Goal: Task Accomplishment & Management: Manage account settings

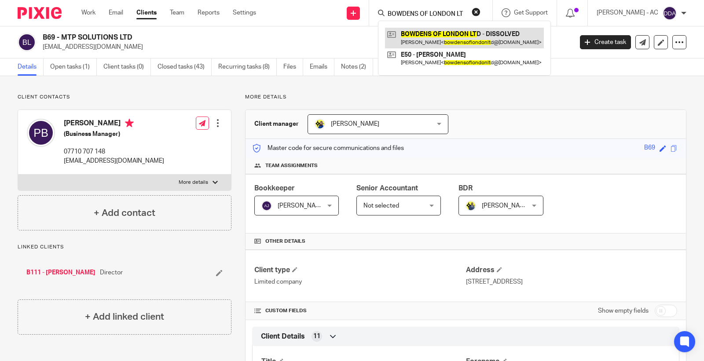
type input "BOWDENS OF LONDON LT"
click at [481, 13] on button "reset" at bounding box center [476, 11] width 9 height 9
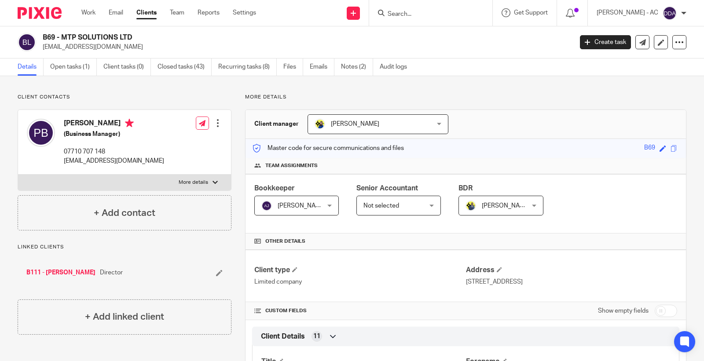
click at [438, 11] on input "Search" at bounding box center [426, 15] width 79 height 8
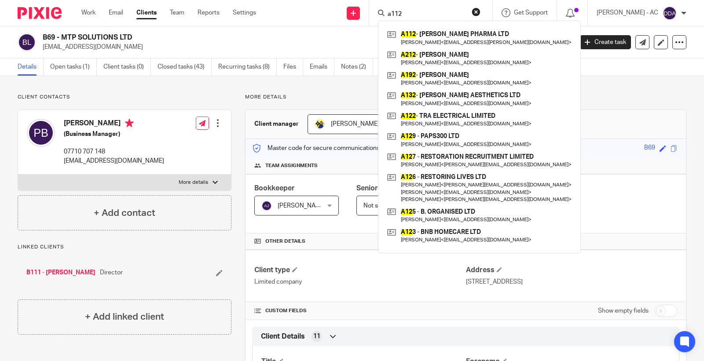
drag, startPoint x: 415, startPoint y: 15, endPoint x: 387, endPoint y: 8, distance: 28.5
click at [389, 9] on div "a112" at bounding box center [429, 12] width 103 height 11
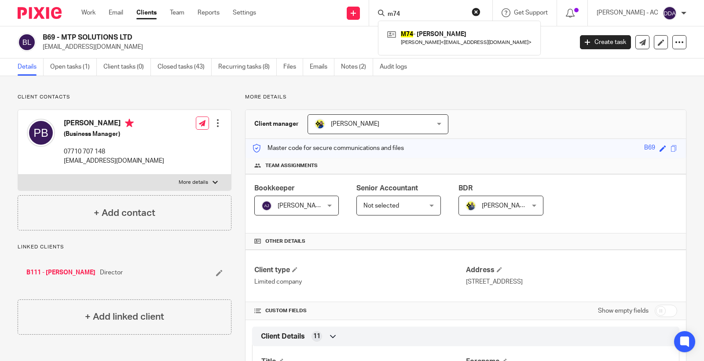
drag, startPoint x: 405, startPoint y: 12, endPoint x: 382, endPoint y: 15, distance: 23.0
click at [382, 15] on div "m74 M74 - LIAM MAHER Liam Maher < liammaher@gmail.com >" at bounding box center [430, 13] width 123 height 26
paste input "A100 - CLARE-HOPE ASHITEY"
click at [408, 14] on input "A100 - CLARE-HOPE ASHITEY" at bounding box center [426, 15] width 79 height 8
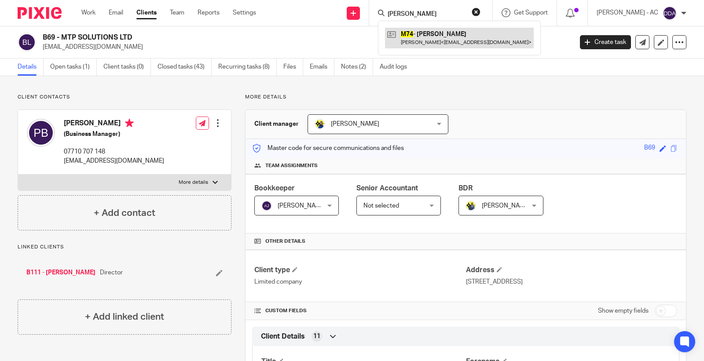
scroll to position [0, 0]
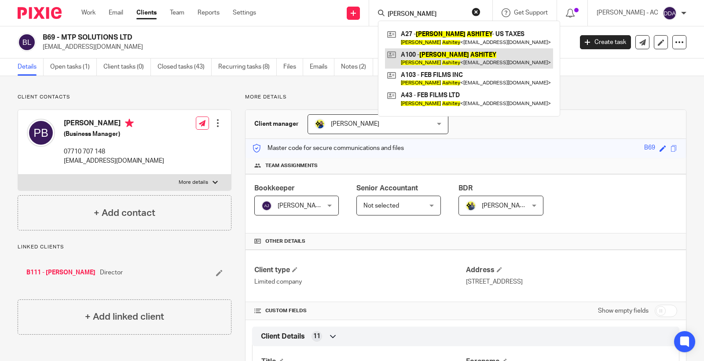
type input "CLARE-HOPE ASHITEY"
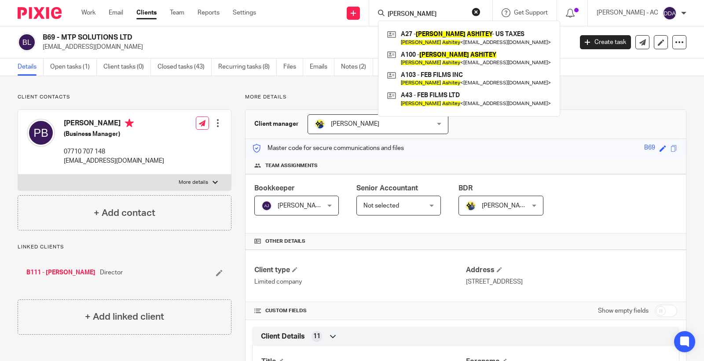
click at [414, 9] on form "CLARE-HOPE ASHITEY" at bounding box center [434, 12] width 94 height 11
click at [481, 10] on button "reset" at bounding box center [476, 11] width 9 height 9
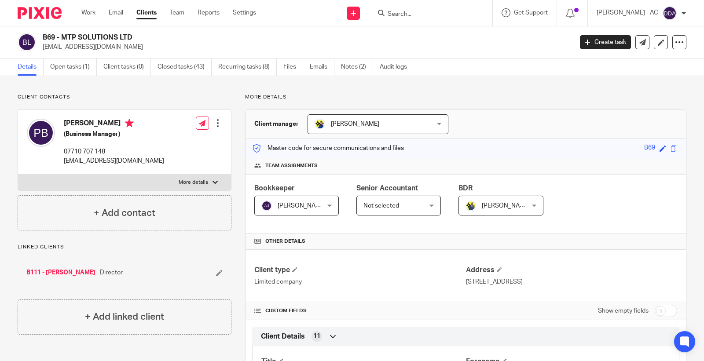
click at [436, 14] on input "Search" at bounding box center [426, 15] width 79 height 8
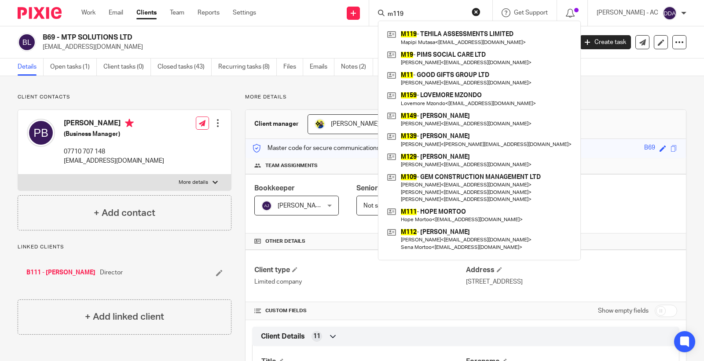
click at [424, 13] on input "m119" at bounding box center [426, 15] width 79 height 8
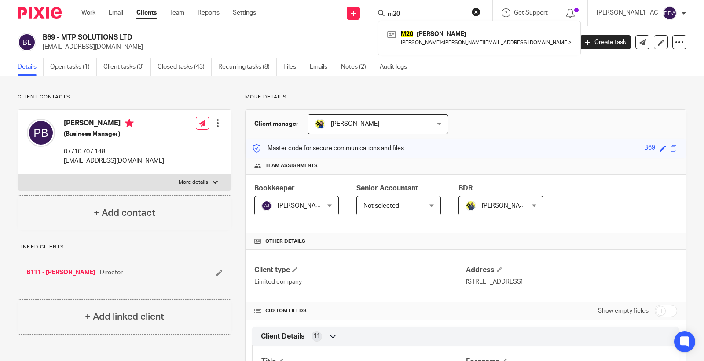
click at [400, 11] on input "m20" at bounding box center [426, 15] width 79 height 8
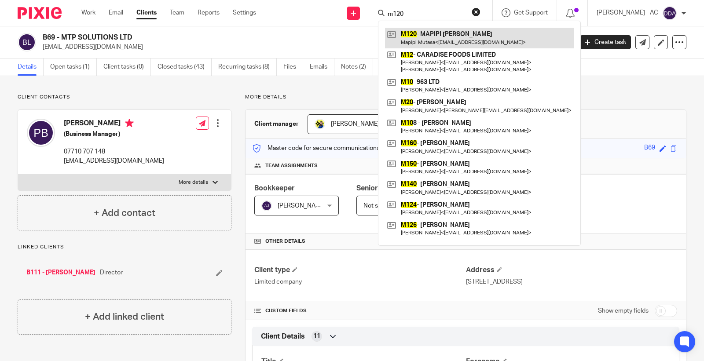
type input "m120"
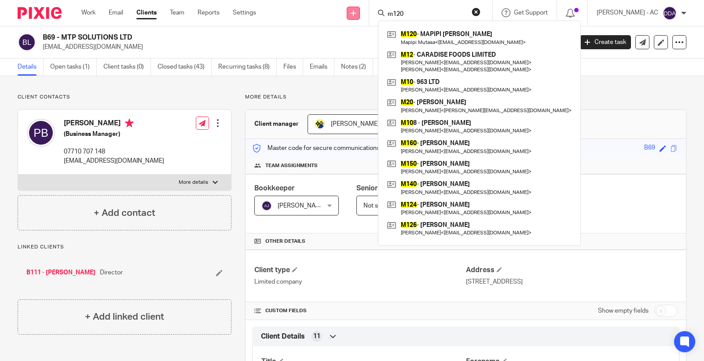
drag, startPoint x: 426, startPoint y: 10, endPoint x: 368, endPoint y: 15, distance: 57.8
click at [368, 15] on div "Send new email Create task Add client Request signature m120 M120 - MAPIPI EUPH…" at bounding box center [486, 13] width 435 height 26
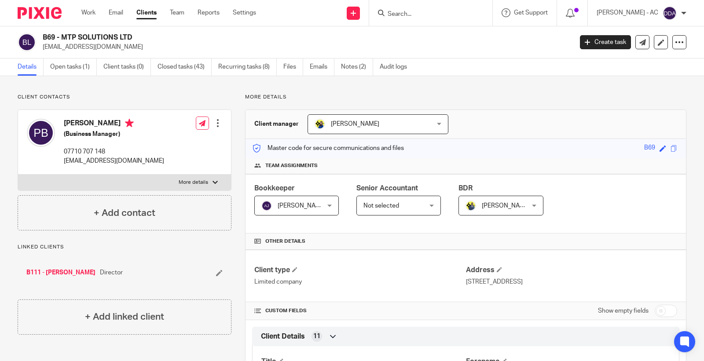
paste input "robcoulson@live.co.uk"
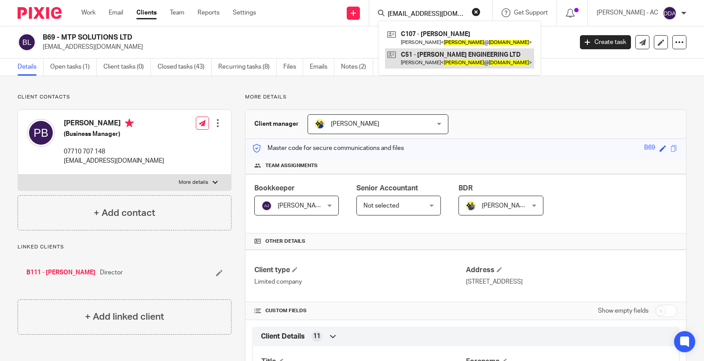
type input "robcoulson@live.co.uk"
click at [450, 55] on link at bounding box center [459, 58] width 149 height 20
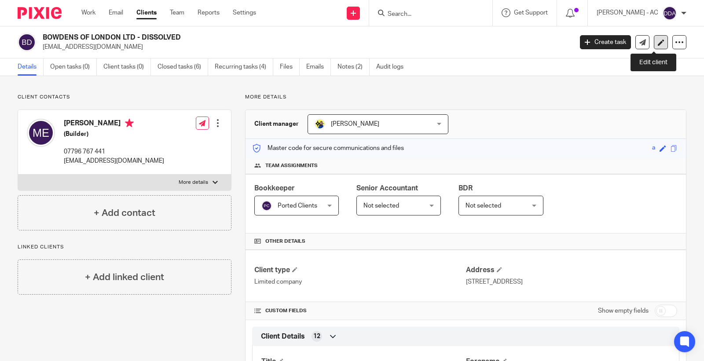
click at [658, 41] on icon at bounding box center [661, 42] width 7 height 7
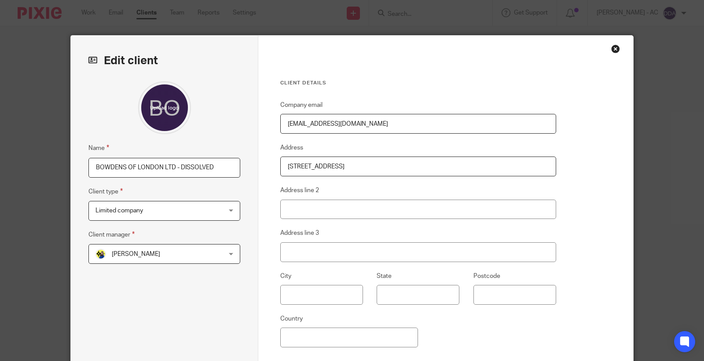
drag, startPoint x: 210, startPoint y: 169, endPoint x: 0, endPoint y: 169, distance: 209.9
click at [0, 169] on div "Edit client Name BOWDENS OF LONDON LTD - DISSOLVED Client type Limited company …" at bounding box center [352, 180] width 704 height 361
paste input "E49 - BOWDENS OF LONDON LT"
type input "E49 - BOWDENS OF LONDON LTD"
drag, startPoint x: 393, startPoint y: 121, endPoint x: 115, endPoint y: 125, distance: 278.2
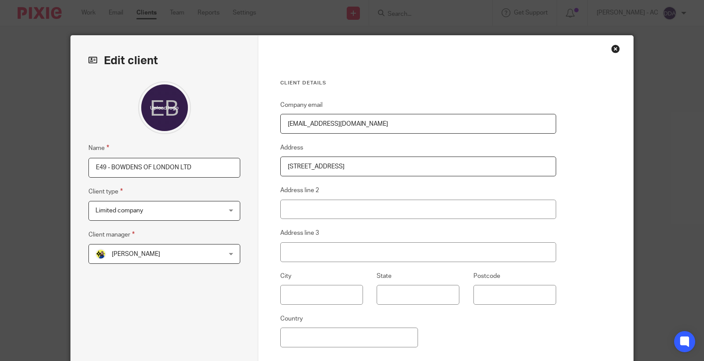
click at [115, 125] on div "Edit client Name E49 - BOWDENS OF LONDON LTD Client type Limited company Limite…" at bounding box center [352, 227] width 562 height 383
drag, startPoint x: 464, startPoint y: 168, endPoint x: 66, endPoint y: 190, distance: 398.9
click at [66, 190] on div "Edit client Name E49 - BOWDENS OF LONDON LTD Client type Limited company Limite…" at bounding box center [352, 180] width 704 height 361
drag, startPoint x: 399, startPoint y: 164, endPoint x: 120, endPoint y: 172, distance: 279.1
click at [121, 172] on div "Edit client Name E49 - BOWDENS OF LONDON LTD Client type Limited company Limite…" at bounding box center [352, 227] width 562 height 383
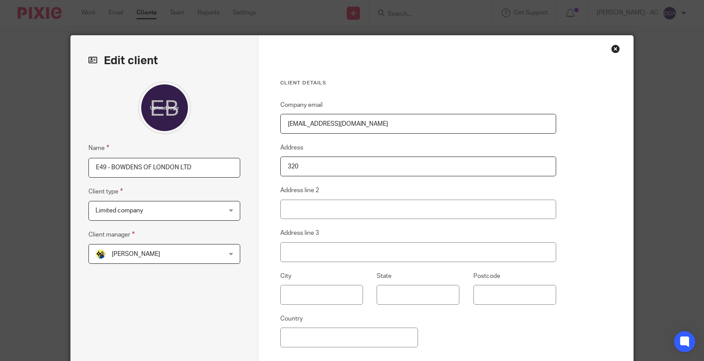
paste input "City Road, London, EC1V 2NZ"
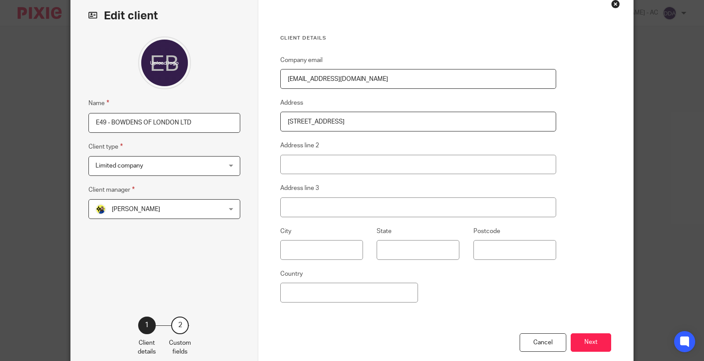
scroll to position [94, 0]
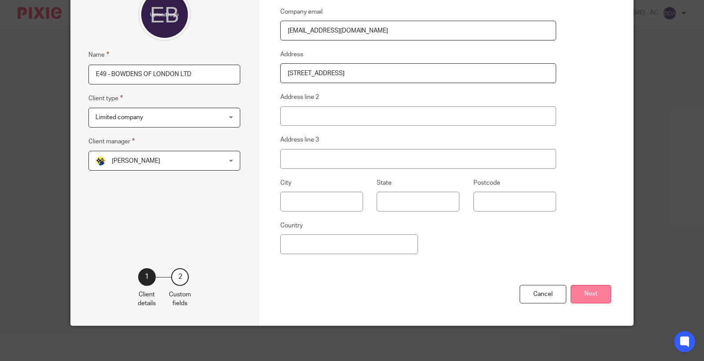
type input "[STREET_ADDRESS]"
click at [584, 292] on button "Next" at bounding box center [591, 294] width 40 height 19
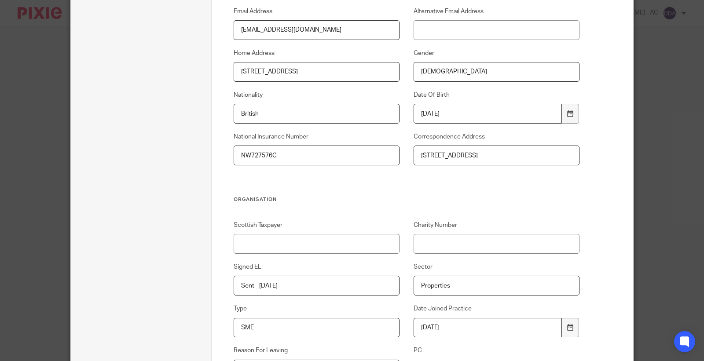
scroll to position [0, 2]
drag, startPoint x: 416, startPoint y: 156, endPoint x: 817, endPoint y: 147, distance: 401.0
click at [704, 147] on html "Work Email Clients Team Reports Settings Work Email Clients Team Reports Settin…" at bounding box center [352, 180] width 704 height 361
paste input "320 City Road, London, EC1V 2NZ"
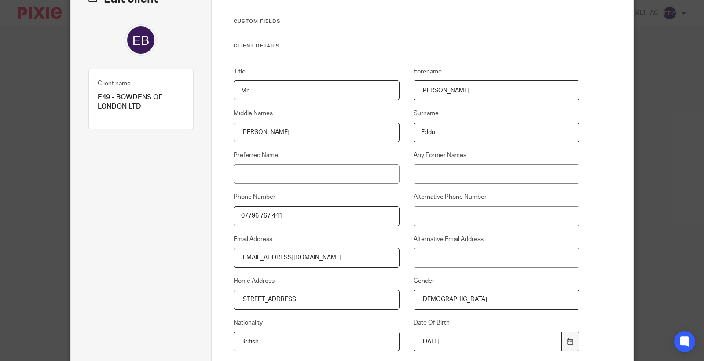
scroll to position [45, 0]
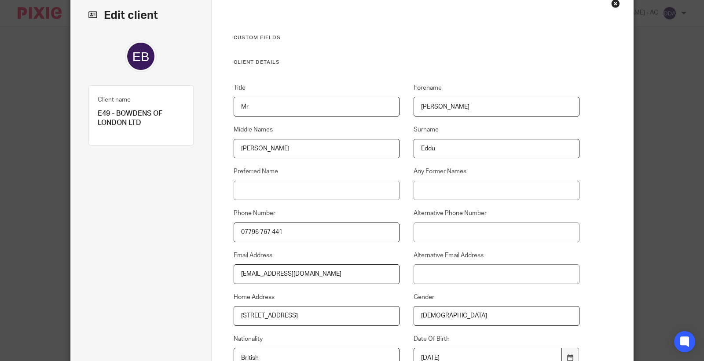
type input "320 City Road, London, EC1V 2NZ"
drag, startPoint x: 181, startPoint y: 106, endPoint x: 118, endPoint y: 106, distance: 63.4
drag, startPoint x: 466, startPoint y: 111, endPoint x: 270, endPoint y: 111, distance: 196.7
click at [282, 111] on div "Title Mr Forename Martin Middle Names Hayford Joshua Surname Eddu Preferred Nam…" at bounding box center [400, 262] width 360 height 357
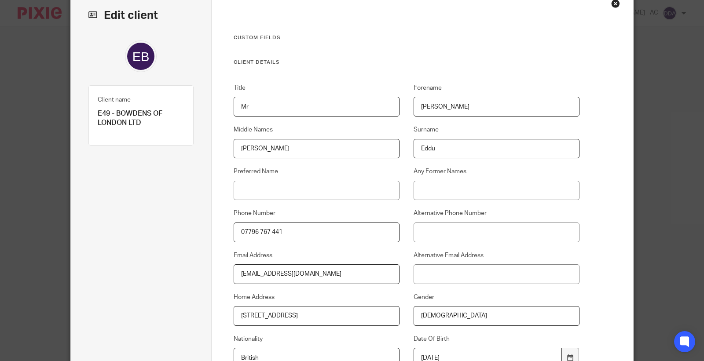
drag, startPoint x: 133, startPoint y: 150, endPoint x: 0, endPoint y: 154, distance: 133.4
click at [0, 154] on div "Edit client Name E49 - BOWDENS OF LONDON LTD Client type Limited company Limite…" at bounding box center [352, 180] width 704 height 361
drag, startPoint x: 480, startPoint y: 145, endPoint x: 219, endPoint y: 161, distance: 261.4
click at [227, 161] on div "Title Mr Forename Martin Middle Names Hayford Joshua Surname Eddu Preferred Nam…" at bounding box center [400, 262] width 360 height 357
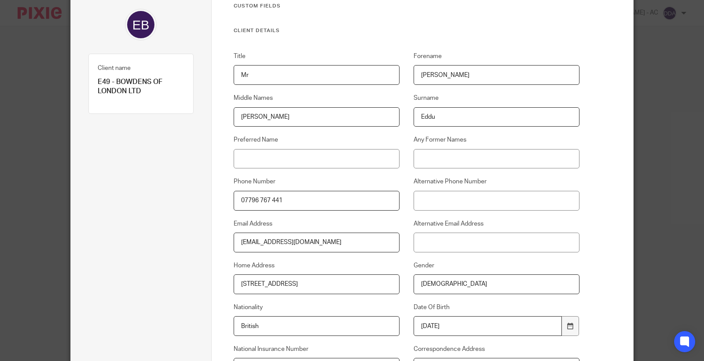
scroll to position [94, 0]
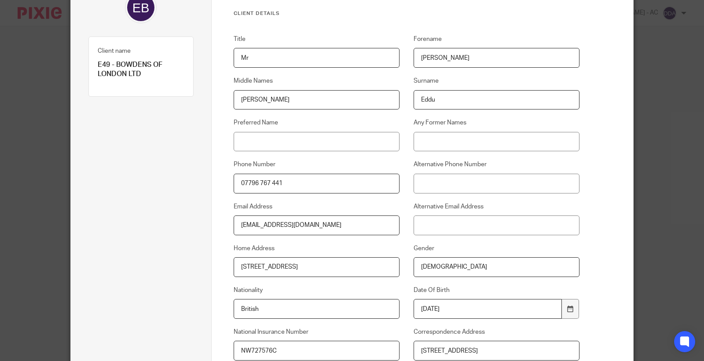
drag, startPoint x: 252, startPoint y: 183, endPoint x: 153, endPoint y: 187, distance: 99.1
click at [448, 263] on input "Female" at bounding box center [497, 267] width 166 height 20
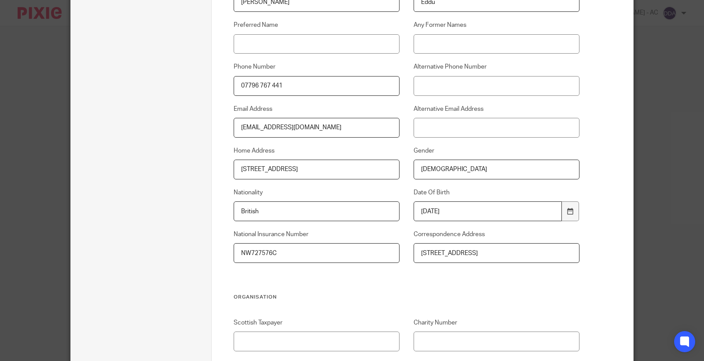
scroll to position [143, 0]
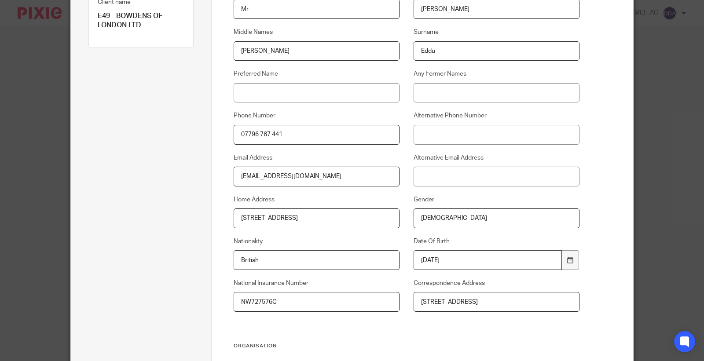
drag, startPoint x: 397, startPoint y: 221, endPoint x: 332, endPoint y: 221, distance: 64.7
click at [335, 221] on div "Title Mr Forename Martin Middle Names Hayford Joshua Surname Eddu Preferred Nam…" at bounding box center [400, 164] width 360 height 357
type input "Male"
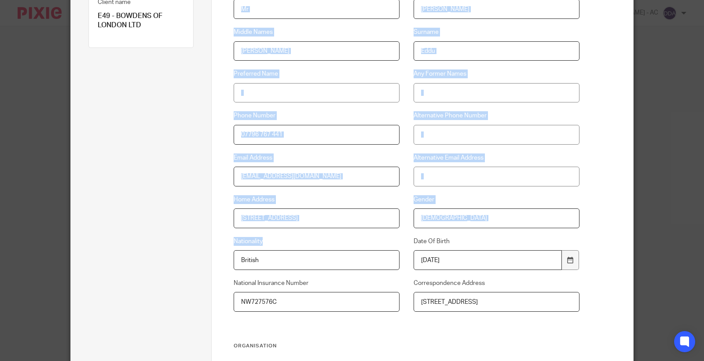
drag, startPoint x: 286, startPoint y: 271, endPoint x: 45, endPoint y: 267, distance: 241.6
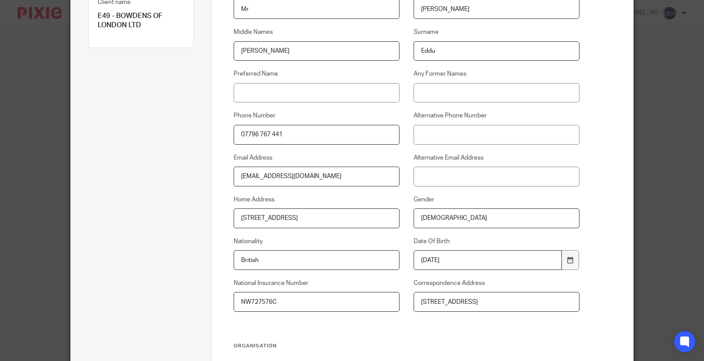
click at [275, 265] on input "British" at bounding box center [317, 260] width 166 height 20
drag, startPoint x: 280, startPoint y: 264, endPoint x: 65, endPoint y: 248, distance: 215.4
click at [65, 248] on div "Edit client Name E49 - BOWDENS OF LONDON LTD Client type Limited company Limite…" at bounding box center [352, 180] width 704 height 361
drag, startPoint x: 463, startPoint y: 265, endPoint x: 284, endPoint y: 271, distance: 178.3
click at [284, 271] on div "Title Mr Forename Martin Middle Names Hayford Joshua Surname Eddu Preferred Nam…" at bounding box center [400, 164] width 360 height 357
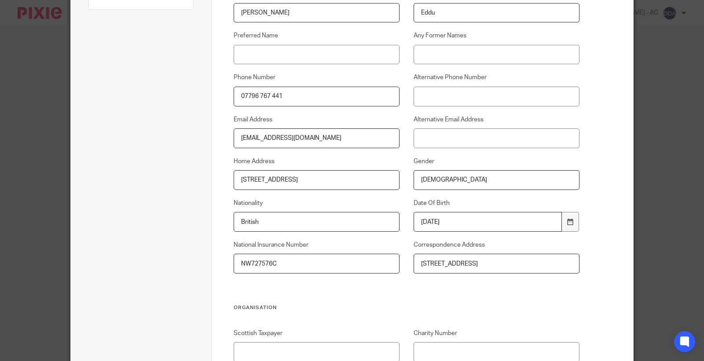
scroll to position [192, 0]
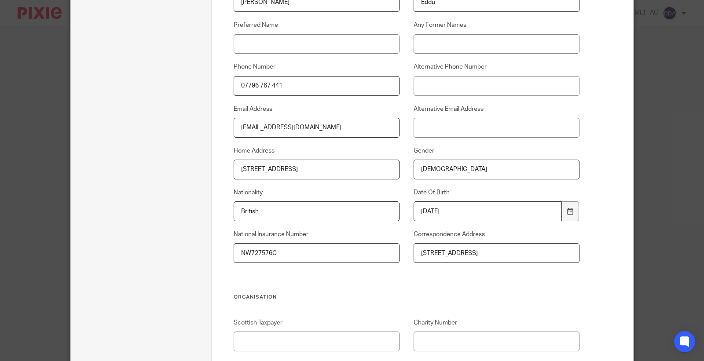
click at [0, 255] on div "Edit client Name E49 - BOWDENS OF LONDON LTD Client type Limited company Limite…" at bounding box center [352, 180] width 704 height 361
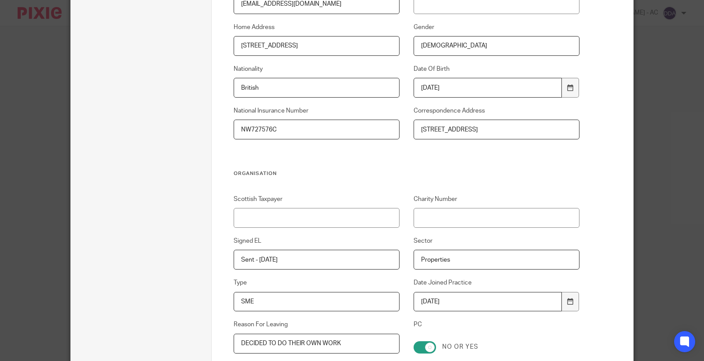
scroll to position [339, 0]
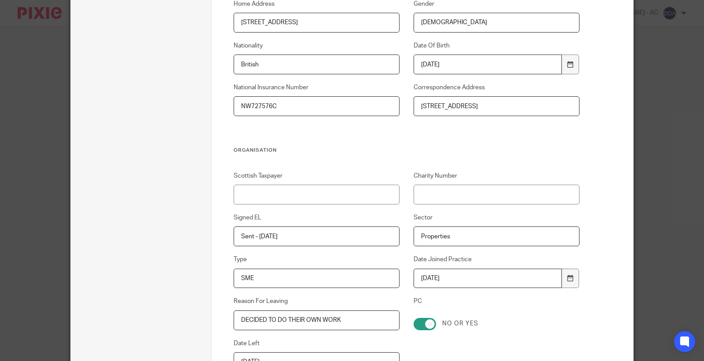
drag, startPoint x: 470, startPoint y: 281, endPoint x: 273, endPoint y: 294, distance: 196.7
click at [273, 294] on div "Scottish Taxpayer Charity Number Signed EL Sent - 12-05-2025 Sector Properties …" at bounding box center [400, 287] width 360 height 231
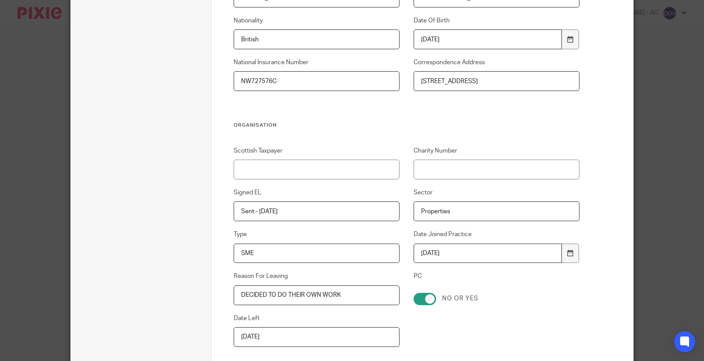
scroll to position [388, 0]
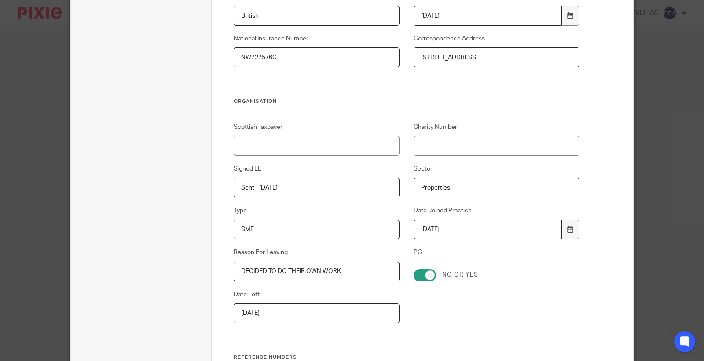
type input "2025-09-23"
drag, startPoint x: 342, startPoint y: 271, endPoint x: 0, endPoint y: 265, distance: 342.0
click at [0, 278] on div "Edit client Name E49 - BOWDENS OF LONDON LTD Client type Limited company Limite…" at bounding box center [352, 180] width 704 height 361
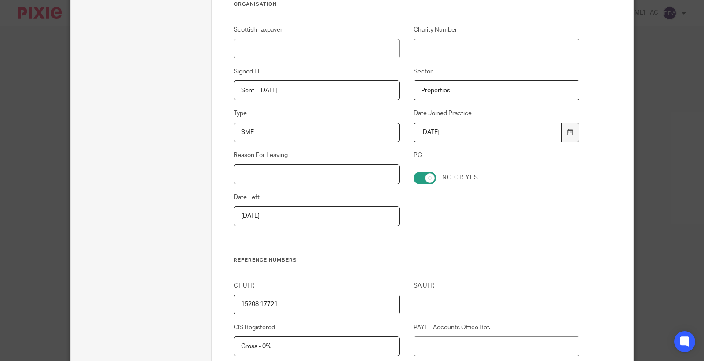
scroll to position [485, 0]
drag, startPoint x: 189, startPoint y: 235, endPoint x: 25, endPoint y: 256, distance: 165.9
click at [55, 254] on div "Edit client Name E49 - BOWDENS OF LONDON LTD Client type Limited company Limite…" at bounding box center [352, 180] width 704 height 361
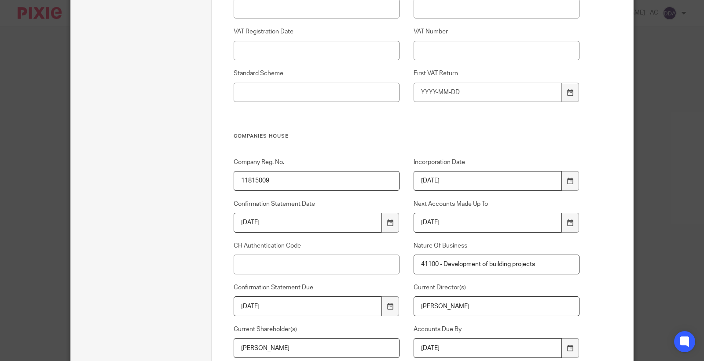
scroll to position [974, 0]
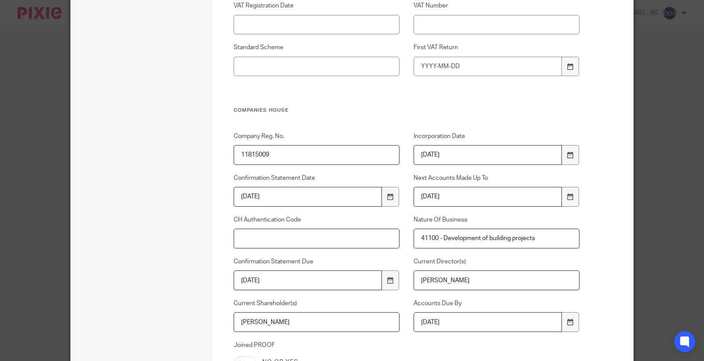
click at [301, 236] on input "CH Authentication Code" at bounding box center [317, 239] width 166 height 20
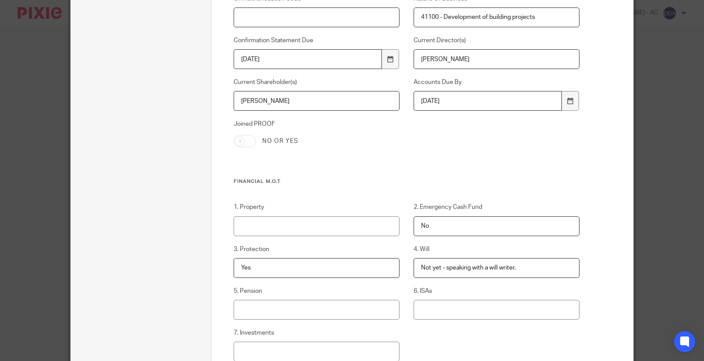
scroll to position [1219, 0]
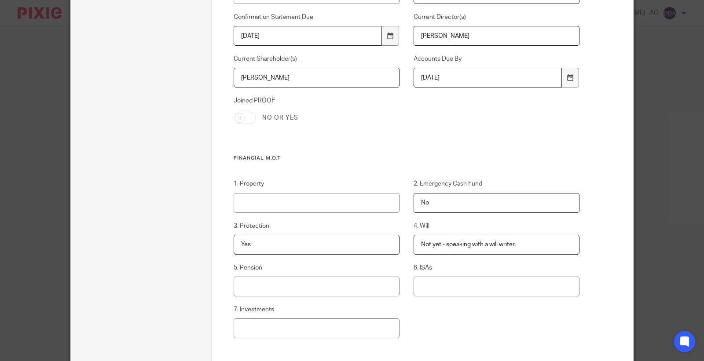
drag, startPoint x: 480, startPoint y: 204, endPoint x: 206, endPoint y: 219, distance: 275.0
click at [206, 219] on div "Edit client Client name E49 - BOWDENS OF LONDON LTD Client type 1 Client detail…" at bounding box center [352, 94] width 562 height 2555
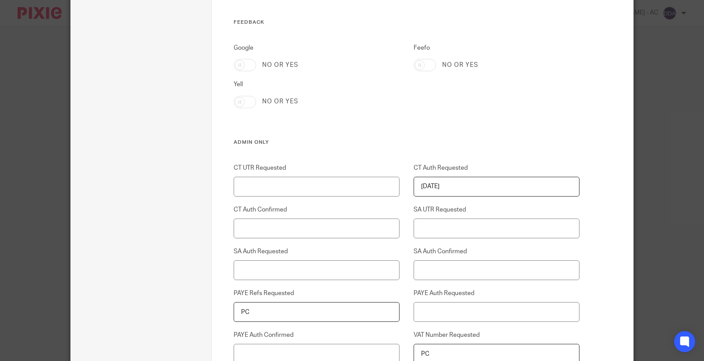
scroll to position [1952, 0]
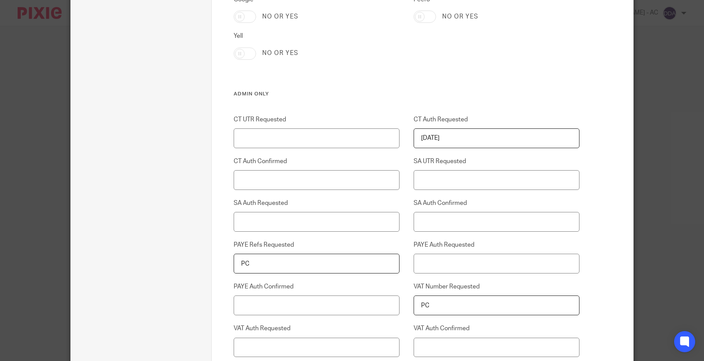
drag, startPoint x: 470, startPoint y: 138, endPoint x: 288, endPoint y: 154, distance: 182.5
click at [288, 154] on div "CT UTR Requested CT Auth Requested 12-08-2025 CT Auth Confirmed SA UTR Requeste…" at bounding box center [400, 356] width 360 height 482
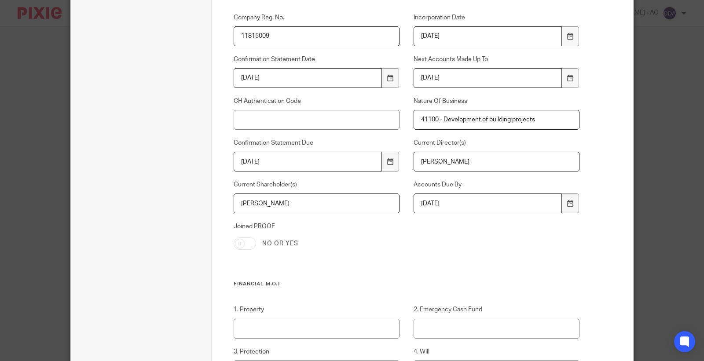
scroll to position [1023, 0]
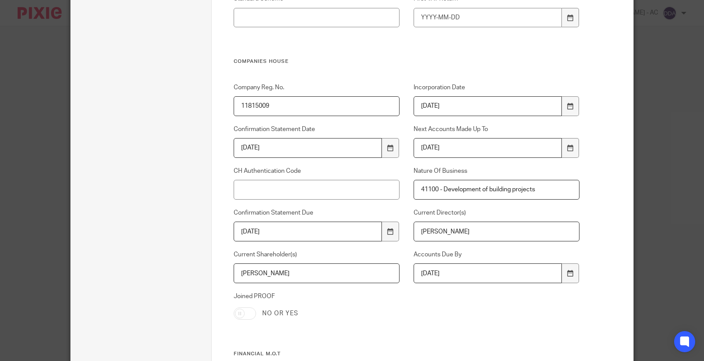
drag, startPoint x: 282, startPoint y: 107, endPoint x: 205, endPoint y: 106, distance: 77.0
click at [205, 106] on div "Edit client Client name E49 - BOWDENS OF LONDON LTD Client type 1 Client detail…" at bounding box center [352, 289] width 562 height 2555
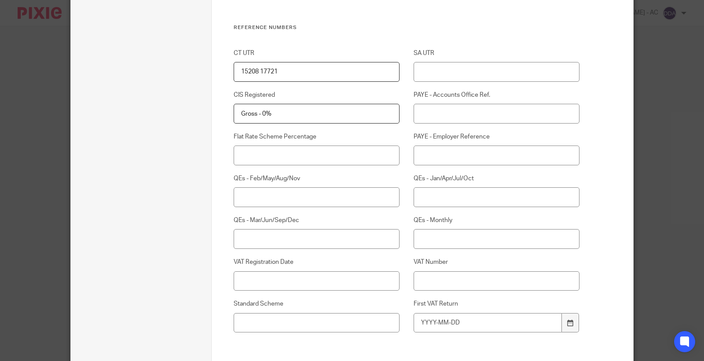
scroll to position [718, 0]
drag, startPoint x: 254, startPoint y: 71, endPoint x: 180, endPoint y: 70, distance: 73.9
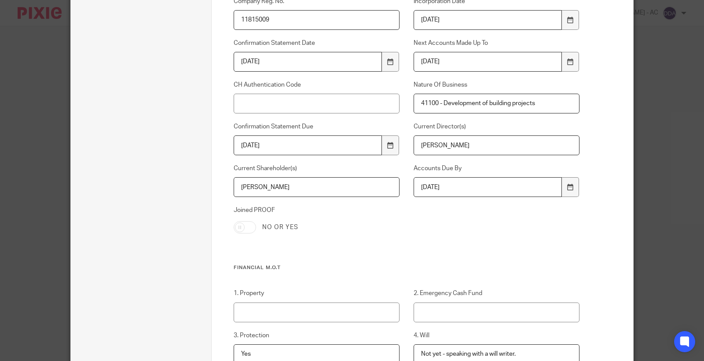
scroll to position [914, 0]
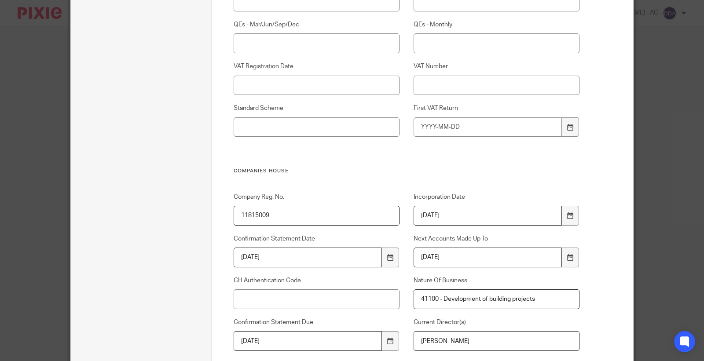
drag, startPoint x: 282, startPoint y: 224, endPoint x: 173, endPoint y: 218, distance: 109.3
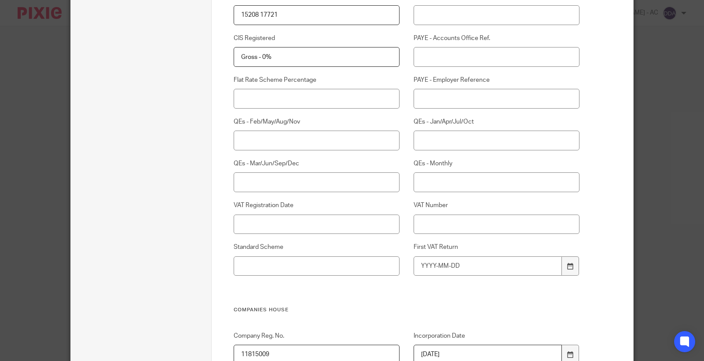
scroll to position [571, 0]
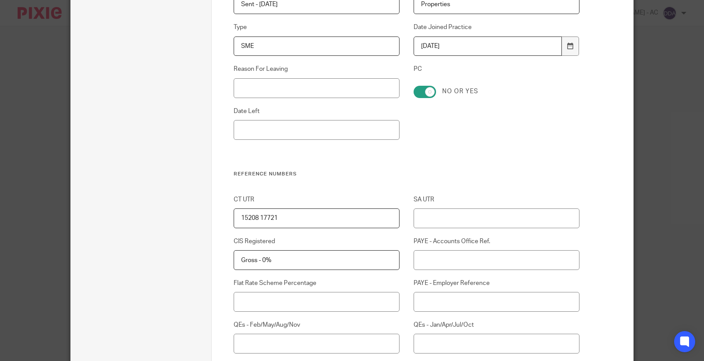
drag, startPoint x: 288, startPoint y: 215, endPoint x: 185, endPoint y: 214, distance: 103.4
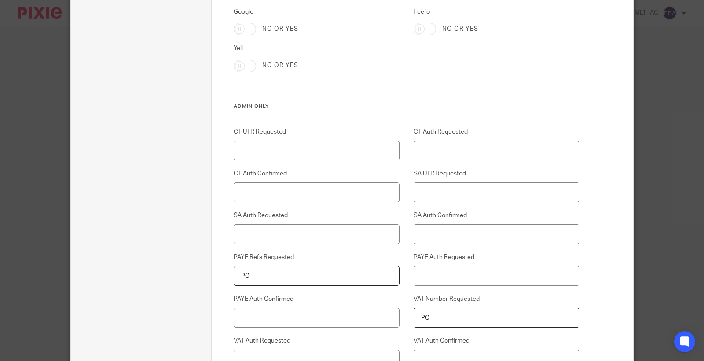
scroll to position [1990, 0]
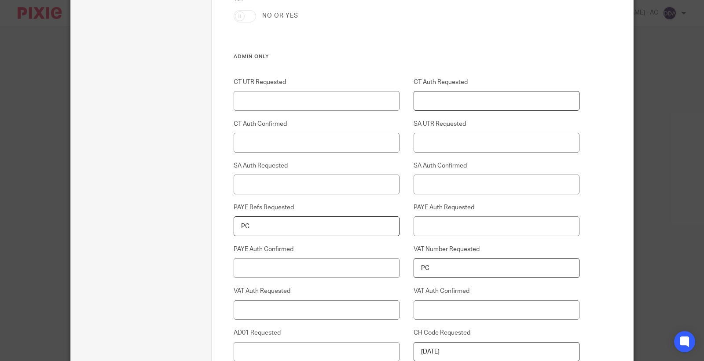
click at [466, 96] on input "CT Auth Requested" at bounding box center [497, 101] width 166 height 20
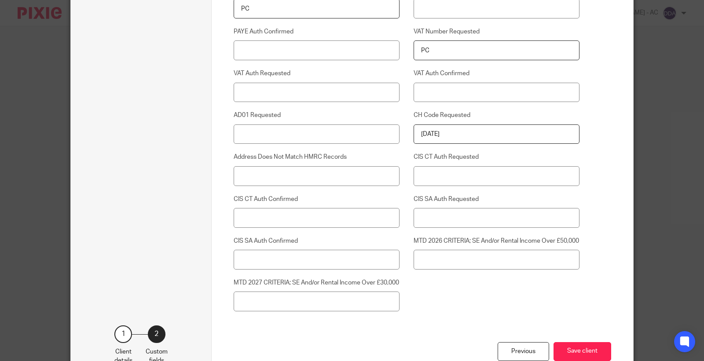
scroll to position [2283, 0]
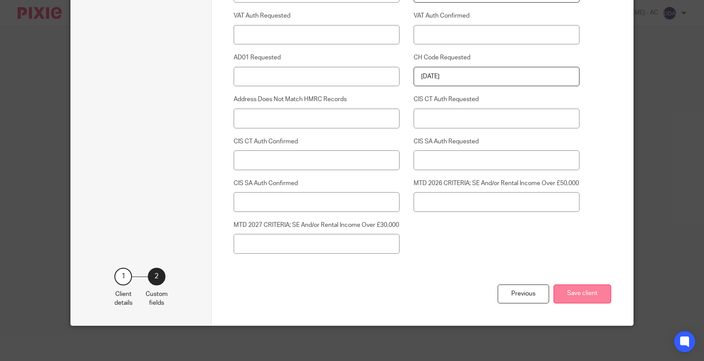
type input "23-09-2025"
click at [573, 296] on button "Save client" at bounding box center [583, 294] width 58 height 19
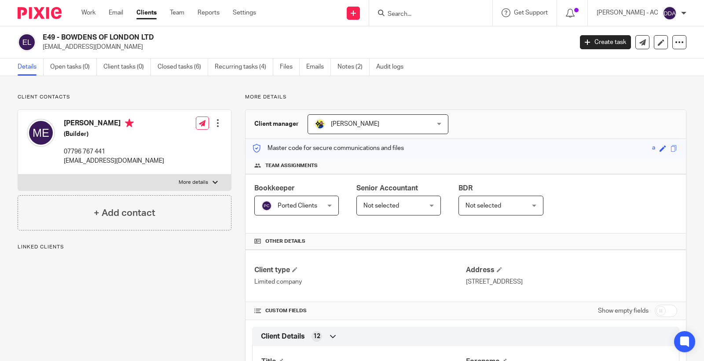
scroll to position [49, 0]
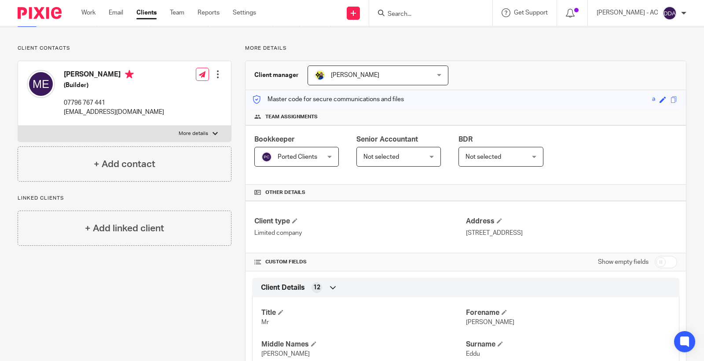
click at [288, 157] on span "Ported Clients" at bounding box center [298, 157] width 40 height 6
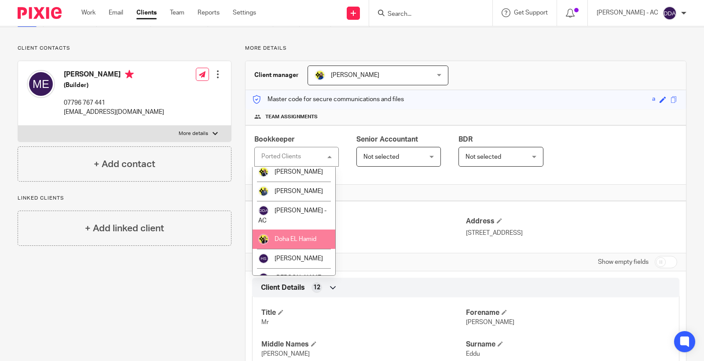
scroll to position [244, 0]
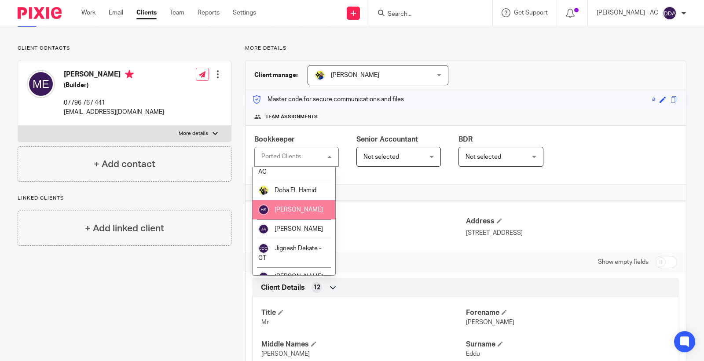
click at [288, 215] on li "[PERSON_NAME]" at bounding box center [294, 209] width 83 height 19
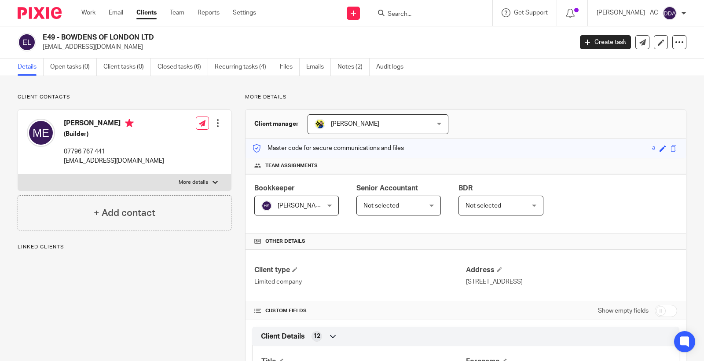
click at [495, 203] on span "Not selected" at bounding box center [484, 206] width 36 height 6
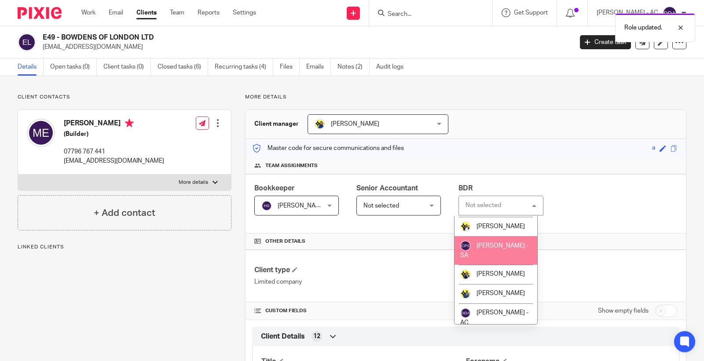
scroll to position [147, 0]
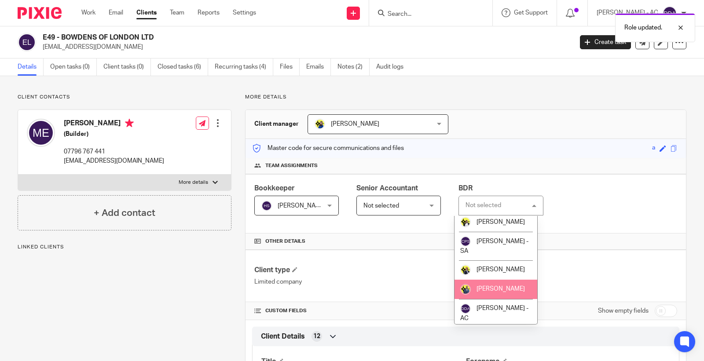
click at [494, 299] on li "[PERSON_NAME]" at bounding box center [496, 289] width 83 height 19
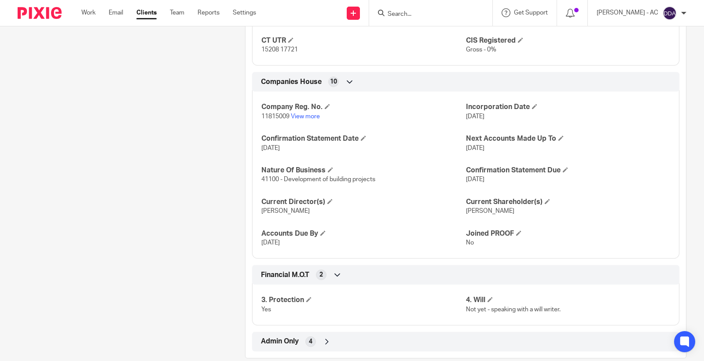
scroll to position [692, 0]
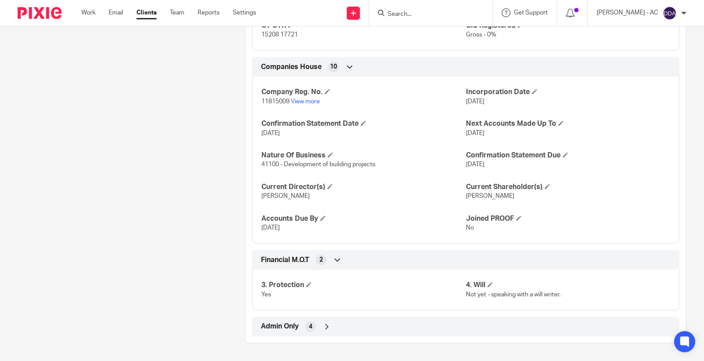
click at [305, 330] on div "4" at bounding box center [310, 327] width 11 height 11
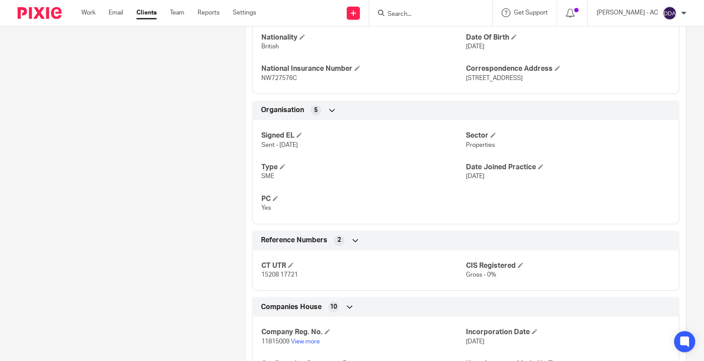
scroll to position [520, 0]
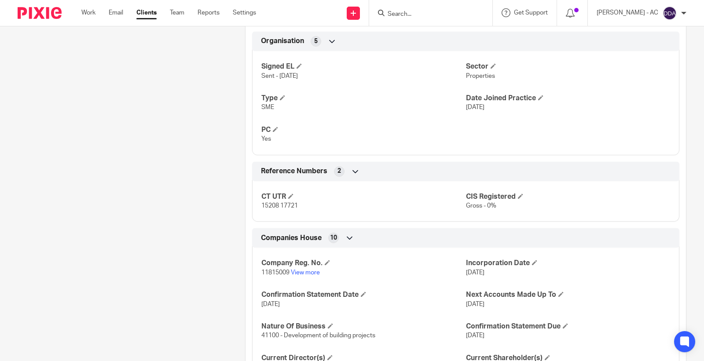
click at [272, 276] on span "11815009" at bounding box center [275, 273] width 28 height 6
click at [272, 275] on span "11815009" at bounding box center [275, 273] width 28 height 6
copy p "11815009"
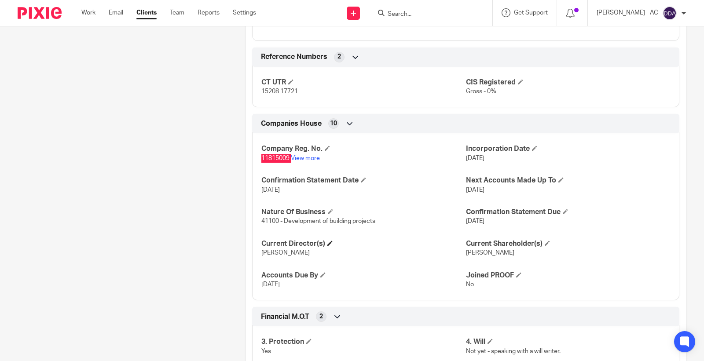
scroll to position [618, 0]
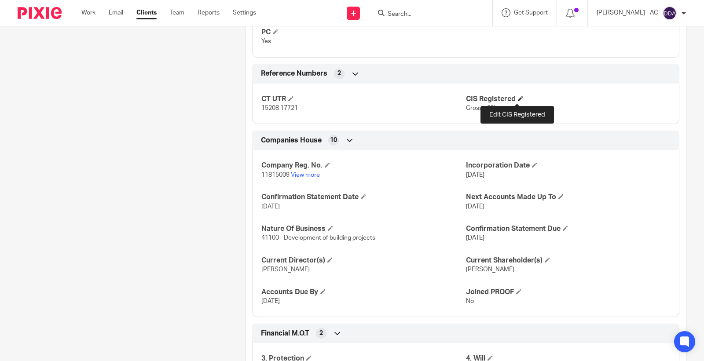
click at [518, 98] on span at bounding box center [520, 98] width 5 height 5
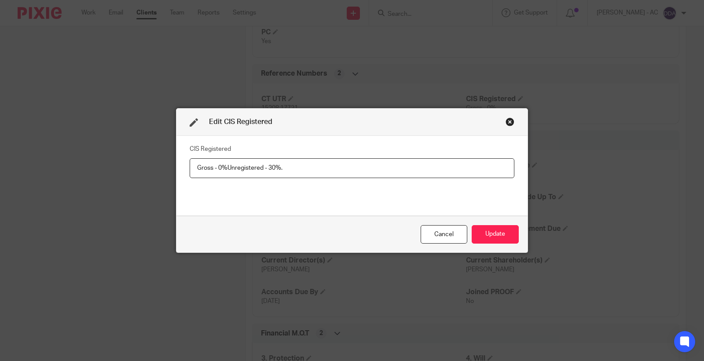
drag, startPoint x: 132, startPoint y: 170, endPoint x: 23, endPoint y: 170, distance: 109.1
click at [23, 170] on div "Edit CIS Registered CIS Registered Gross - 0%Unregistered - 30%. Cancel Update" at bounding box center [352, 180] width 704 height 361
type input "Unregistered - 30%"
click at [478, 238] on button "Update" at bounding box center [495, 234] width 47 height 19
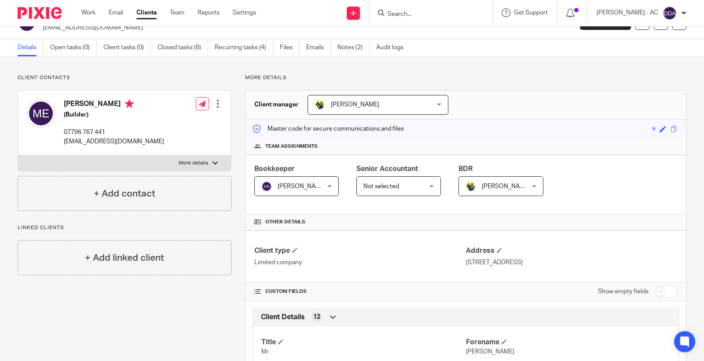
scroll to position [0, 0]
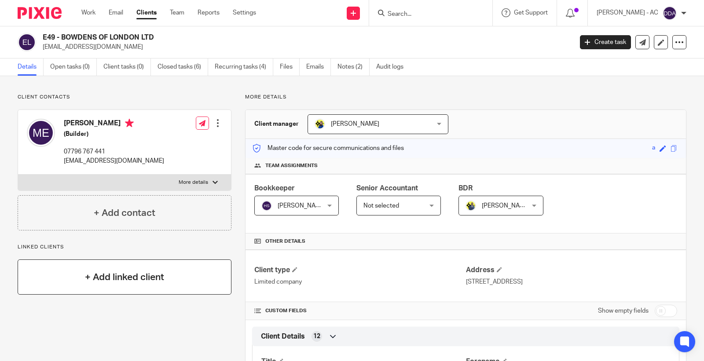
click at [128, 275] on h4 "+ Add linked client" at bounding box center [124, 278] width 79 height 14
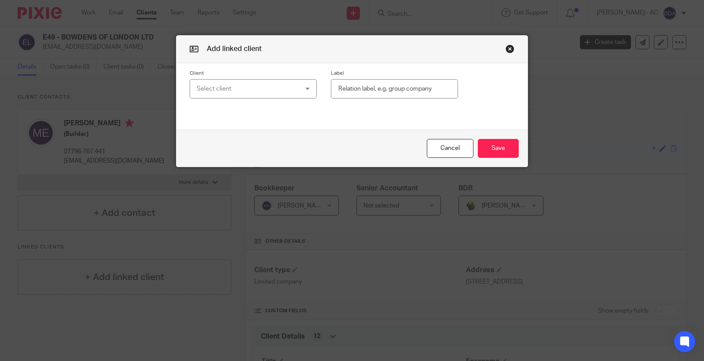
click at [223, 89] on div "Select client" at bounding box center [245, 89] width 96 height 18
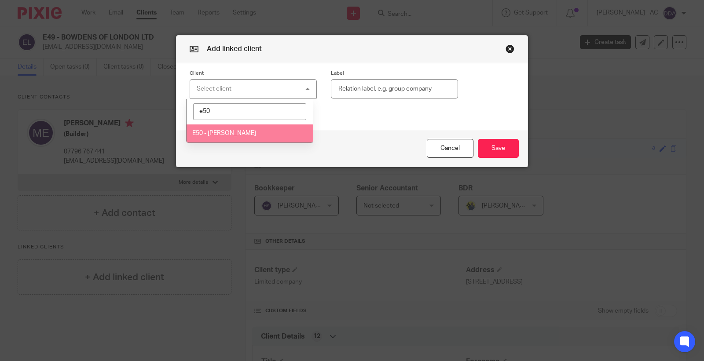
type input "e50"
click at [225, 132] on span "E50 - MARTIN EDDU" at bounding box center [224, 133] width 64 height 6
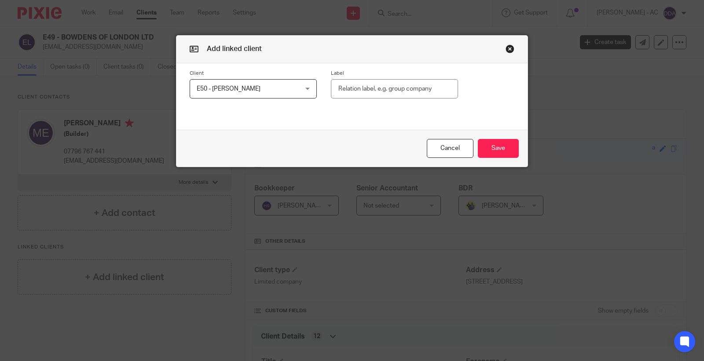
click at [409, 91] on input "text" at bounding box center [394, 89] width 127 height 20
paste input "Shareholder (100%)"
type input "Shareholder (100%)"
click at [482, 140] on button "Save" at bounding box center [498, 148] width 41 height 19
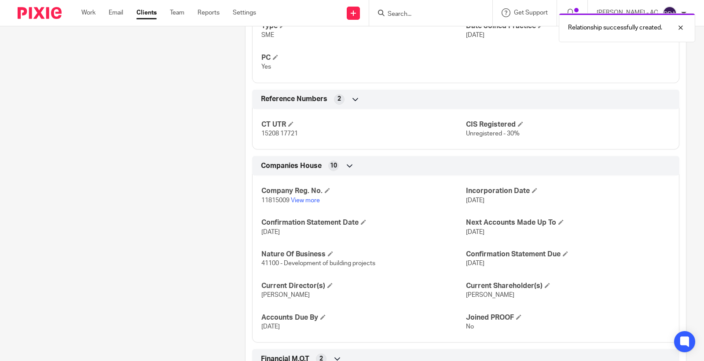
scroll to position [764, 0]
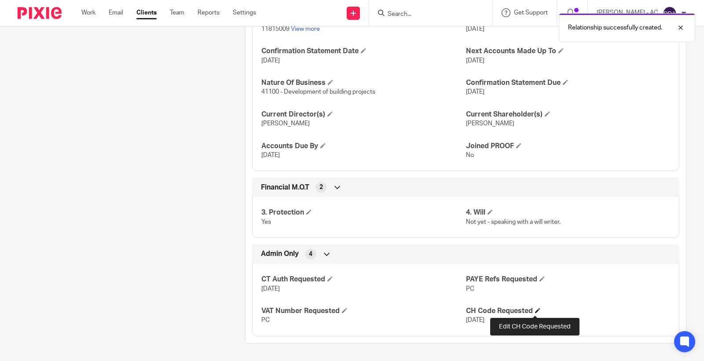
click at [537, 309] on span at bounding box center [537, 310] width 5 height 5
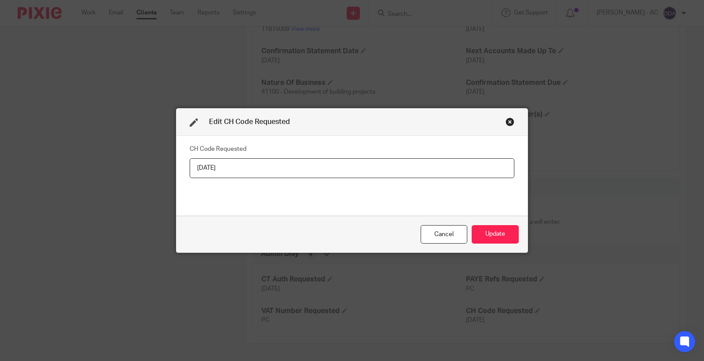
drag, startPoint x: 268, startPoint y: 169, endPoint x: 154, endPoint y: 169, distance: 114.0
click at [154, 169] on div "Edit CH Code Requested CH Code Requested 12-05-2025 Cancel Update" at bounding box center [352, 180] width 704 height 361
type input "23-09-2025 - 320 City road"
click at [480, 235] on button "Update" at bounding box center [495, 234] width 47 height 19
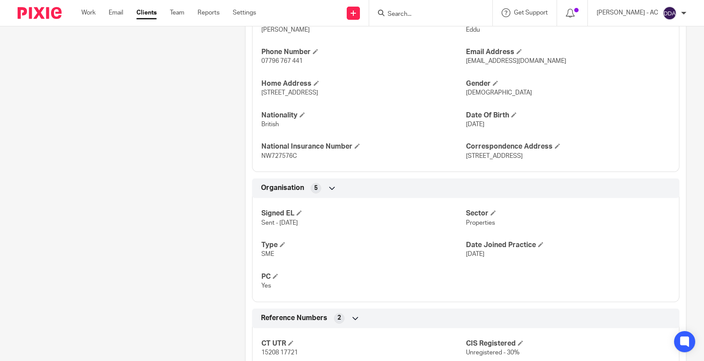
scroll to position [0, 0]
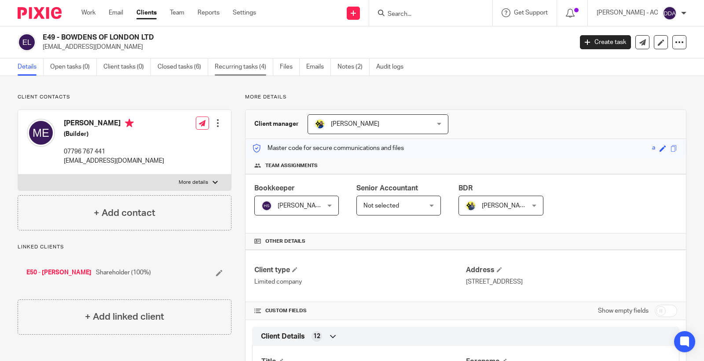
click at [247, 69] on link "Recurring tasks (4)" at bounding box center [244, 67] width 59 height 17
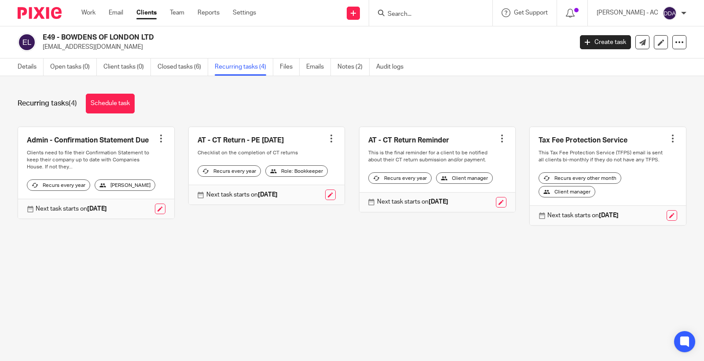
click at [15, 73] on div "Details Open tasks (0) Client tasks (0) Closed tasks (6) Recurring tasks (4) Fi…" at bounding box center [213, 67] width 426 height 17
click at [27, 64] on link "Details" at bounding box center [31, 67] width 26 height 17
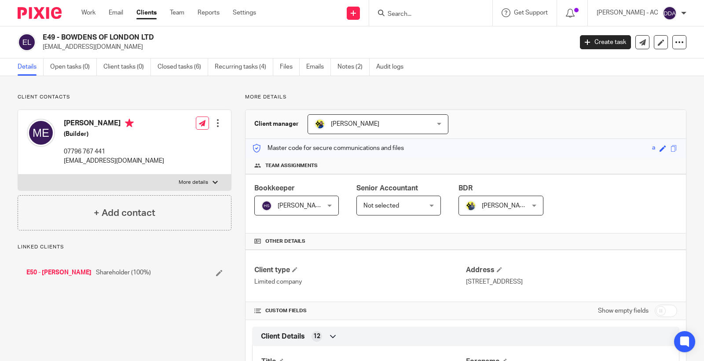
click at [219, 125] on div at bounding box center [217, 123] width 9 height 9
click at [173, 142] on link "Edit contact" at bounding box center [176, 142] width 84 height 13
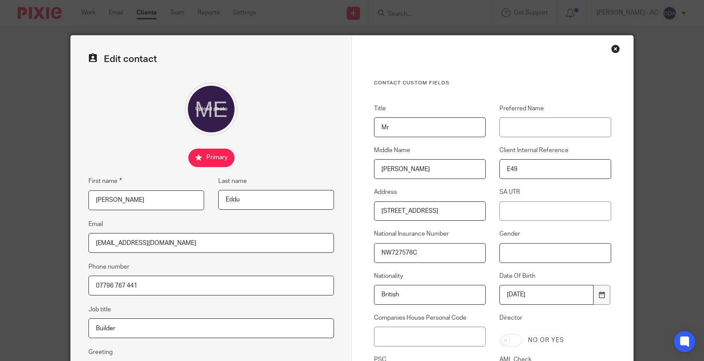
click at [518, 251] on input "Gender" at bounding box center [555, 253] width 112 height 20
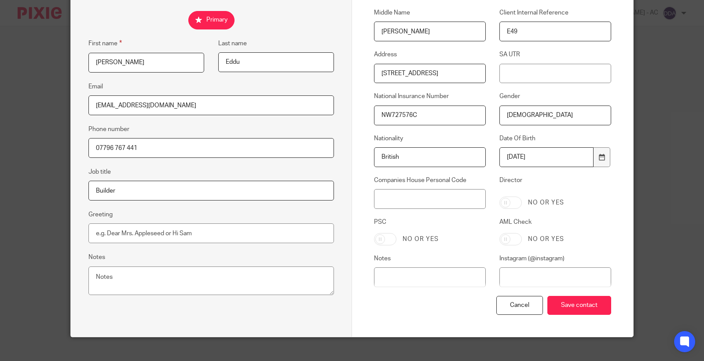
scroll to position [147, 0]
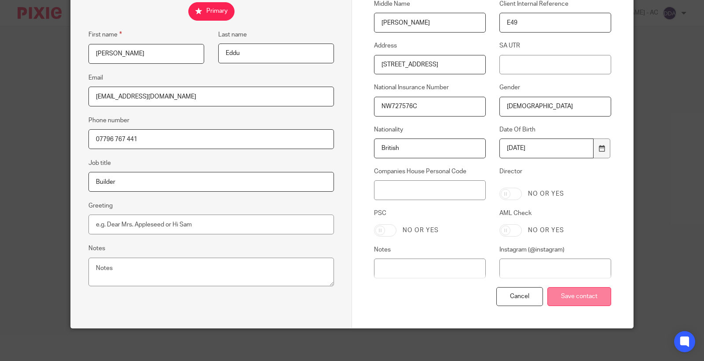
type input "[DEMOGRAPHIC_DATA]"
click at [571, 299] on input "Save contact" at bounding box center [579, 296] width 64 height 19
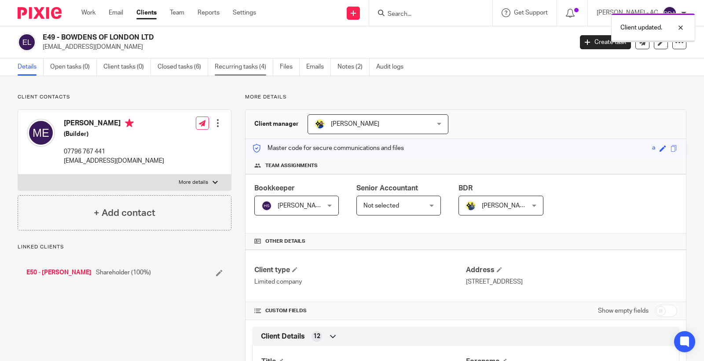
click at [248, 73] on link "Recurring tasks (4)" at bounding box center [244, 67] width 59 height 17
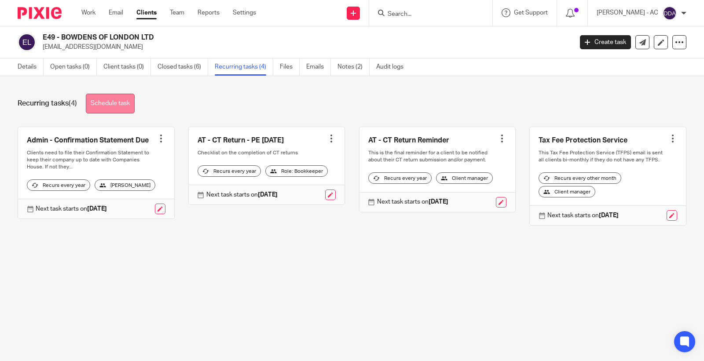
click at [111, 96] on link "Schedule task" at bounding box center [110, 104] width 49 height 20
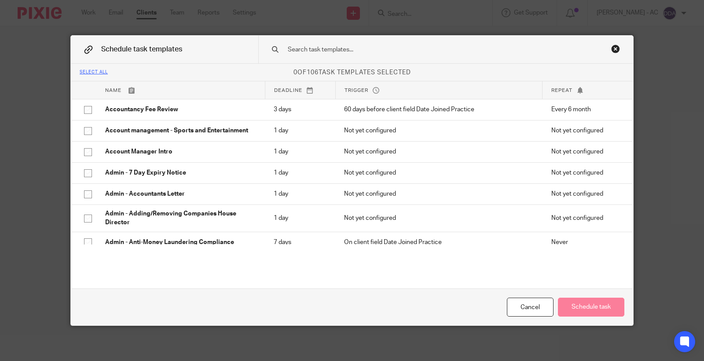
click at [311, 48] on input "text" at bounding box center [432, 50] width 290 height 10
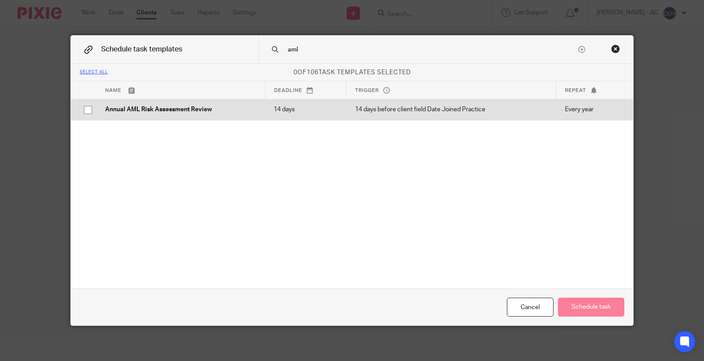
type input "aml"
click at [386, 112] on p "14 days before client field Date Joined Practice" at bounding box center [451, 109] width 192 height 9
checkbox input "true"
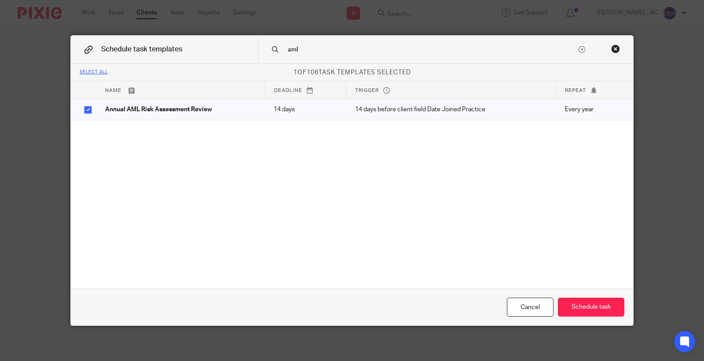
drag, startPoint x: 303, startPoint y: 49, endPoint x: 253, endPoint y: 54, distance: 50.4
click at [253, 54] on div "Schedule task templates aml" at bounding box center [352, 50] width 562 height 28
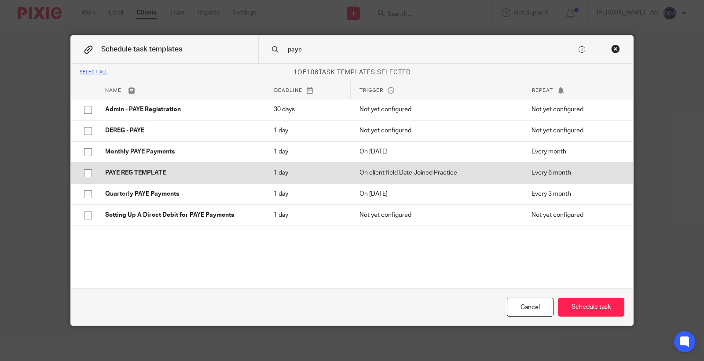
type input "paye"
click at [162, 176] on p "PAYE REG TEMPLATE" at bounding box center [180, 173] width 151 height 9
checkbox input "true"
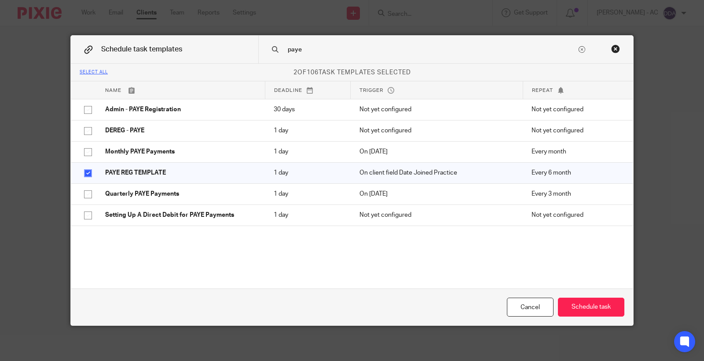
drag, startPoint x: 271, startPoint y: 49, endPoint x: 243, endPoint y: 49, distance: 27.3
click at [249, 49] on div "Schedule task templates paye" at bounding box center [352, 50] width 562 height 28
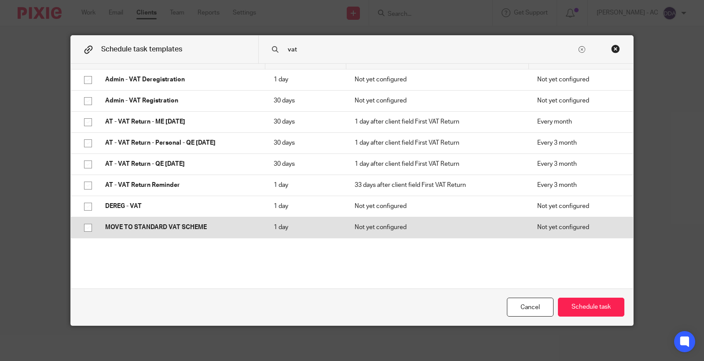
scroll to position [44, 0]
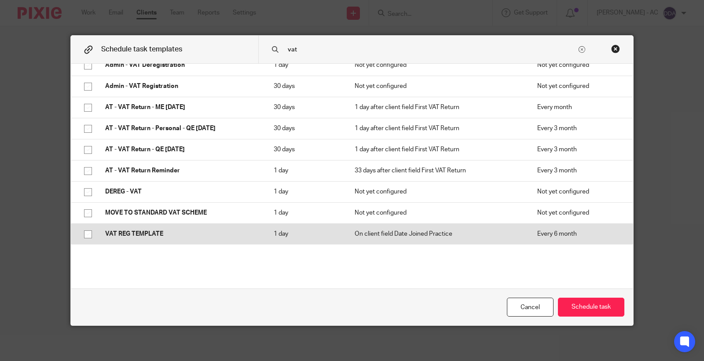
type input "vat"
click at [88, 232] on input "checkbox" at bounding box center [88, 234] width 17 height 17
checkbox input "true"
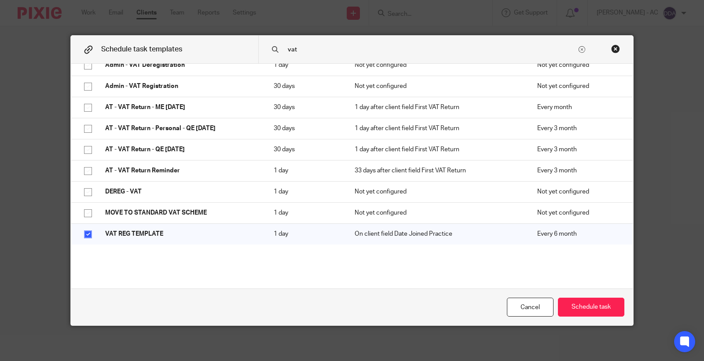
drag, startPoint x: 308, startPoint y: 51, endPoint x: 264, endPoint y: 52, distance: 44.5
click at [267, 52] on div "vat" at bounding box center [445, 50] width 375 height 28
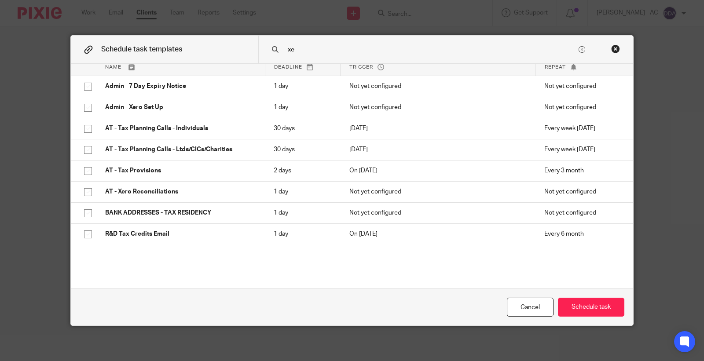
scroll to position [0, 0]
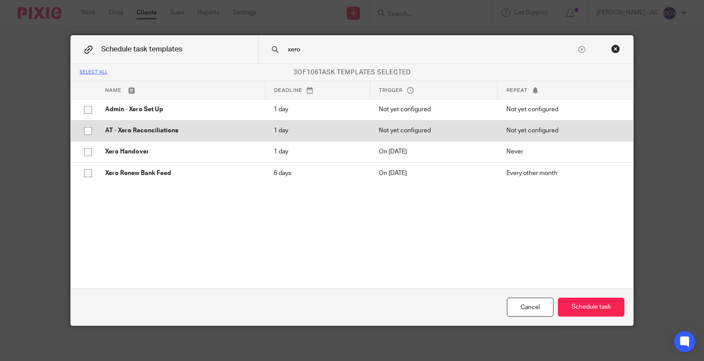
type input "xero"
click at [83, 130] on input "checkbox" at bounding box center [88, 131] width 17 height 17
checkbox input "true"
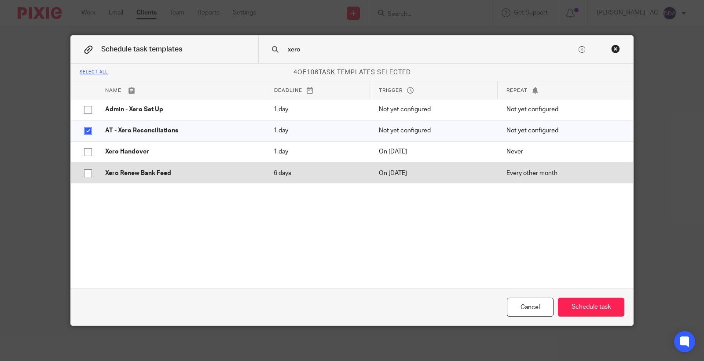
click at [85, 172] on input "checkbox" at bounding box center [88, 173] width 17 height 17
checkbox input "true"
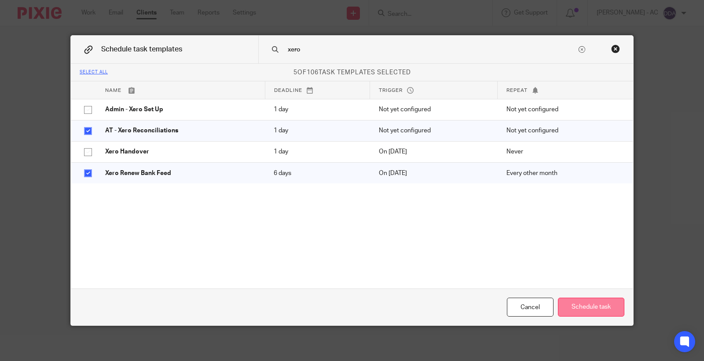
click at [575, 304] on button "Schedule task" at bounding box center [591, 307] width 66 height 19
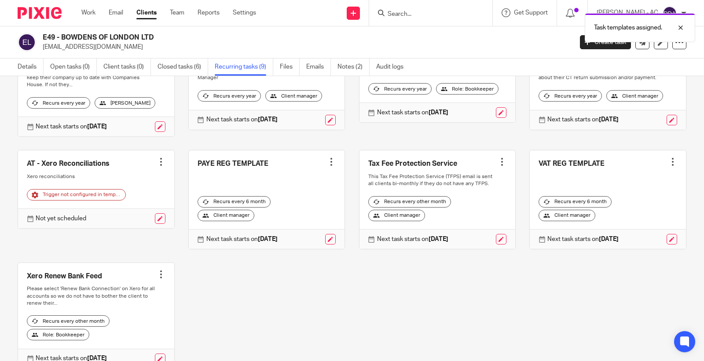
scroll to position [98, 0]
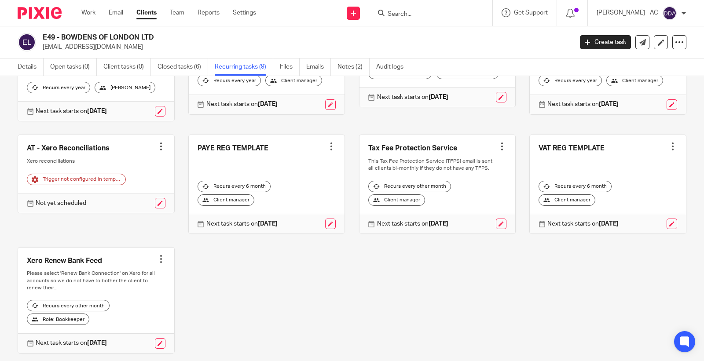
click at [157, 143] on div at bounding box center [161, 146] width 9 height 9
click at [136, 205] on span "Cancel schedule" at bounding box center [125, 203] width 46 height 6
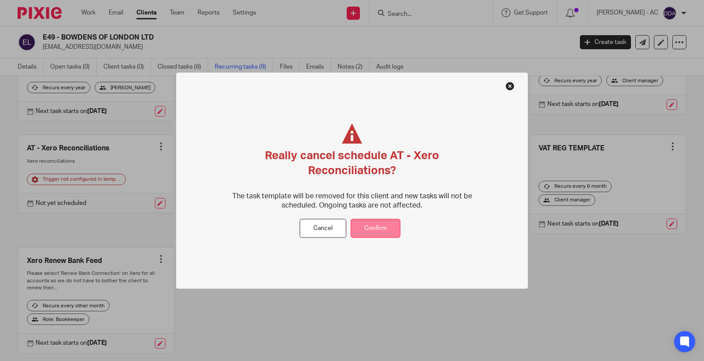
click at [361, 227] on button "Confirm" at bounding box center [376, 228] width 50 height 19
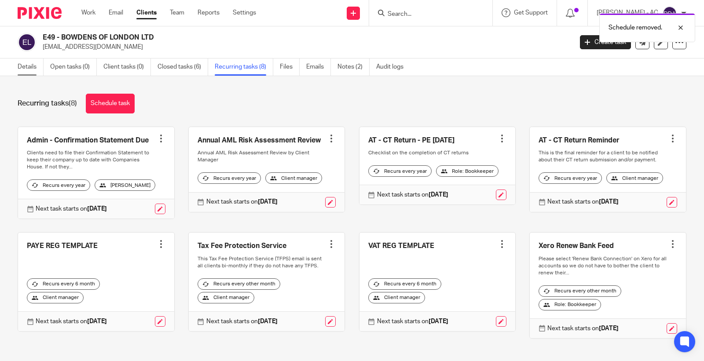
click at [21, 62] on link "Details" at bounding box center [31, 67] width 26 height 17
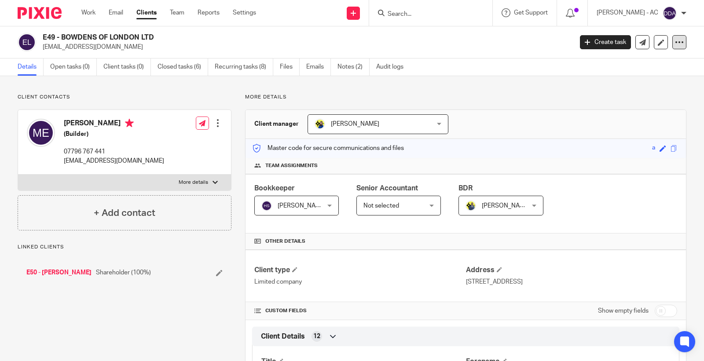
click at [676, 38] on icon at bounding box center [679, 42] width 9 height 9
click at [599, 63] on link "Update from Companies House" at bounding box center [623, 64] width 97 height 13
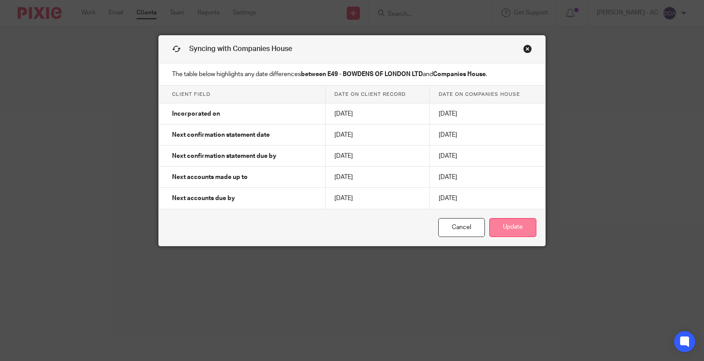
click at [517, 223] on button "Update" at bounding box center [512, 227] width 47 height 19
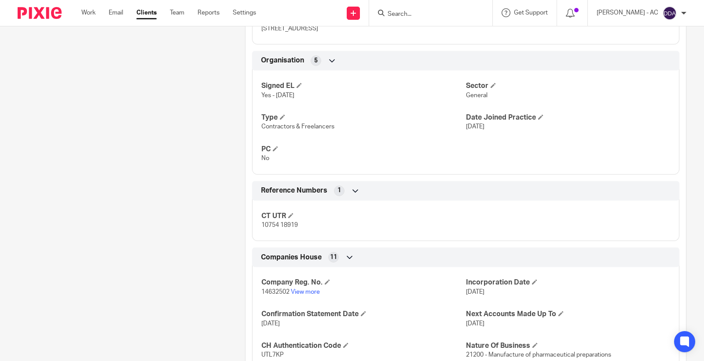
scroll to position [587, 0]
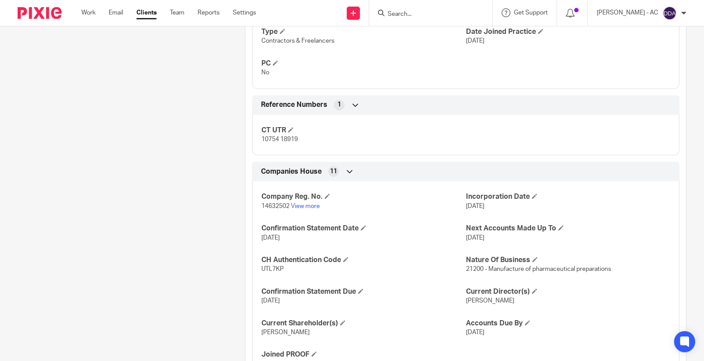
click at [270, 208] on span "14632502" at bounding box center [275, 206] width 28 height 6
copy p "14632502"
click at [269, 208] on span "14632502" at bounding box center [275, 206] width 28 height 6
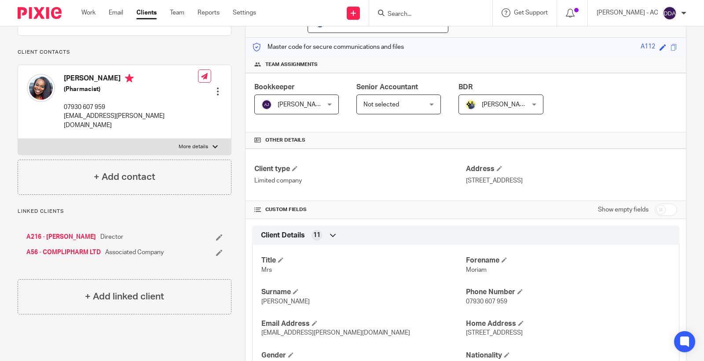
scroll to position [0, 0]
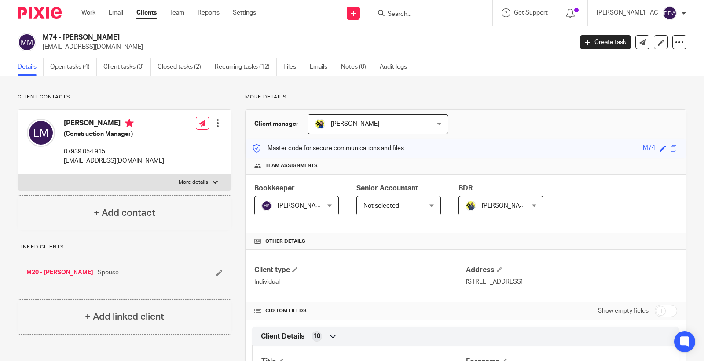
click at [378, 94] on p "More details" at bounding box center [465, 97] width 441 height 7
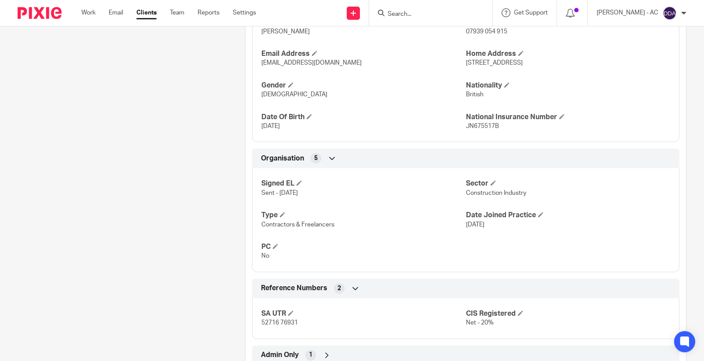
scroll to position [400, 0]
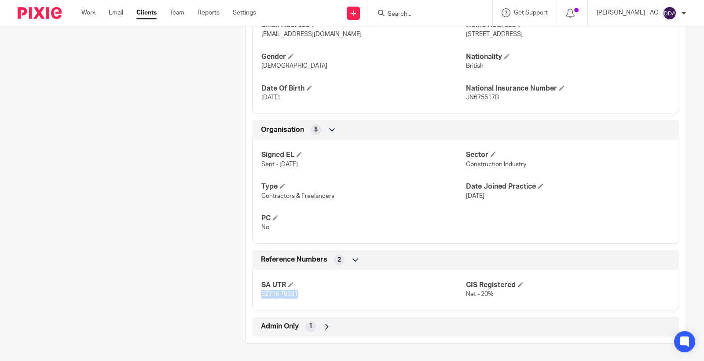
drag, startPoint x: 315, startPoint y: 297, endPoint x: 248, endPoint y: 305, distance: 67.8
click at [248, 305] on div "Reference Numbers 2 SA UTR 52716 76931 CIS Registered Net - 20%" at bounding box center [466, 280] width 441 height 60
copy span "52716 76931"
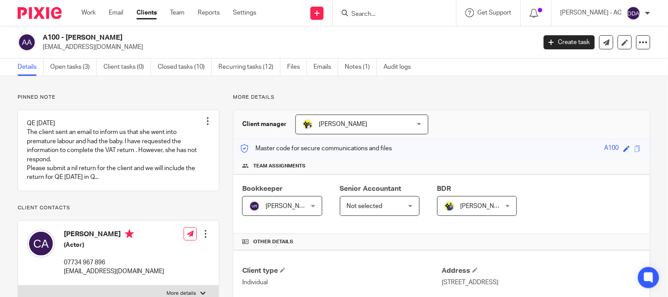
click at [203, 238] on div at bounding box center [205, 233] width 9 height 9
click at [163, 185] on link "Edit contact" at bounding box center [164, 186] width 84 height 13
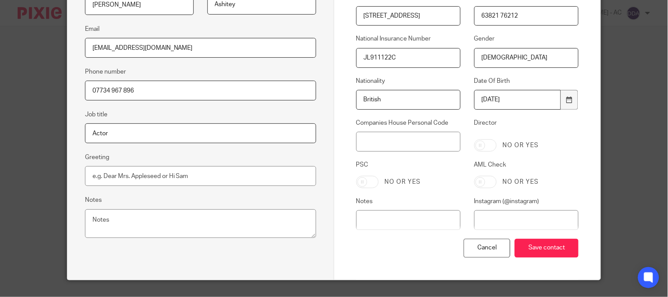
scroll to position [147, 0]
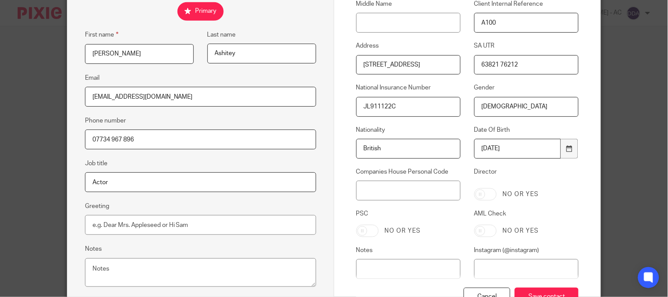
drag, startPoint x: 408, startPoint y: 109, endPoint x: 351, endPoint y: 114, distance: 56.9
click at [351, 114] on div "National Insurance Number JL911122C" at bounding box center [401, 99] width 118 height 33
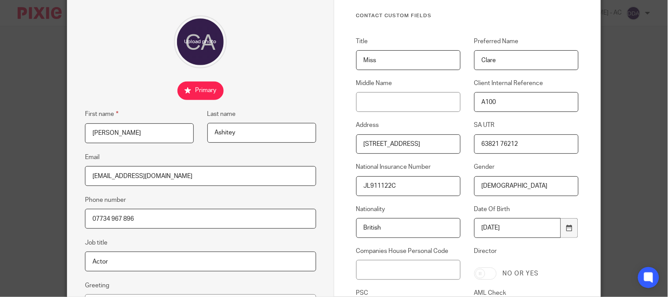
scroll to position [49, 0]
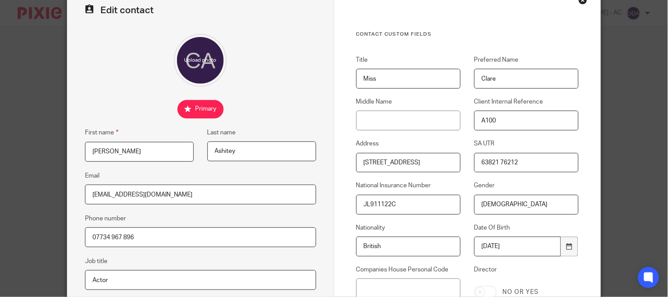
drag, startPoint x: 525, startPoint y: 161, endPoint x: 467, endPoint y: 171, distance: 59.3
click at [467, 171] on div "SA UTR 63821 76212" at bounding box center [519, 155] width 118 height 33
drag, startPoint x: 395, startPoint y: 77, endPoint x: 332, endPoint y: 68, distance: 63.5
click at [334, 68] on div "Contact Custom fields Title Miss Preferred Name [GEOGRAPHIC_DATA] Middle Name C…" at bounding box center [467, 206] width 267 height 439
drag, startPoint x: 116, startPoint y: 152, endPoint x: 84, endPoint y: 152, distance: 32.1
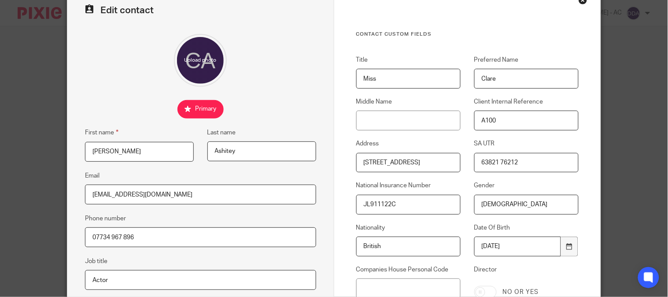
click at [85, 152] on input "[PERSON_NAME]" at bounding box center [139, 152] width 109 height 20
drag, startPoint x: 240, startPoint y: 153, endPoint x: 197, endPoint y: 151, distance: 43.1
click at [197, 151] on fieldset "Last name Ashitey" at bounding box center [255, 144] width 122 height 34
drag, startPoint x: 504, startPoint y: 78, endPoint x: 466, endPoint y: 82, distance: 38.9
click at [502, 78] on input "Clare" at bounding box center [526, 79] width 104 height 20
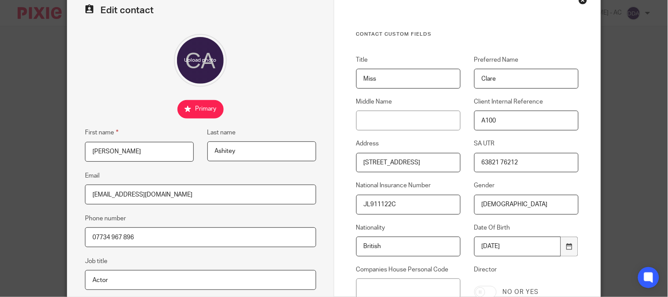
drag, startPoint x: 525, startPoint y: 242, endPoint x: 462, endPoint y: 248, distance: 63.6
click at [462, 248] on div "Date Of Birth 1987-02-12" at bounding box center [519, 239] width 118 height 33
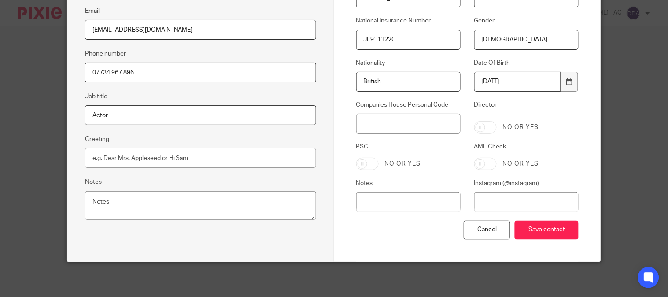
scroll to position [116, 0]
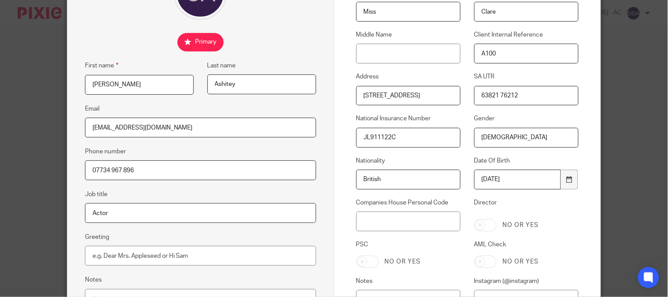
drag, startPoint x: 361, startPoint y: 95, endPoint x: 425, endPoint y: 91, distance: 64.4
click at [425, 91] on input "23 Ambleside Crescent, Enfield, EN3 7LZ" at bounding box center [408, 96] width 104 height 20
drag, startPoint x: 427, startPoint y: 95, endPoint x: 459, endPoint y: 93, distance: 31.3
click at [424, 95] on input "23 Ambleside Crescent, Enfield, EN3 7LZ" at bounding box center [408, 96] width 104 height 20
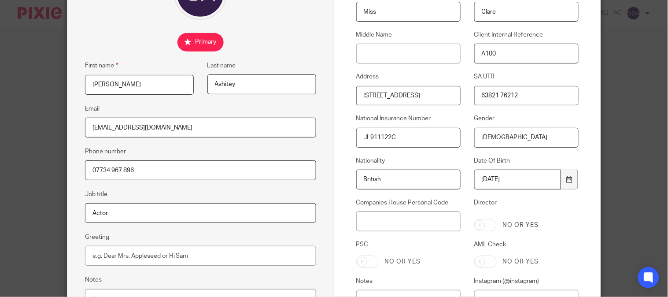
drag, startPoint x: 420, startPoint y: 93, endPoint x: 487, endPoint y: 89, distance: 67.0
click at [488, 90] on div "Title Miss Preferred Name Clare Middle Name Client Internal Reference A100 Addr…" at bounding box center [460, 154] width 236 height 330
click at [426, 97] on input "23 Ambleside Crescent, Enfield, EN3 7LZ" at bounding box center [408, 96] width 104 height 20
click at [446, 94] on input "23 Ambleside Crescent, Enfield, EN3 7LZ" at bounding box center [408, 96] width 104 height 20
drag, startPoint x: 427, startPoint y: 94, endPoint x: 455, endPoint y: 94, distance: 28.2
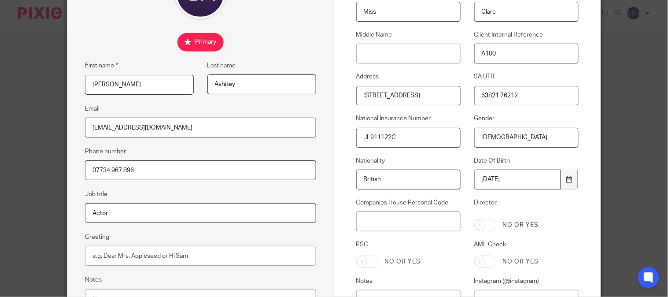
click at [455, 94] on input "23 Ambleside Crescent, Enfield, EN3 7LZ" at bounding box center [408, 96] width 104 height 20
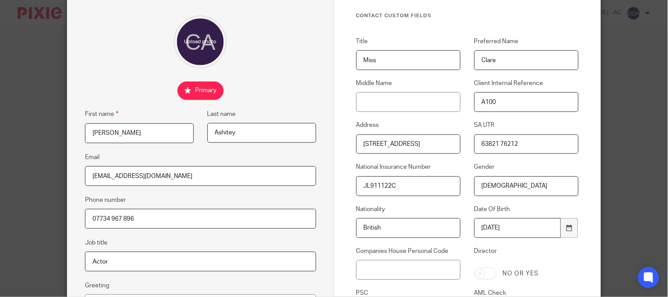
scroll to position [67, 0]
drag, startPoint x: 153, startPoint y: 217, endPoint x: 68, endPoint y: 217, distance: 85.4
click at [68, 217] on div "Edit contact First name Clare-Hope Last name Ashitey Email cashitey@hotmail.com…" at bounding box center [200, 188] width 267 height 439
drag, startPoint x: 160, startPoint y: 178, endPoint x: 95, endPoint y: 177, distance: 64.3
click at [95, 177] on input "cashitey@hotmail.com" at bounding box center [200, 176] width 231 height 20
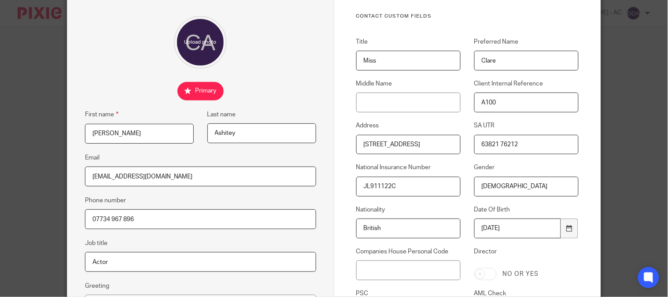
drag, startPoint x: 109, startPoint y: 130, endPoint x: 68, endPoint y: 133, distance: 41.0
click at [71, 133] on fieldset "First name Clare-Hope" at bounding box center [132, 126] width 122 height 34
drag, startPoint x: 251, startPoint y: 137, endPoint x: 195, endPoint y: 136, distance: 56.8
click at [195, 136] on fieldset "Last name Ashitey" at bounding box center [255, 126] width 122 height 34
paste input "Clare-Hope"
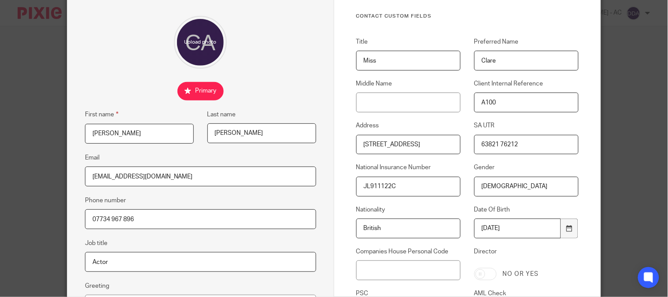
type input "Ashitey"
drag, startPoint x: 151, startPoint y: 137, endPoint x: 61, endPoint y: 142, distance: 90.3
click at [61, 142] on div "Edit contact First name Clare-Hope Last name Ashitey Email cashitey@hotmail.com…" at bounding box center [334, 148] width 668 height 297
drag, startPoint x: 239, startPoint y: 129, endPoint x: 170, endPoint y: 129, distance: 68.2
click at [170, 129] on div "First name Clare-Hope Last name Ashitey" at bounding box center [193, 130] width 245 height 43
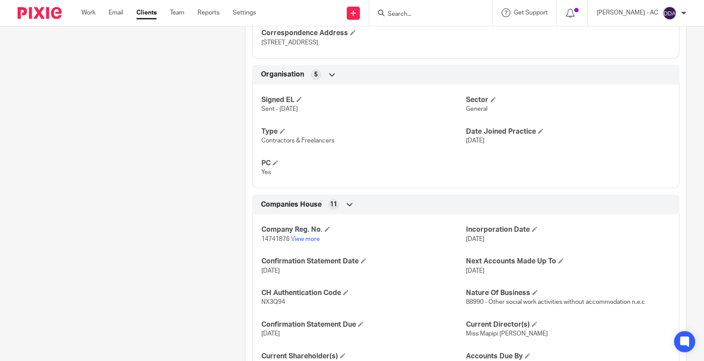
scroll to position [622, 0]
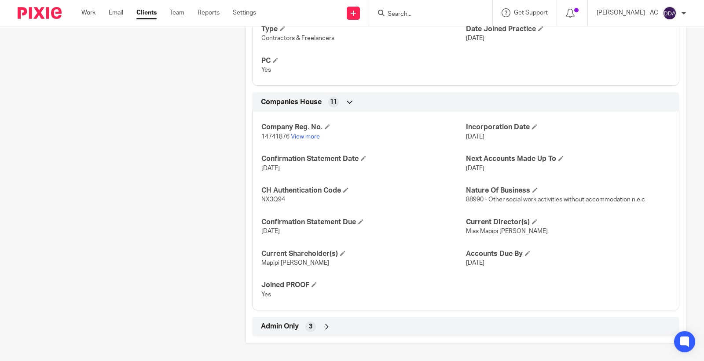
click at [324, 326] on icon at bounding box center [327, 327] width 9 height 9
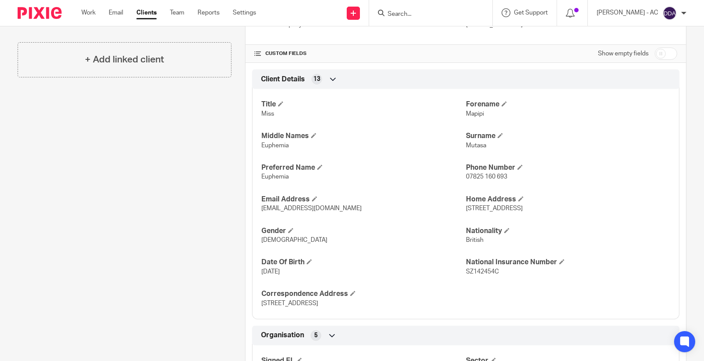
scroll to position [205, 0]
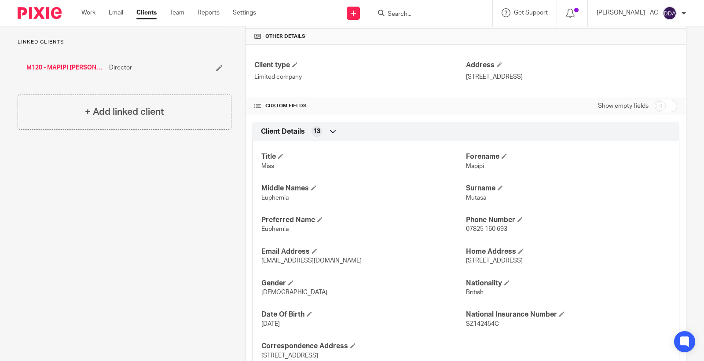
click at [656, 103] on input "checkbox" at bounding box center [666, 106] width 22 height 12
checkbox input "true"
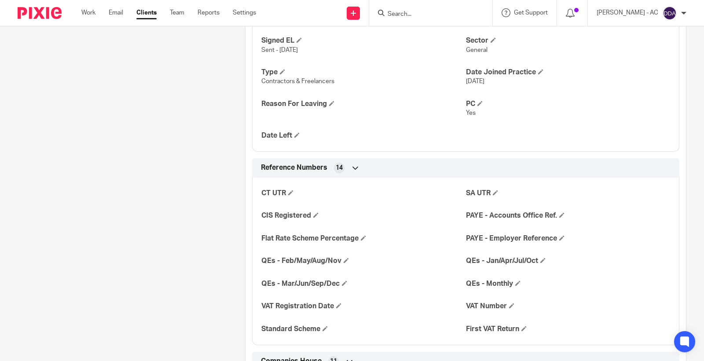
scroll to position [645, 0]
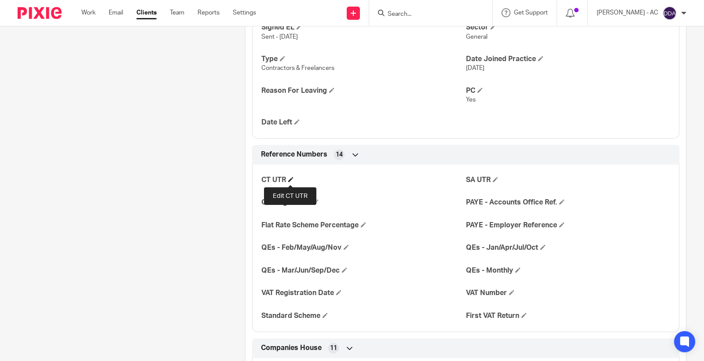
click at [286, 179] on h4 "CT UTR" at bounding box center [363, 180] width 204 height 9
click at [291, 180] on span at bounding box center [290, 179] width 5 height 5
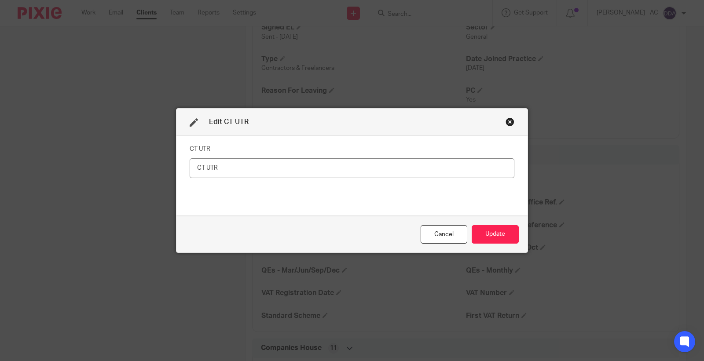
click at [202, 169] on input "text" at bounding box center [352, 168] width 325 height 20
click at [244, 169] on input "78353 07321" at bounding box center [352, 168] width 325 height 20
type input "78353 07321"
click at [487, 234] on button "Update" at bounding box center [495, 234] width 47 height 19
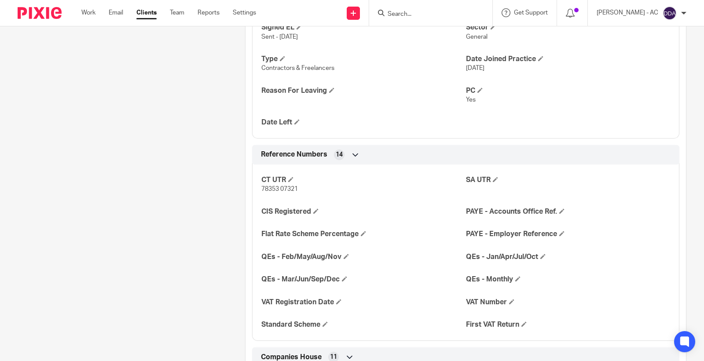
click at [291, 188] on span "78353 07321" at bounding box center [279, 189] width 37 height 6
copy p "78353 07321"
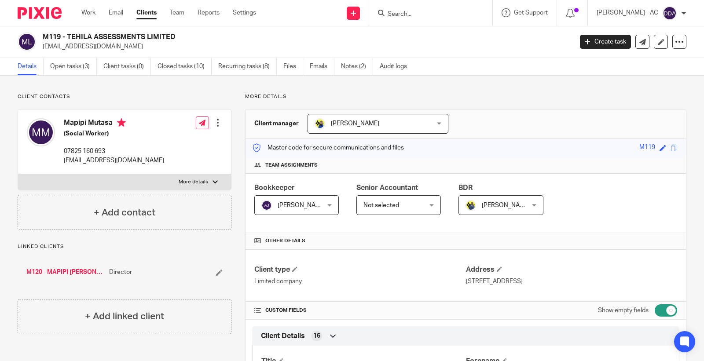
scroll to position [0, 0]
drag, startPoint x: 590, startPoint y: 282, endPoint x: 565, endPoint y: 281, distance: 24.7
click at [565, 281] on p "[STREET_ADDRESS]" at bounding box center [571, 282] width 211 height 9
copy p "DA2 6LB"
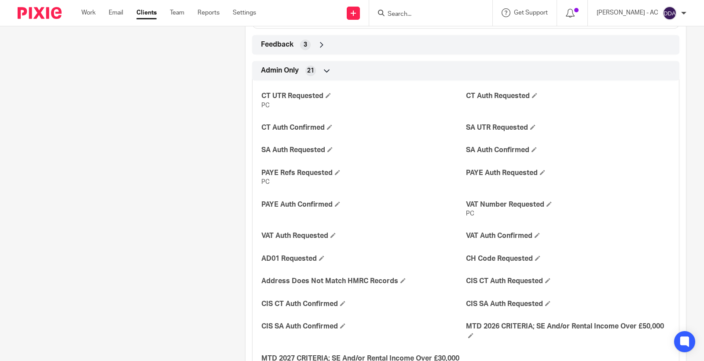
scroll to position [1480, 0]
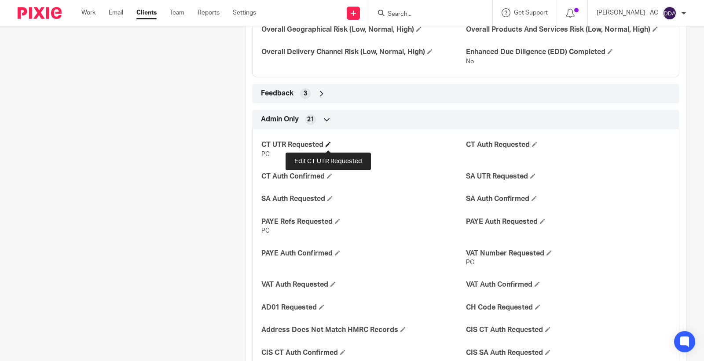
click at [326, 147] on span at bounding box center [328, 144] width 5 height 5
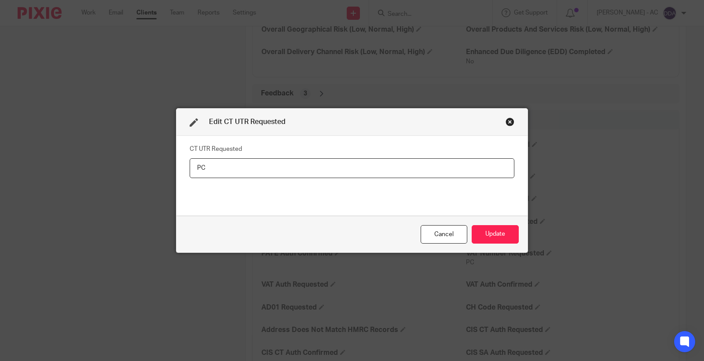
drag, startPoint x: 256, startPoint y: 165, endPoint x: 152, endPoint y: 169, distance: 103.5
click at [152, 169] on div "Edit CT UTR Requested CT UTR Requested PC Cancel Update" at bounding box center [352, 180] width 704 height 361
click at [482, 227] on button "Update" at bounding box center [495, 234] width 47 height 19
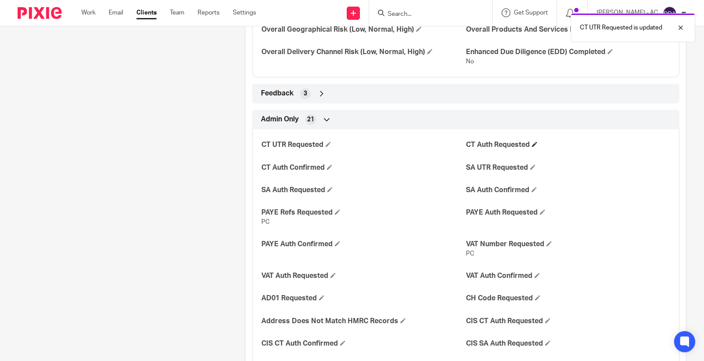
click at [527, 148] on h4 "CT Auth Requested" at bounding box center [568, 144] width 204 height 9
click at [527, 144] on h4 "CT Auth Requested" at bounding box center [568, 144] width 204 height 9
click at [532, 144] on span at bounding box center [534, 144] width 5 height 5
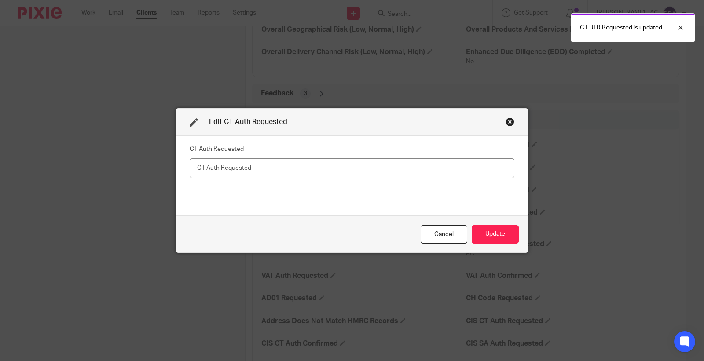
click at [338, 179] on div "CT Auth Requested" at bounding box center [352, 176] width 325 height 66
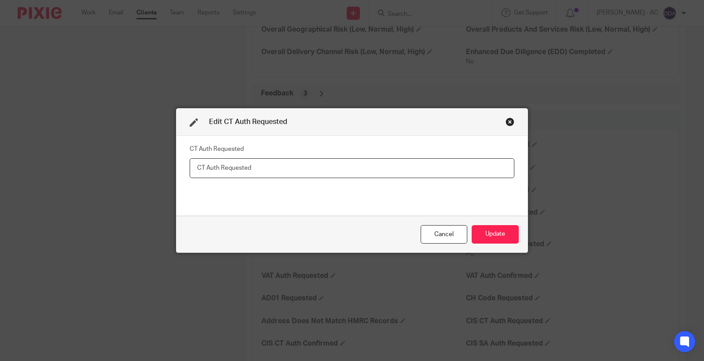
click at [342, 172] on input "text" at bounding box center [352, 168] width 325 height 20
type input "23-09-2025"
click at [499, 231] on button "Update" at bounding box center [495, 234] width 47 height 19
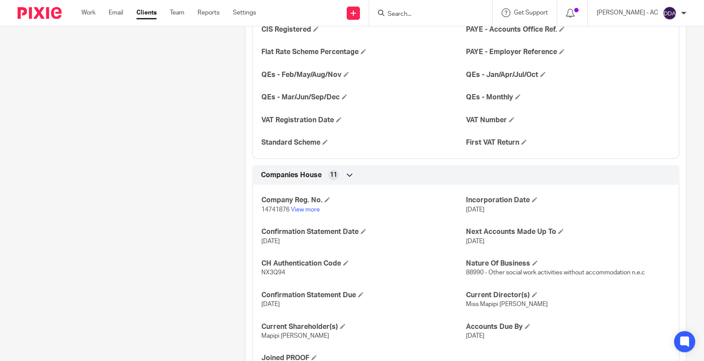
scroll to position [831, 0]
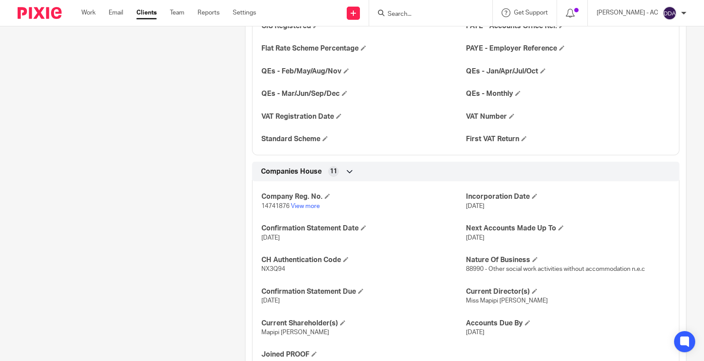
click at [265, 202] on p "14741876 View more" at bounding box center [363, 206] width 204 height 9
click at [268, 209] on span "14741876" at bounding box center [275, 206] width 28 height 6
click at [273, 205] on span "14741876" at bounding box center [275, 206] width 28 height 6
copy p "14741876"
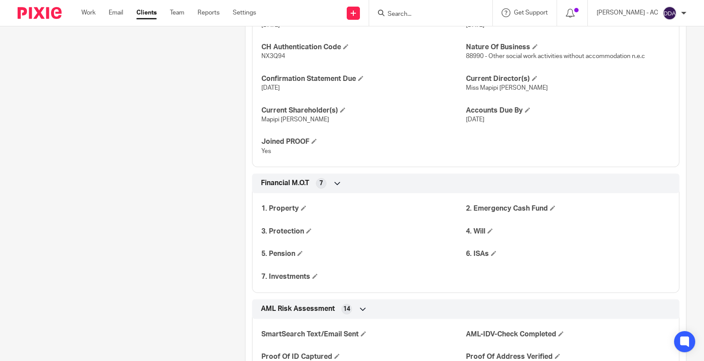
scroll to position [1027, 0]
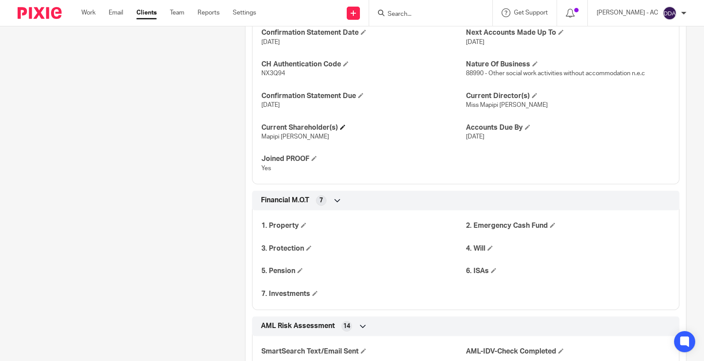
click at [340, 129] on span at bounding box center [342, 127] width 5 height 5
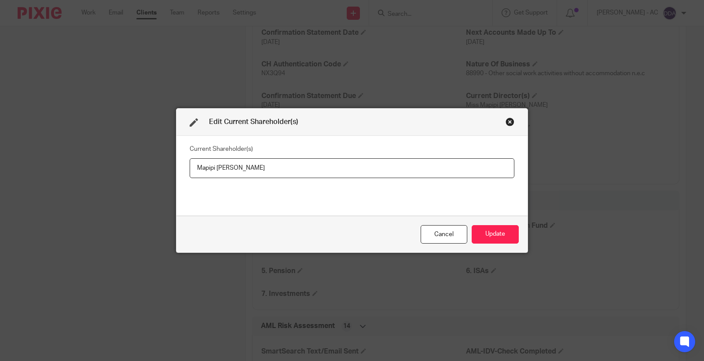
drag, startPoint x: 299, startPoint y: 170, endPoint x: 180, endPoint y: 168, distance: 118.8
click at [180, 168] on div "Current Shareholder(s) Mapipi Euphemia MUTASA" at bounding box center [351, 176] width 351 height 80
drag, startPoint x: 474, startPoint y: 230, endPoint x: 459, endPoint y: 226, distance: 15.8
click at [474, 230] on button "Update" at bounding box center [495, 234] width 47 height 19
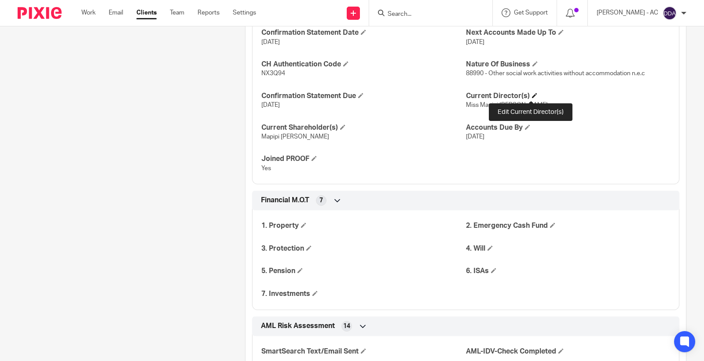
click at [532, 94] on span at bounding box center [534, 95] width 5 height 5
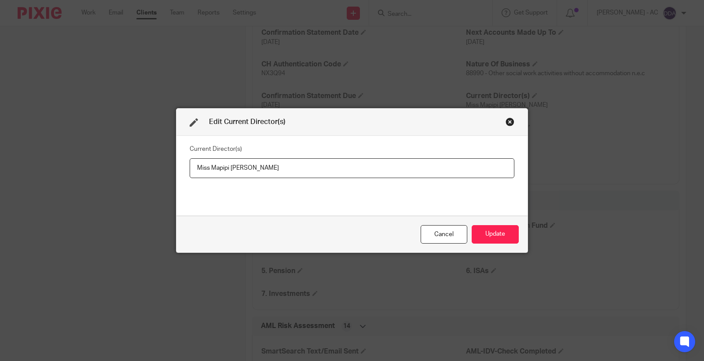
drag, startPoint x: 305, startPoint y: 163, endPoint x: 136, endPoint y: 179, distance: 170.6
click at [136, 179] on div "Edit Current Director(s) Current Director(s) Miss Mapipi Euphemia MUTASA Cancel…" at bounding box center [352, 180] width 704 height 361
click at [492, 231] on button "Update" at bounding box center [495, 234] width 47 height 19
click at [491, 230] on button "Update" at bounding box center [495, 234] width 47 height 19
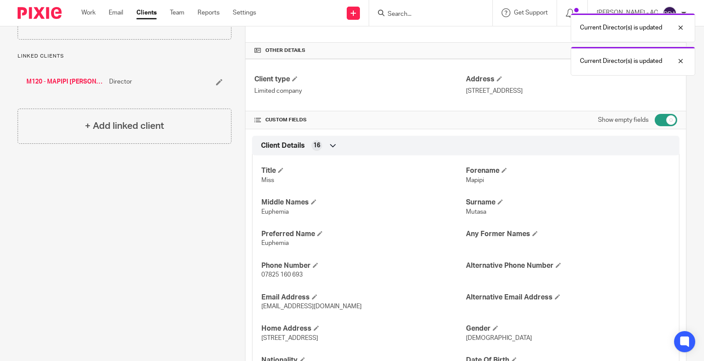
scroll to position [0, 0]
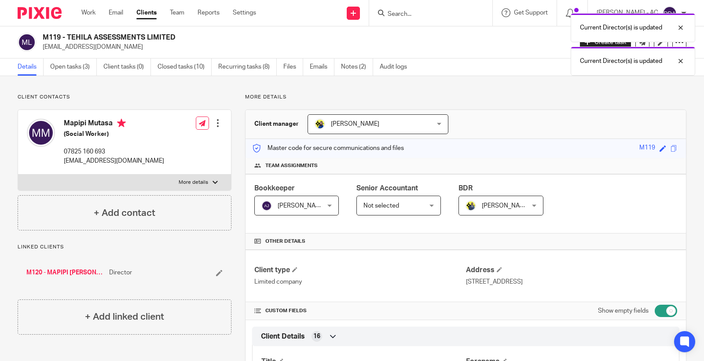
click at [655, 311] on input "checkbox" at bounding box center [666, 311] width 22 height 12
checkbox input "false"
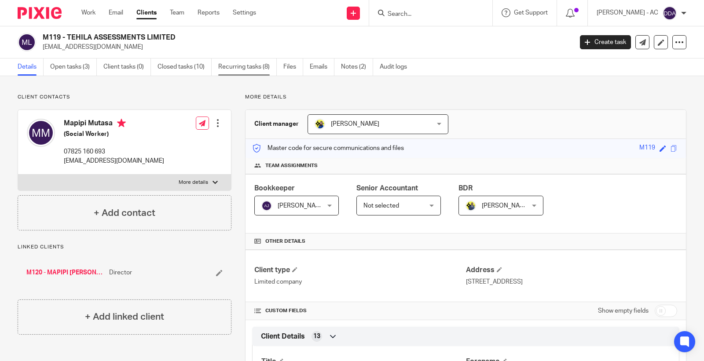
click at [228, 65] on link "Recurring tasks (8)" at bounding box center [247, 67] width 59 height 17
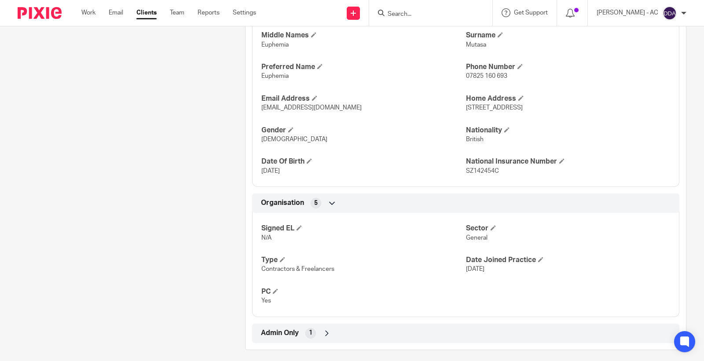
scroll to position [365, 0]
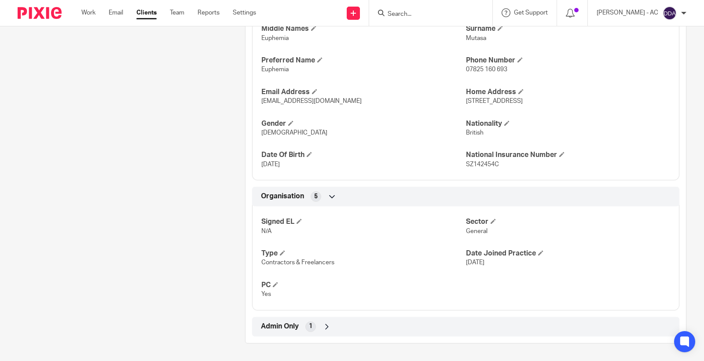
click at [323, 326] on icon at bounding box center [327, 327] width 9 height 9
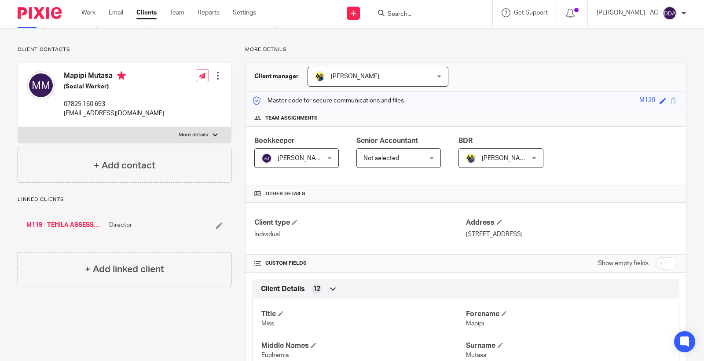
scroll to position [0, 0]
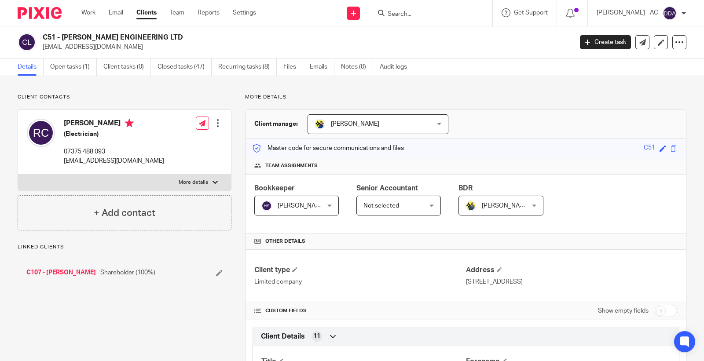
drag, startPoint x: 0, startPoint y: 0, endPoint x: 63, endPoint y: 38, distance: 73.4
click at [63, 38] on div "C51 - COULSON ENGINEERING LTD robcoulson@live.co.uk" at bounding box center [305, 42] width 524 height 18
click at [67, 34] on h2 "C51 - [PERSON_NAME] ENGINEERING LTD" at bounding box center [252, 37] width 419 height 9
drag, startPoint x: 168, startPoint y: 33, endPoint x: 63, endPoint y: 37, distance: 105.3
click at [63, 37] on h2 "C51 - COULSON ENGINEERING LTD" at bounding box center [252, 37] width 419 height 9
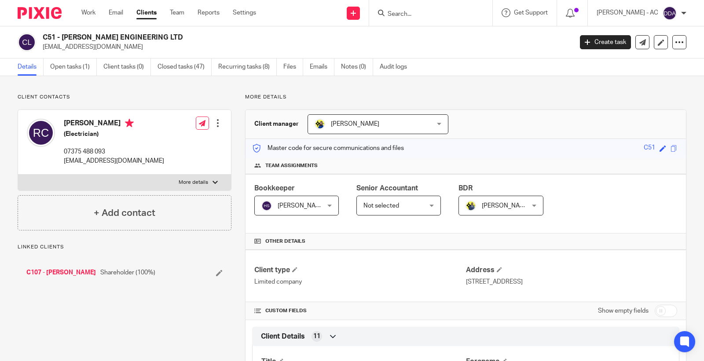
copy h2 "COULSON ENGINEERING LTD"
click at [385, 11] on icon at bounding box center [381, 13] width 7 height 7
click at [400, 11] on input "Search" at bounding box center [426, 15] width 79 height 8
paste input "[PERSON_NAME][EMAIL_ADDRESS][DOMAIN_NAME]"
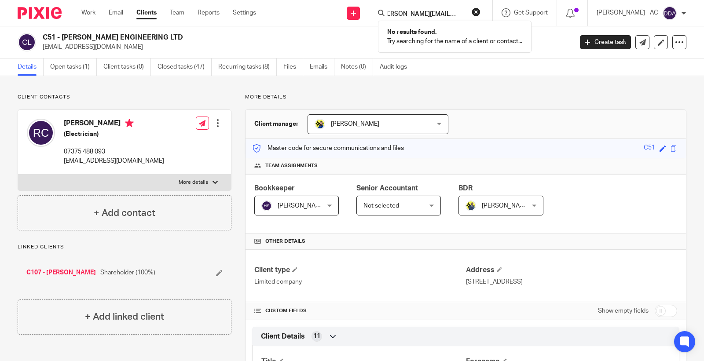
type input "[PERSON_NAME][EMAIL_ADDRESS][DOMAIN_NAME]"
click at [480, 12] on button "reset" at bounding box center [476, 11] width 9 height 9
click at [420, 11] on input "Search" at bounding box center [426, 15] width 79 height 8
paste input "[PERSON_NAME][EMAIL_ADDRESS][DOMAIN_NAME]"
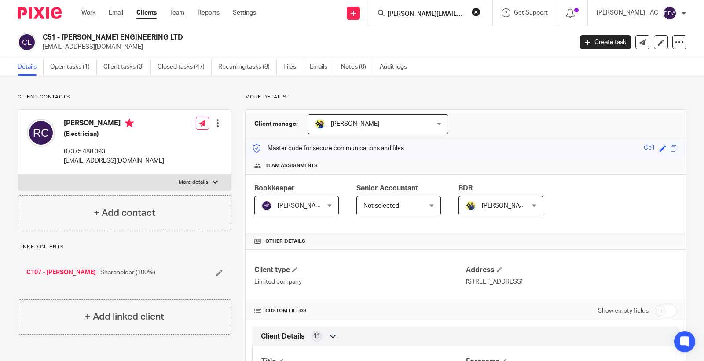
scroll to position [0, 7]
type input "[PERSON_NAME][EMAIL_ADDRESS][DOMAIN_NAME]"
drag, startPoint x: 483, startPoint y: 11, endPoint x: 478, endPoint y: 11, distance: 4.9
click at [481, 11] on button "reset" at bounding box center [476, 11] width 9 height 9
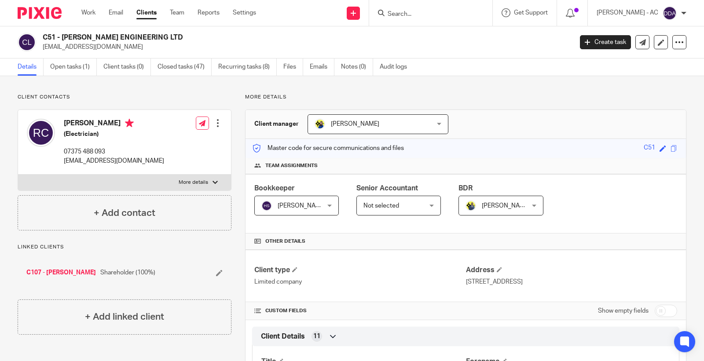
click at [441, 11] on input "Search" at bounding box center [426, 15] width 79 height 8
paste input "[EMAIL_ADDRESS][DOMAIN_NAME]"
type input "[EMAIL_ADDRESS][DOMAIN_NAME]"
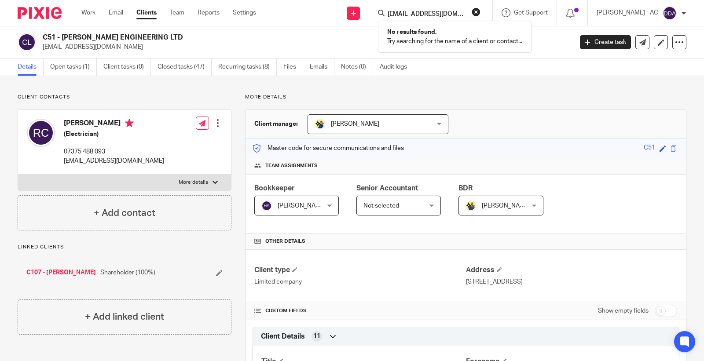
click at [481, 11] on button "reset" at bounding box center [476, 11] width 9 height 9
click at [449, 11] on input "Search" at bounding box center [426, 15] width 79 height 8
type input "haupt"
drag, startPoint x: 425, startPoint y: 15, endPoint x: 364, endPoint y: 14, distance: 61.2
click at [364, 14] on div "Send new email Create task Add client Request signature haupt HAUPT RECRUITMENT…" at bounding box center [486, 13] width 435 height 26
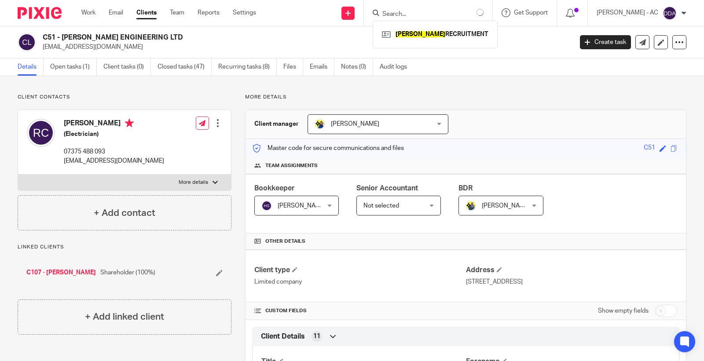
paste input "DERICK DICKSON"
type input "DERICK DICKSON"
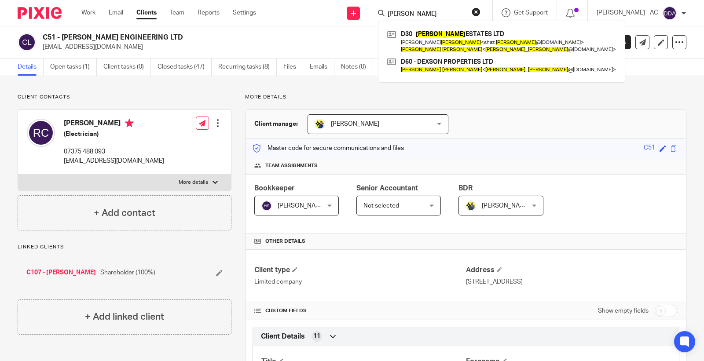
drag, startPoint x: 460, startPoint y: 12, endPoint x: 376, endPoint y: 12, distance: 84.5
click at [376, 12] on div "Send new email Create task Add client Request signature DERICK DICKSON D30 - DI…" at bounding box center [486, 13] width 435 height 26
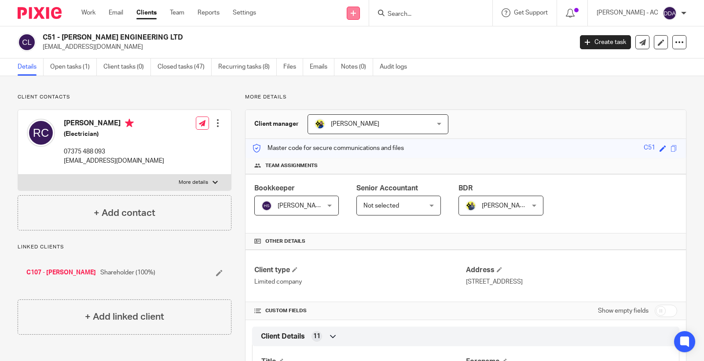
click at [356, 13] on icon at bounding box center [353, 13] width 5 height 5
click at [422, 11] on input "Search" at bounding box center [426, 15] width 79 height 8
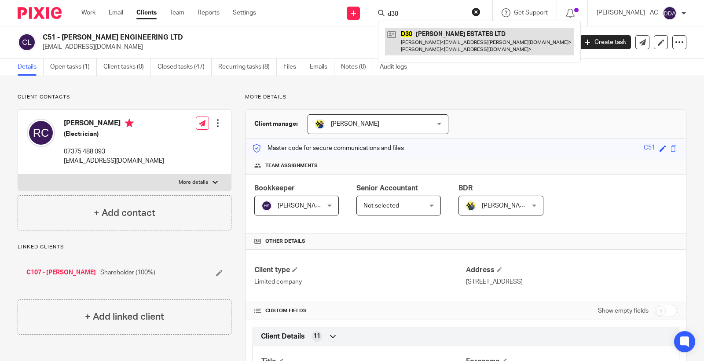
type input "d30"
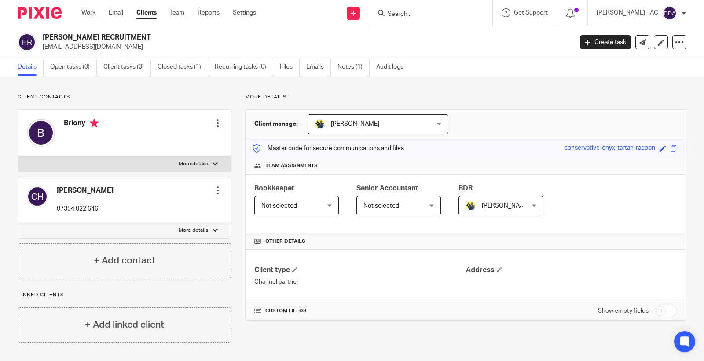
click at [408, 15] on input "Search" at bounding box center [426, 15] width 79 height 8
paste input "[PERSON_NAME]"
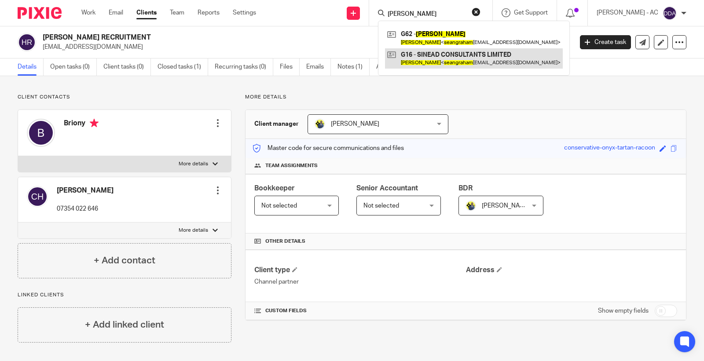
type input "Sean Graham"
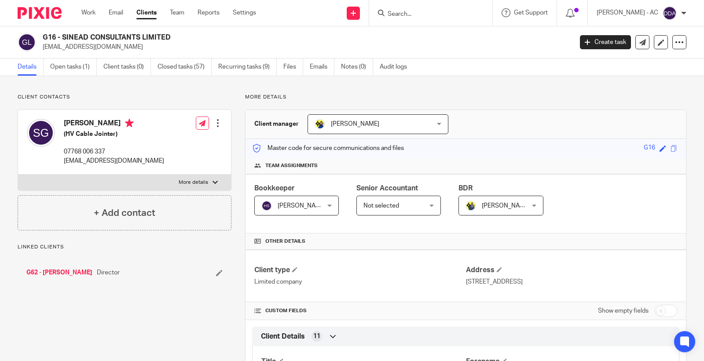
drag, startPoint x: 181, startPoint y: 33, endPoint x: 62, endPoint y: 40, distance: 119.9
click at [62, 40] on h2 "G16 - SINEAD CONSULTANTS LIMITED" at bounding box center [252, 37] width 419 height 9
copy h2 "SINEAD CONSULTANTS LIMITED"
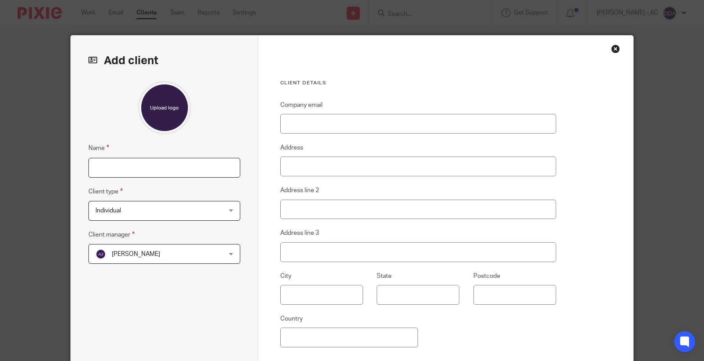
click at [111, 162] on input "Name" at bounding box center [164, 168] width 152 height 20
paste input "D47 - [PERSON_NAME]"
type input "D47 - [PERSON_NAME]"
click at [165, 253] on span "[PERSON_NAME]" at bounding box center [152, 254] width 115 height 18
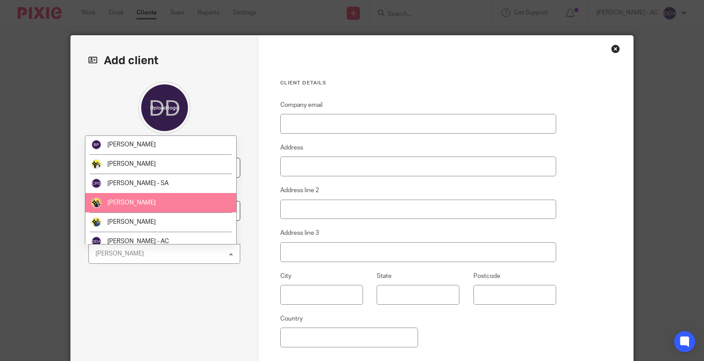
scroll to position [147, 0]
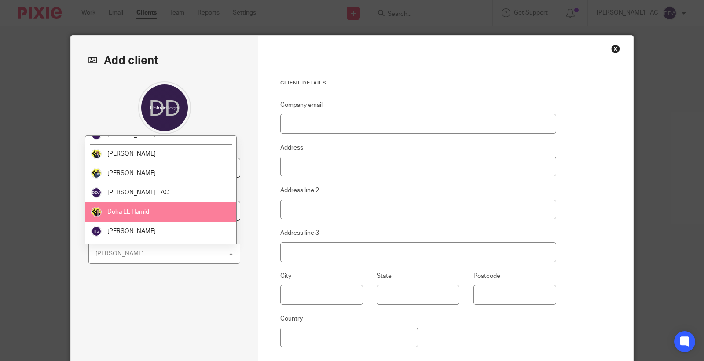
click at [141, 209] on span "Doha EL Hamid" at bounding box center [128, 212] width 42 height 6
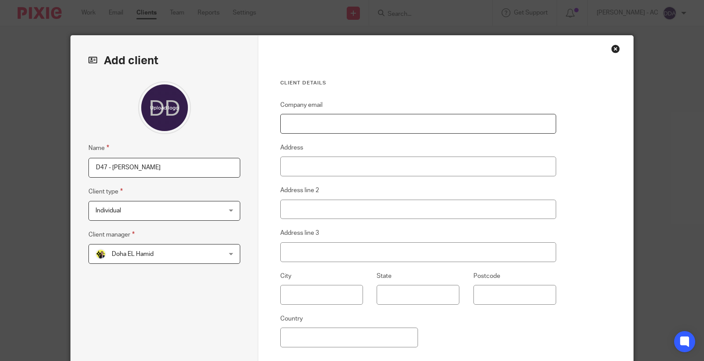
click at [301, 126] on input "Company email" at bounding box center [418, 124] width 276 height 20
paste input "[EMAIL_ADDRESS][DOMAIN_NAME]"
type input "[EMAIL_ADDRESS][DOMAIN_NAME]"
click at [291, 166] on input "Address" at bounding box center [418, 167] width 276 height 20
paste input "[STREET_ADDRESS]"
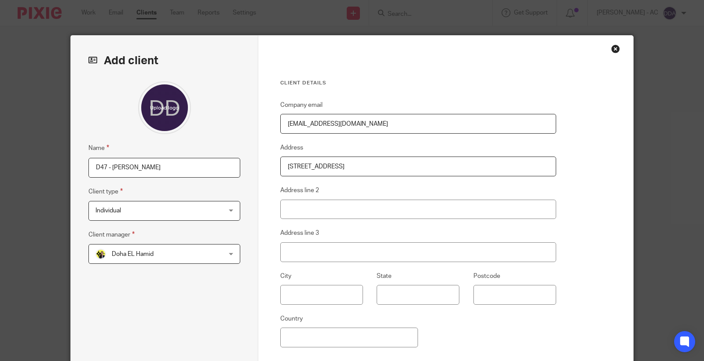
click at [354, 169] on input "[STREET_ADDRESS]" at bounding box center [418, 167] width 276 height 20
drag, startPoint x: 383, startPoint y: 166, endPoint x: 391, endPoint y: 168, distance: 8.1
click at [384, 166] on input "58 Sewardstone Gardens, Chingford E4 7QE" at bounding box center [418, 167] width 276 height 20
drag, startPoint x: 417, startPoint y: 169, endPoint x: 273, endPoint y: 165, distance: 144.0
click at [273, 165] on div "Client details Company email derick_dickson@hotmail.com Address 58 Sewardstone …" at bounding box center [445, 227] width 375 height 383
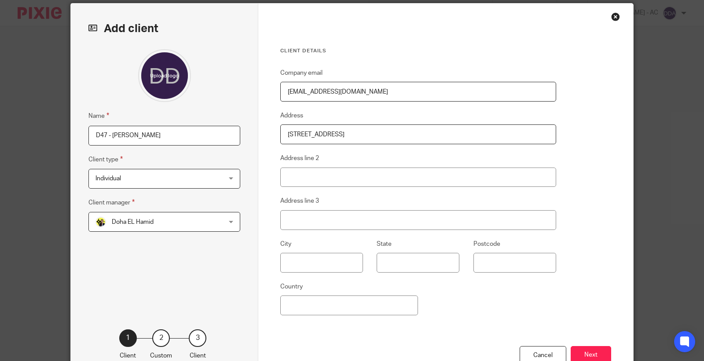
scroll to position [94, 0]
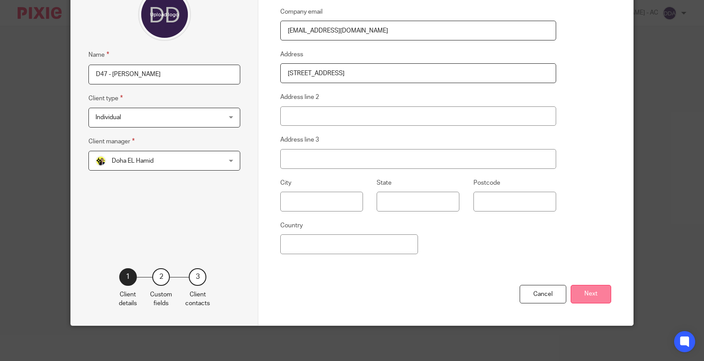
type input "[STREET_ADDRESS]"
click at [579, 291] on button "Next" at bounding box center [591, 294] width 40 height 19
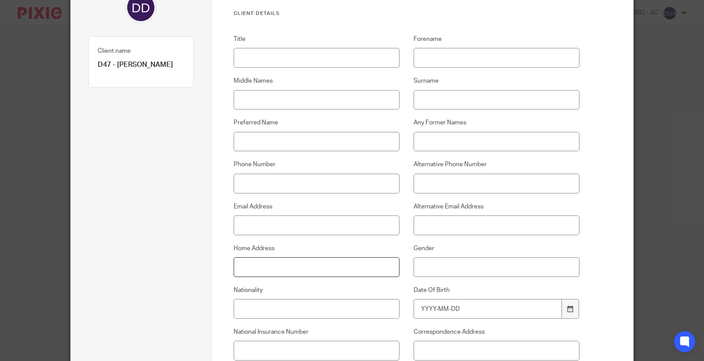
click at [254, 262] on input "Home Address" at bounding box center [317, 267] width 166 height 20
paste input "[STREET_ADDRESS]"
type input "[STREET_ADDRESS]"
click at [272, 57] on input "Title" at bounding box center [317, 58] width 166 height 20
paste input "Mr"
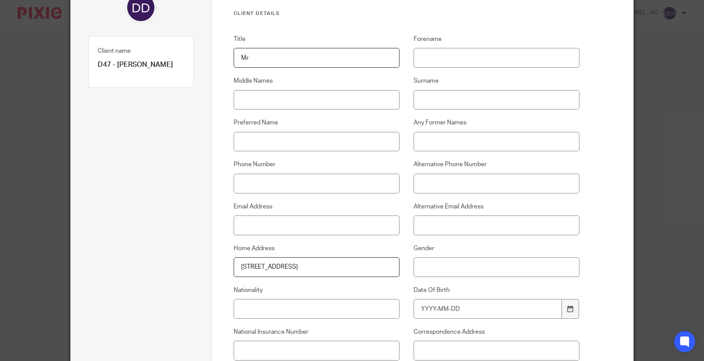
type input "Mr"
click at [439, 58] on input "Forename" at bounding box center [497, 58] width 166 height 20
paste input "[PERSON_NAME]"
type input "[PERSON_NAME]"
click at [248, 106] on input "Middle Names" at bounding box center [317, 100] width 166 height 20
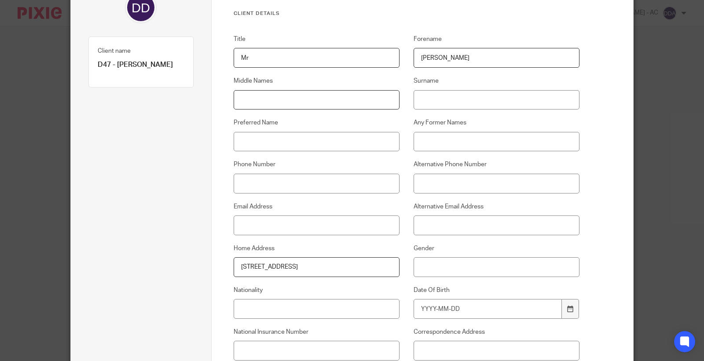
paste input "Wordie"
type input "Wordie"
click at [428, 99] on input "Surname" at bounding box center [497, 100] width 166 height 20
paste input "[PERSON_NAME]"
type input "[PERSON_NAME]"
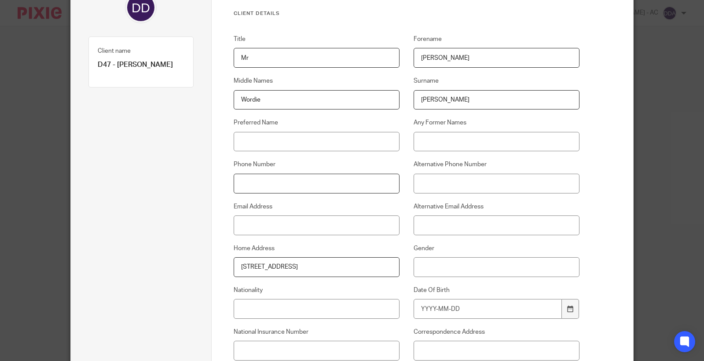
click at [256, 192] on input "Phone Number" at bounding box center [317, 184] width 166 height 20
click at [258, 183] on input "Phone Number" at bounding box center [317, 184] width 166 height 20
paste input "07873 375 066"
type input "07873 375 066"
click at [295, 230] on input "Email Address" at bounding box center [317, 226] width 166 height 20
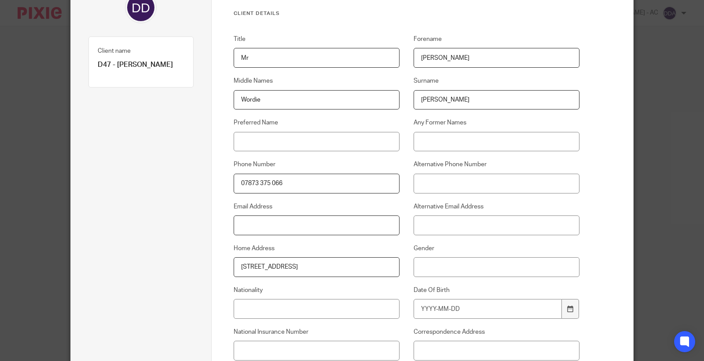
paste input "[EMAIL_ADDRESS][DOMAIN_NAME]"
type input "[EMAIL_ADDRESS][DOMAIN_NAME]"
click at [467, 265] on input "Gender" at bounding box center [497, 267] width 166 height 20
type input "[DEMOGRAPHIC_DATA]"
click at [243, 309] on input "Nationality" at bounding box center [317, 309] width 166 height 20
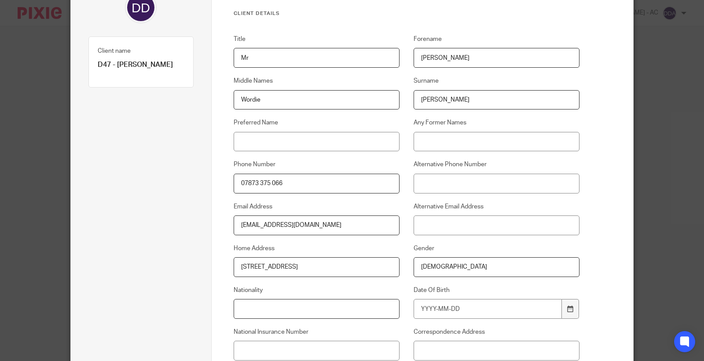
paste input "British"
type input "British"
click at [432, 313] on input "Date Of Birth" at bounding box center [488, 309] width 149 height 20
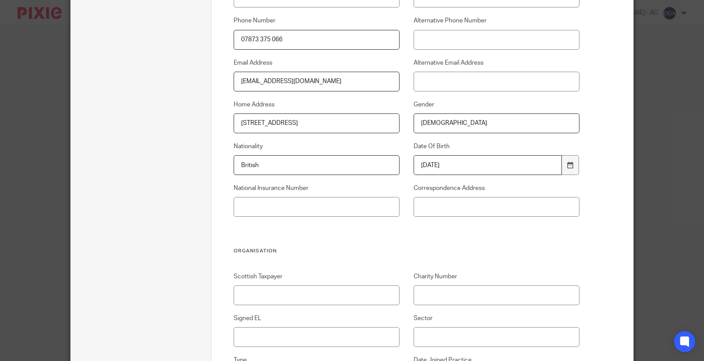
scroll to position [241, 0]
type input "1983-02-19"
click at [256, 207] on input "National Insurance Number" at bounding box center [317, 205] width 166 height 20
paste input "JP841252A"
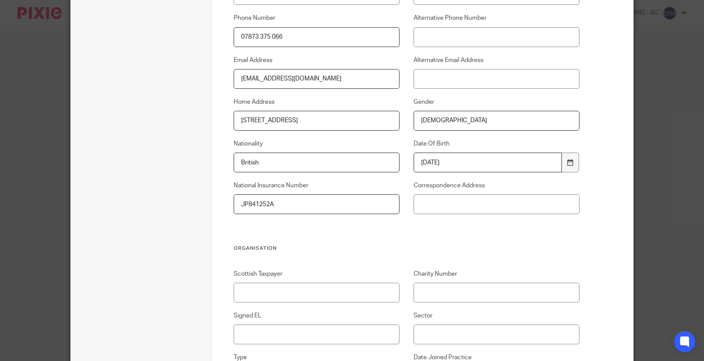
scroll to position [290, 0]
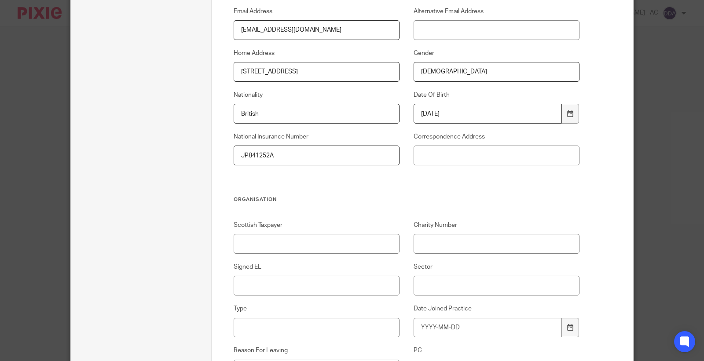
type input "JP841252A"
click at [301, 282] on input "Signed EL" at bounding box center [317, 286] width 166 height 20
type input "N/A"
click at [439, 289] on input "Sector" at bounding box center [497, 286] width 166 height 20
paste input "Properties"
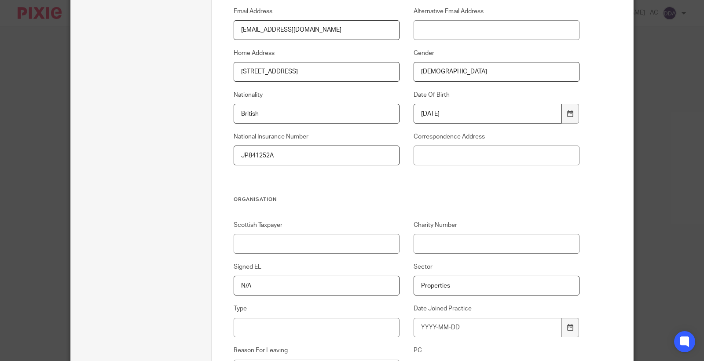
type input "Properties"
click at [262, 327] on input "Type" at bounding box center [317, 328] width 166 height 20
paste input "SME"
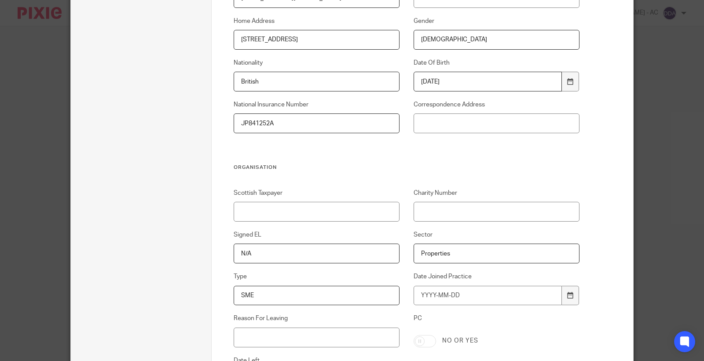
scroll to position [339, 0]
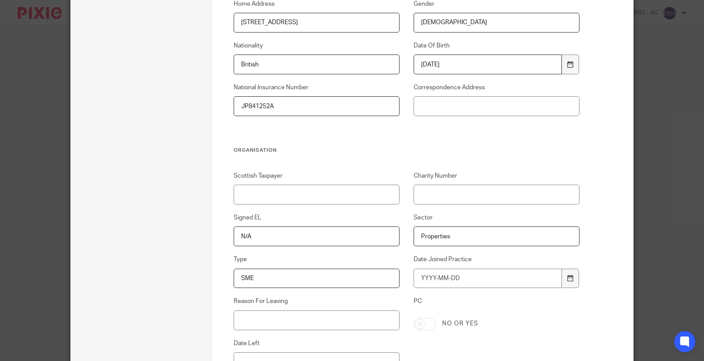
type input "SME"
click at [443, 274] on input "Date Joined Practice" at bounding box center [488, 279] width 149 height 20
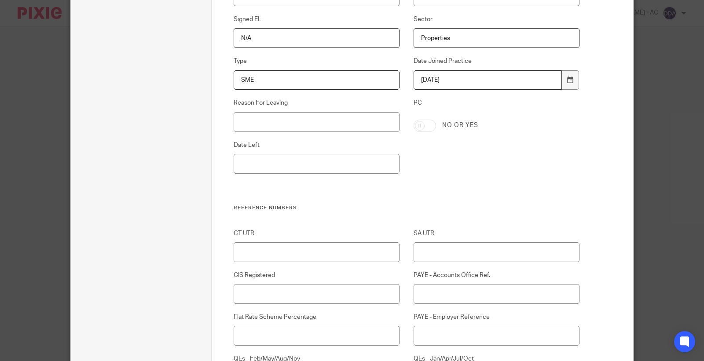
scroll to position [534, 0]
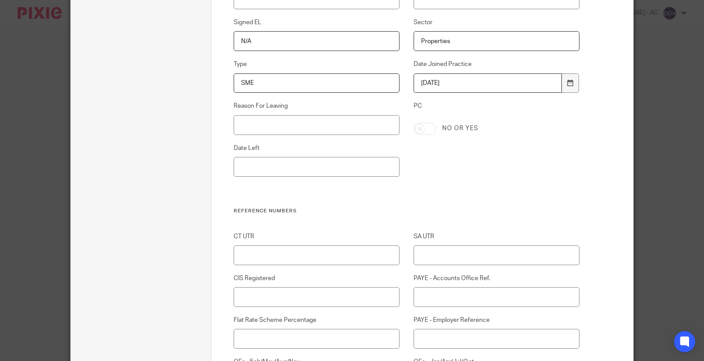
type input "2025-09-23"
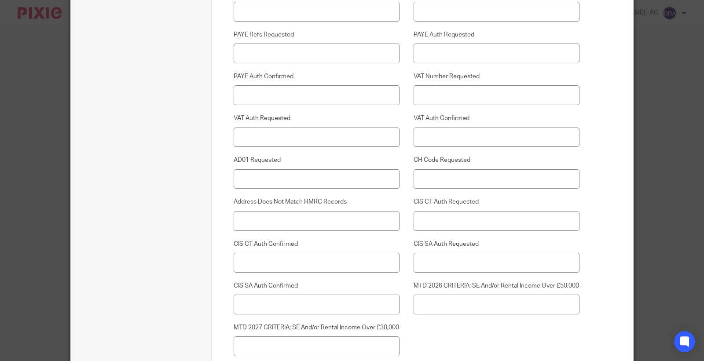
scroll to position [2283, 0]
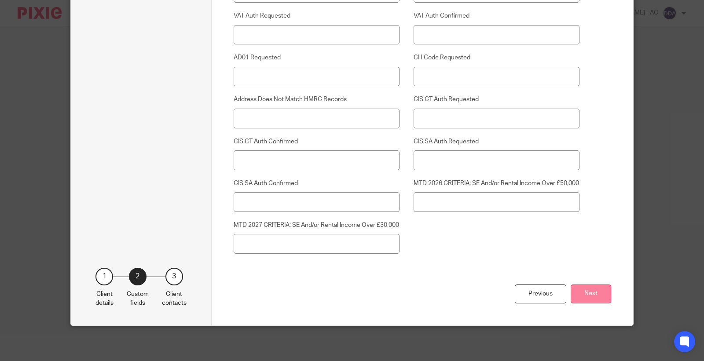
click at [590, 285] on button "Next" at bounding box center [591, 294] width 40 height 19
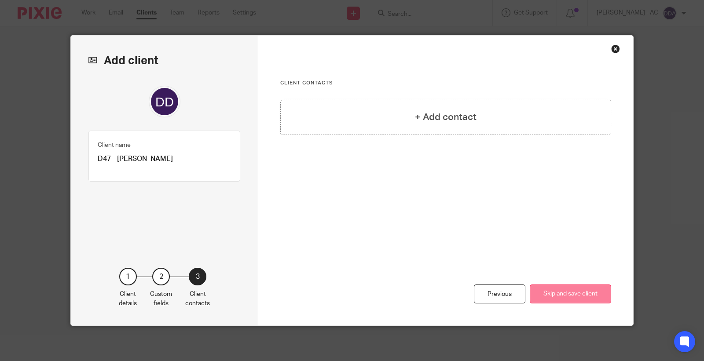
click at [554, 293] on button "Skip and save client" at bounding box center [570, 294] width 81 height 19
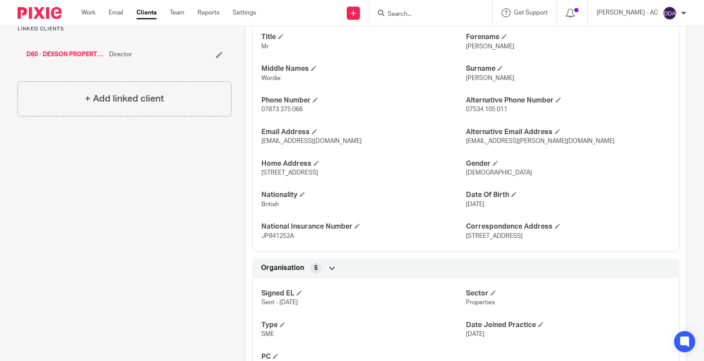
scroll to position [342, 0]
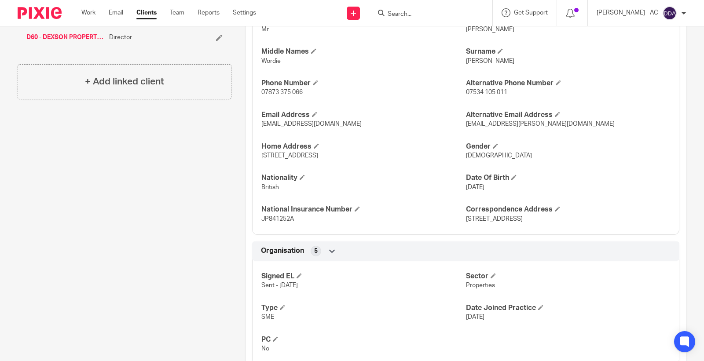
click at [481, 286] on span "Properties" at bounding box center [480, 286] width 29 height 6
copy span "Properties"
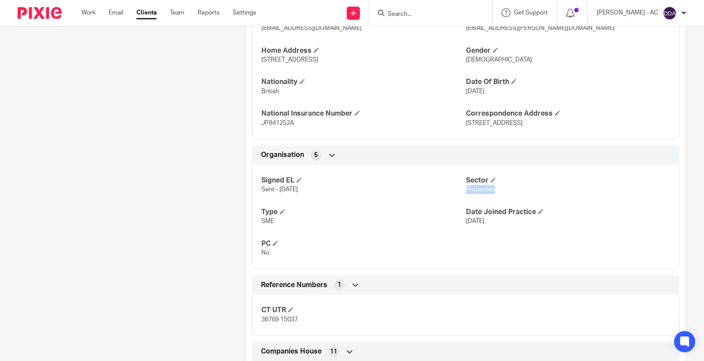
scroll to position [440, 0]
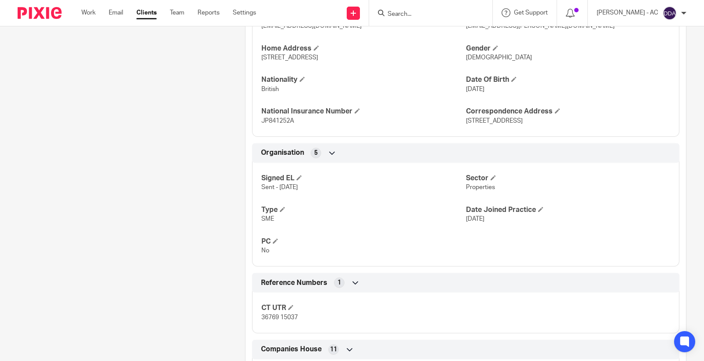
click at [261, 217] on span "SME" at bounding box center [267, 219] width 13 height 6
copy span "SME"
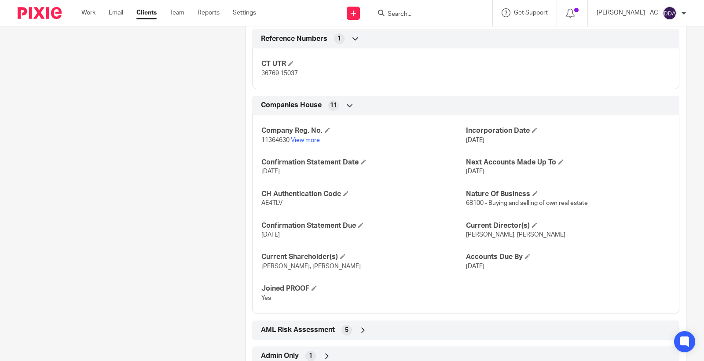
scroll to position [715, 0]
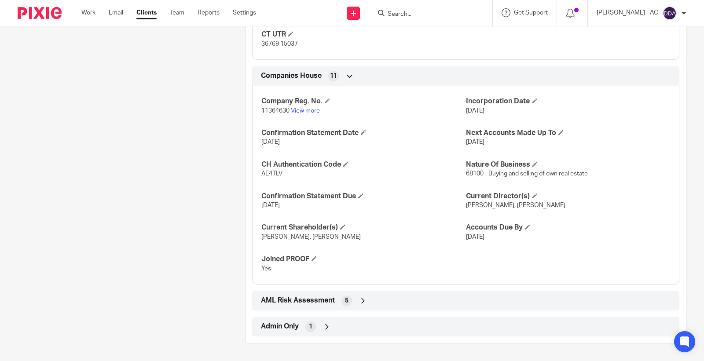
click at [360, 297] on icon at bounding box center [363, 301] width 9 height 9
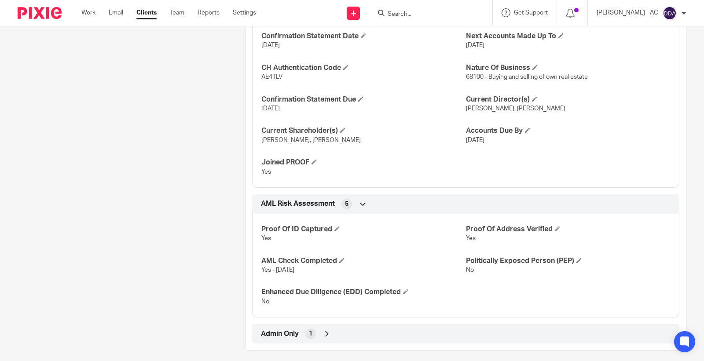
scroll to position [812, 0]
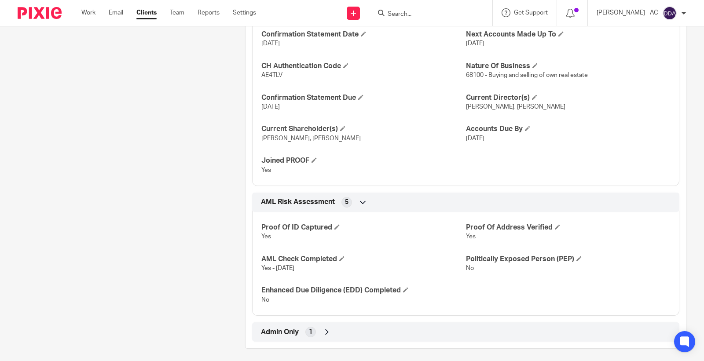
click at [323, 333] on icon at bounding box center [327, 332] width 9 height 9
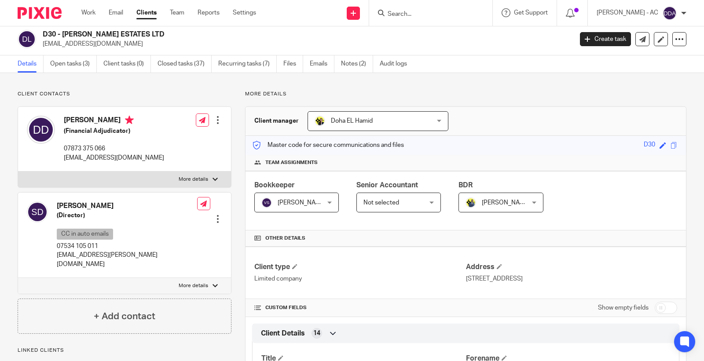
scroll to position [0, 0]
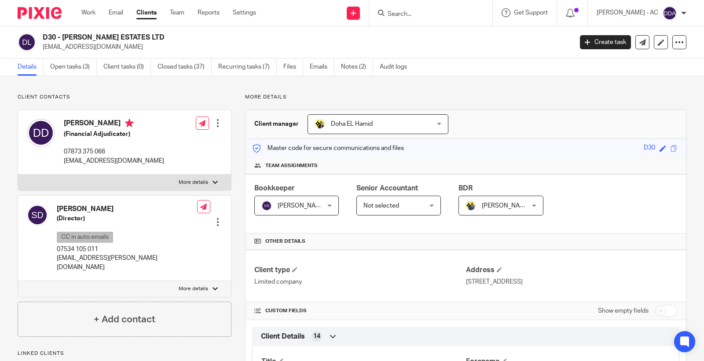
click at [213, 121] on div at bounding box center [217, 123] width 9 height 9
click at [162, 142] on link "Edit contact" at bounding box center [176, 142] width 84 height 13
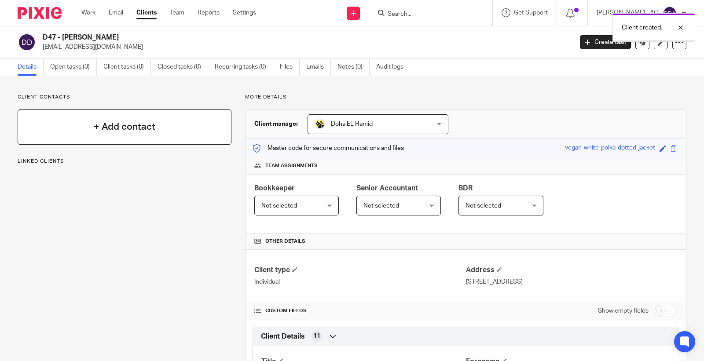
click at [142, 129] on h4 "+ Add contact" at bounding box center [125, 127] width 62 height 14
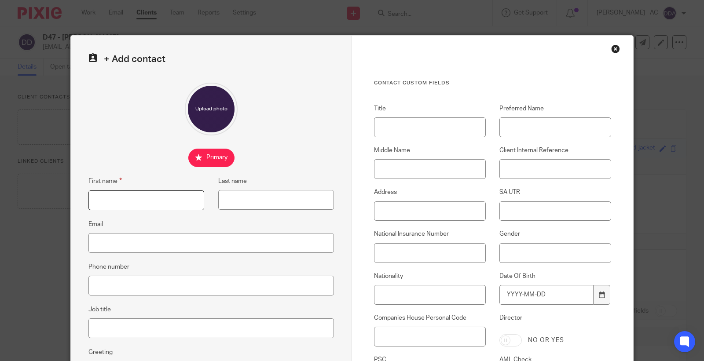
click at [105, 196] on input "First name" at bounding box center [146, 201] width 116 height 20
paste input "[PERSON_NAME]"
type input "[PERSON_NAME]"
click at [280, 202] on input "Last name" at bounding box center [276, 200] width 116 height 20
paste input "[PERSON_NAME]"
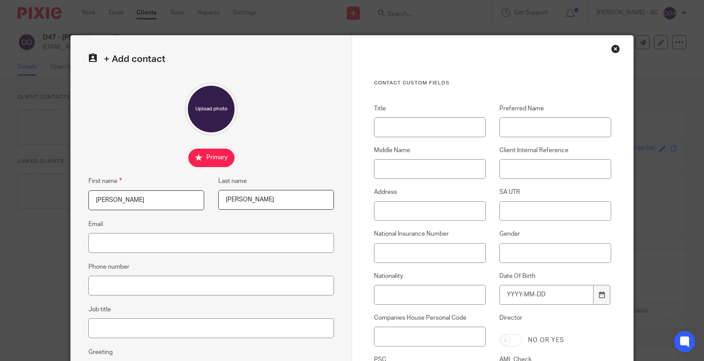
type input "[PERSON_NAME]"
click at [128, 240] on input "Email" at bounding box center [211, 243] width 246 height 20
paste input "[EMAIL_ADDRESS][DOMAIN_NAME]"
type input "[EMAIL_ADDRESS][DOMAIN_NAME]"
click at [132, 282] on input "Phone number" at bounding box center [211, 286] width 246 height 20
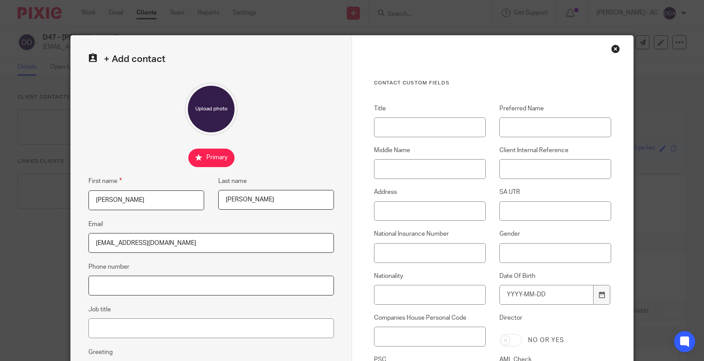
paste input "07873 375 066"
type input "07873 375 066"
click at [108, 334] on input "Job title" at bounding box center [211, 329] width 246 height 20
paste input "Financial Adjudicator"
type input "Financial Adjudicator"
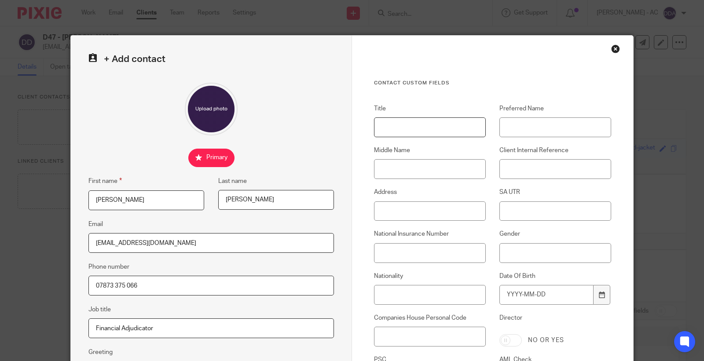
click at [410, 128] on input "Title" at bounding box center [430, 128] width 112 height 20
paste input "Mr"
type input "Mr"
click at [412, 168] on input "Middle Name" at bounding box center [430, 169] width 112 height 20
paste input "Wordie"
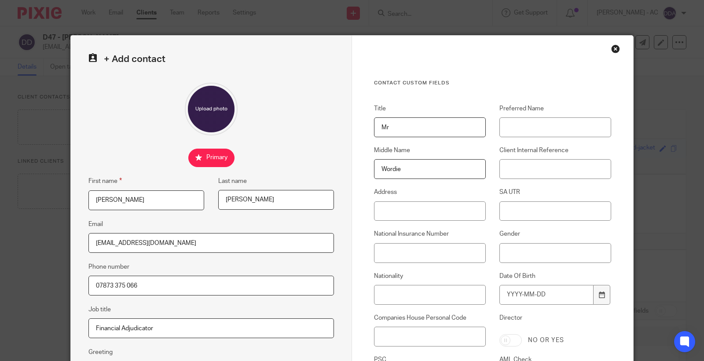
type input "Wordie"
click at [510, 168] on input "Client Internal Reference" at bounding box center [555, 169] width 112 height 20
paste input "D47"
type input "D47"
click at [393, 217] on input "Address" at bounding box center [430, 212] width 112 height 20
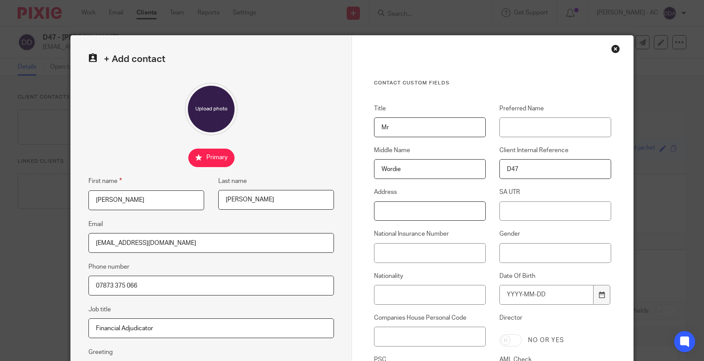
paste input "58 Sewardstone Gardens Chingford E4 7QE"
click at [451, 213] on input "58 Sewardstone Gardens Chingford E4 7QE" at bounding box center [430, 212] width 112 height 20
type input "[STREET_ADDRESS]"
click at [520, 256] on input "Gender" at bounding box center [555, 253] width 112 height 20
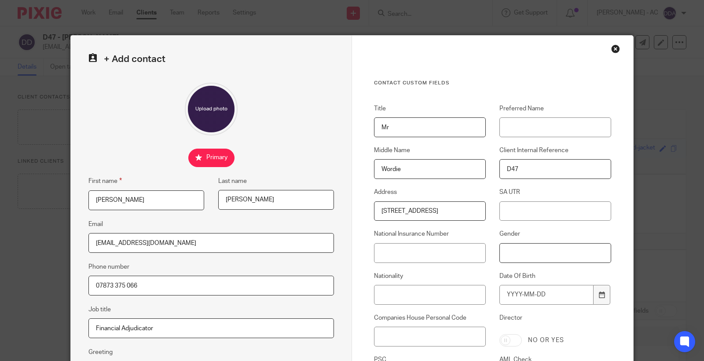
scroll to position [0, 0]
type input "[DEMOGRAPHIC_DATA]"
click at [388, 250] on input "National Insurance Number" at bounding box center [430, 253] width 112 height 20
paste input "JP841252A"
type input "JP841252A"
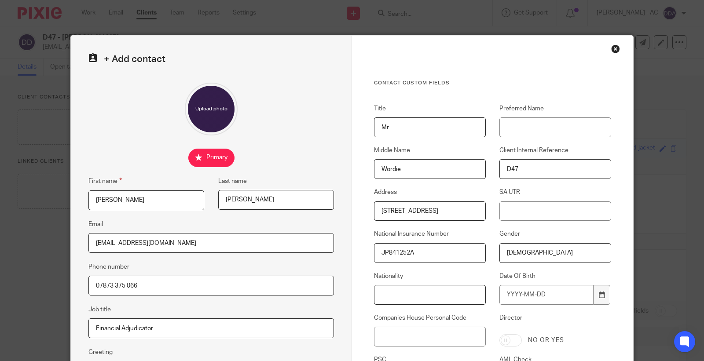
click at [394, 294] on input "Nationality" at bounding box center [430, 295] width 112 height 20
paste input "British"
type input "British"
click at [519, 295] on input "Date Of Birth" at bounding box center [546, 295] width 94 height 20
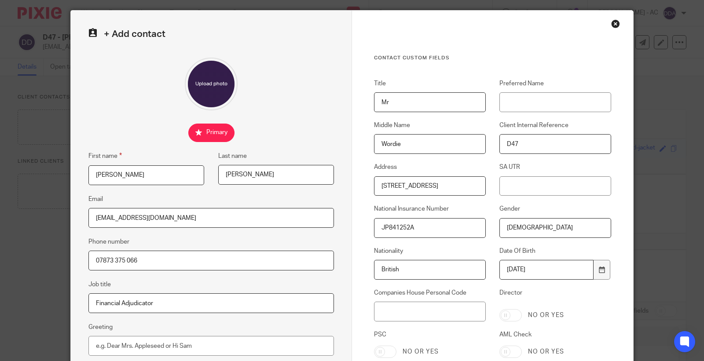
scroll to position [49, 0]
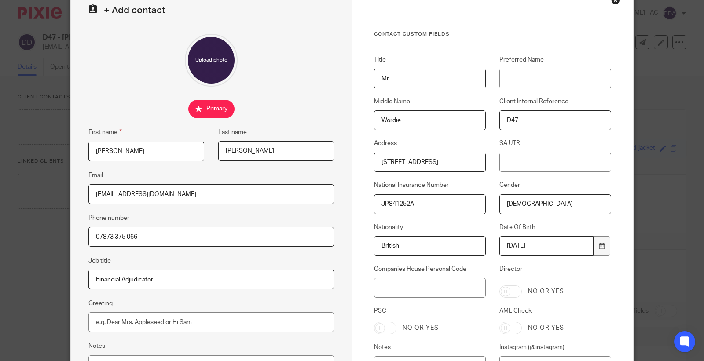
type input "[DATE]"
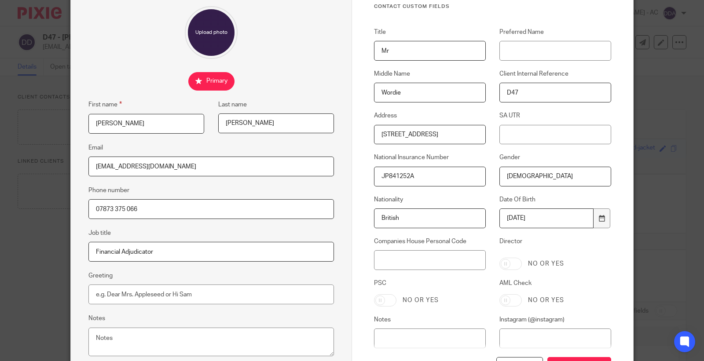
scroll to position [98, 0]
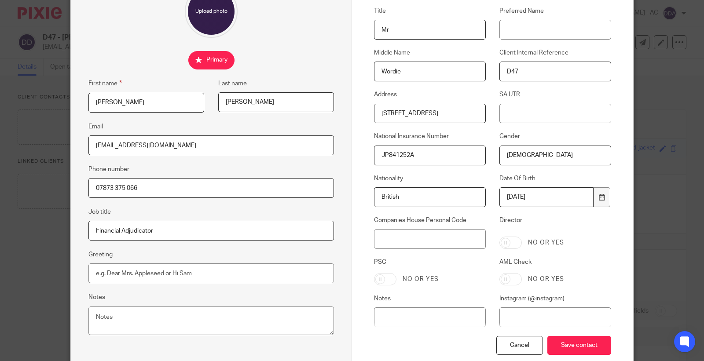
click at [507, 275] on input "AML Check" at bounding box center [510, 279] width 22 height 12
checkbox input "true"
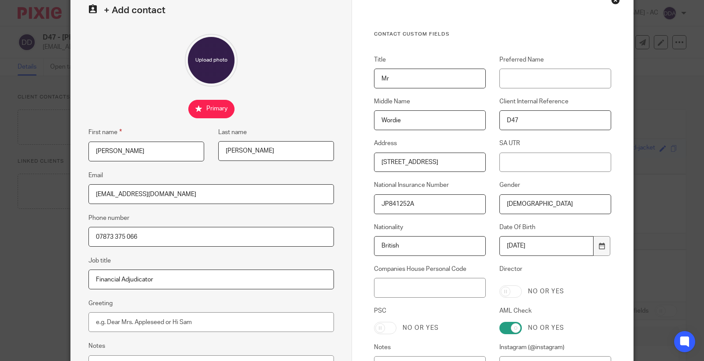
scroll to position [149, 0]
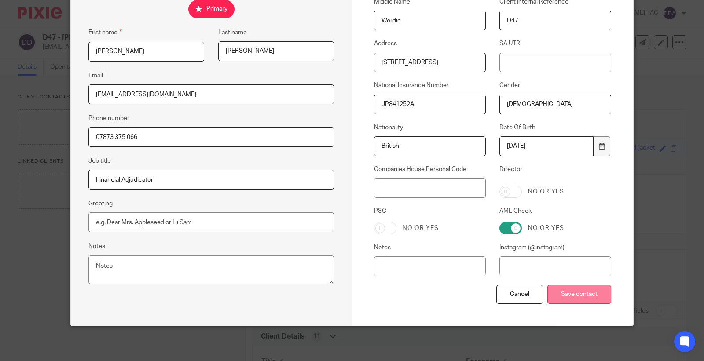
click at [570, 291] on input "Save contact" at bounding box center [579, 294] width 64 height 19
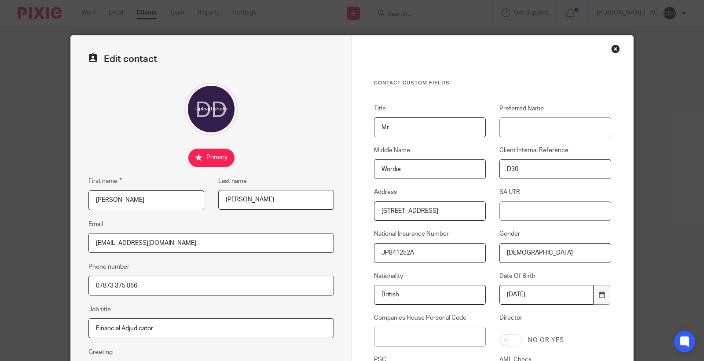
click at [611, 47] on div "Close this dialog window" at bounding box center [615, 48] width 9 height 9
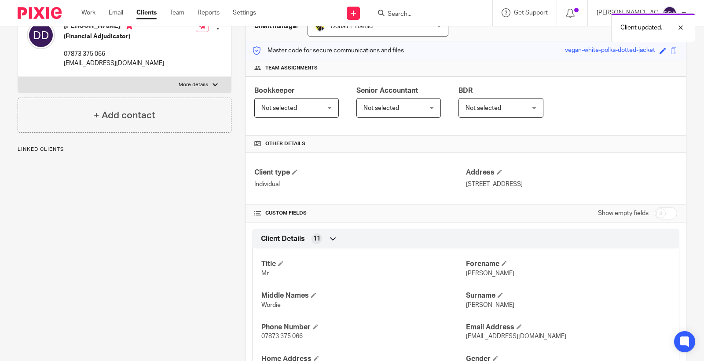
scroll to position [49, 0]
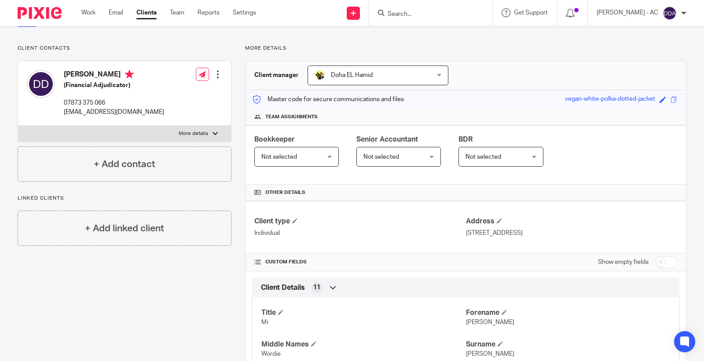
click at [292, 151] on span "Not selected" at bounding box center [292, 156] width 62 height 18
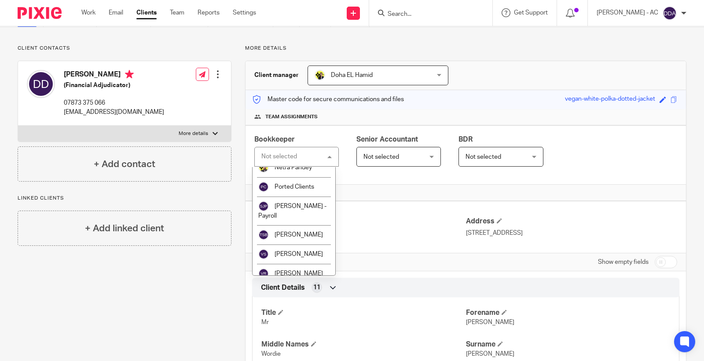
scroll to position [496, 0]
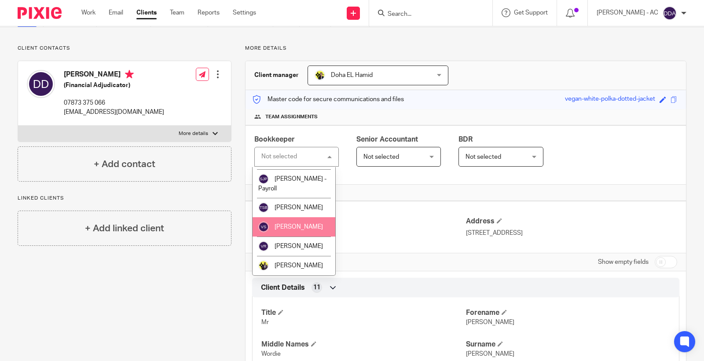
click at [299, 226] on span "[PERSON_NAME]" at bounding box center [299, 227] width 48 height 6
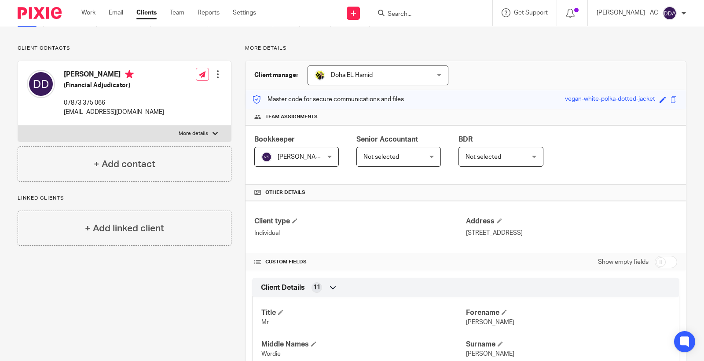
click at [476, 151] on span "Not selected" at bounding box center [497, 156] width 62 height 18
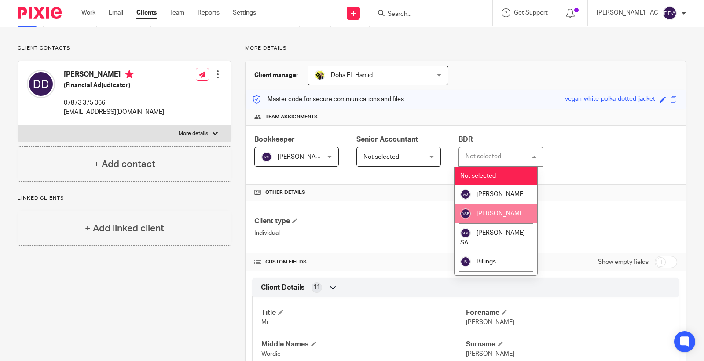
scroll to position [98, 0]
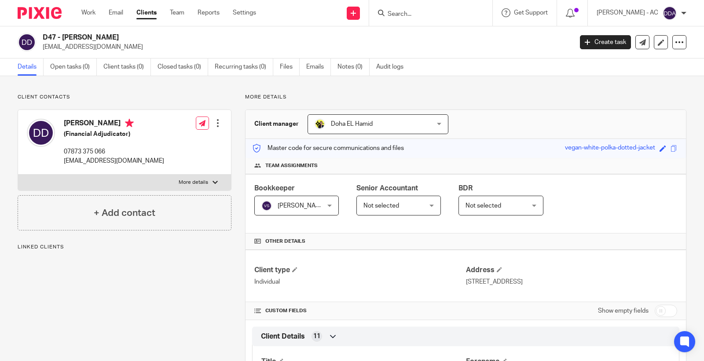
click at [499, 196] on span "Not selected" at bounding box center [497, 205] width 62 height 18
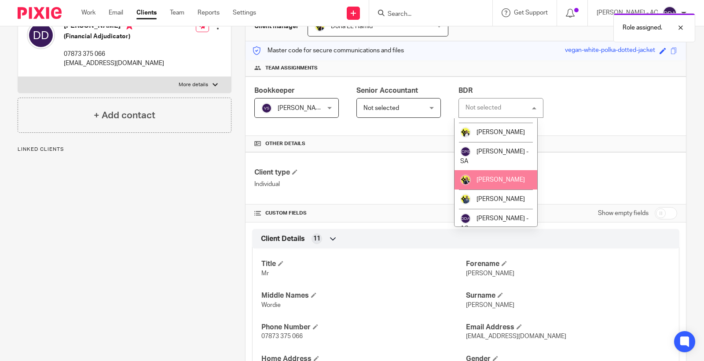
scroll to position [195, 0]
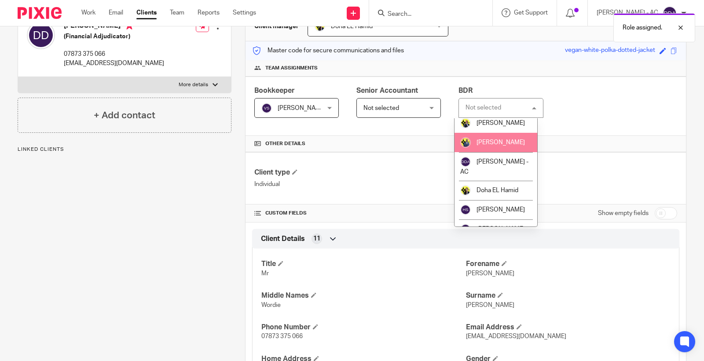
click at [503, 146] on span "[PERSON_NAME]" at bounding box center [501, 143] width 48 height 6
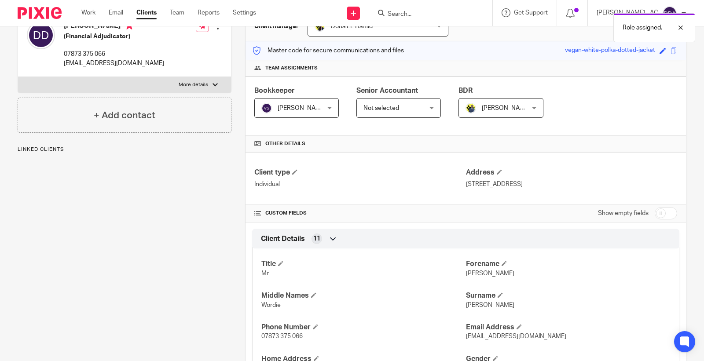
scroll to position [0, 0]
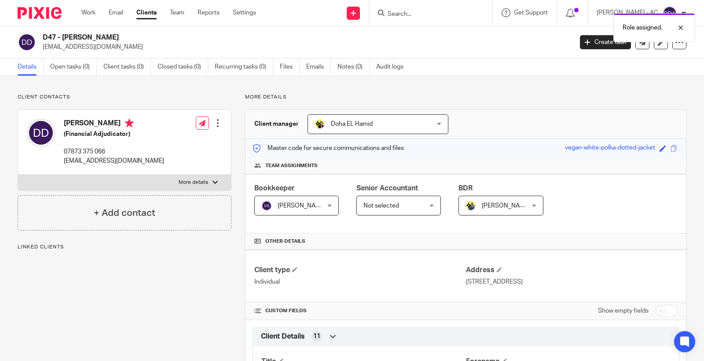
click at [653, 152] on div "Save vegan-white-polka-dotted-jacket" at bounding box center [616, 148] width 103 height 10
click at [660, 147] on span at bounding box center [663, 148] width 7 height 7
paste input "D47"
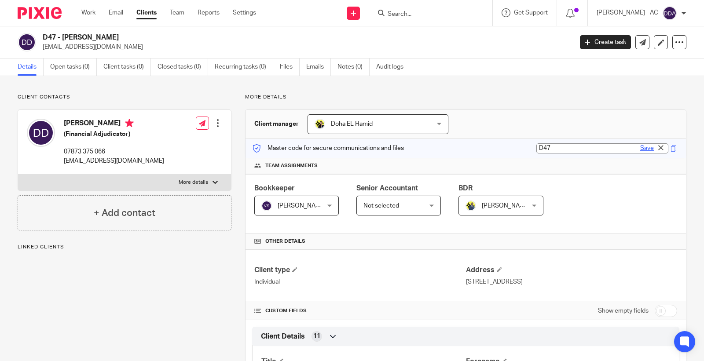
type input "D47"
click at [640, 150] on link "Save" at bounding box center [647, 148] width 14 height 9
type input "D47"
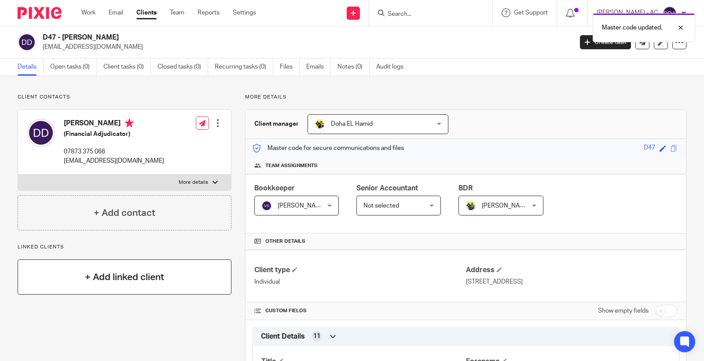
click at [39, 267] on div "+ Add linked client" at bounding box center [125, 277] width 214 height 35
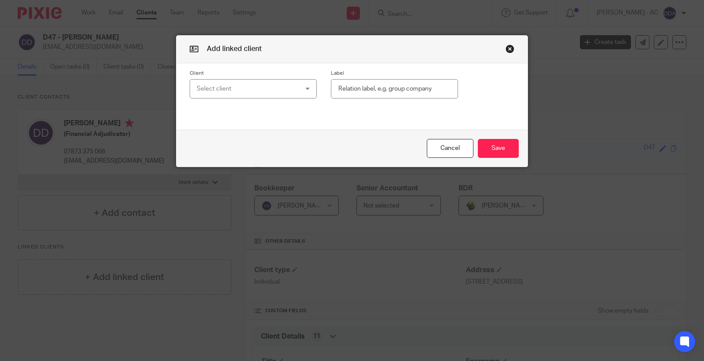
click at [210, 88] on div "Select client" at bounding box center [245, 89] width 96 height 18
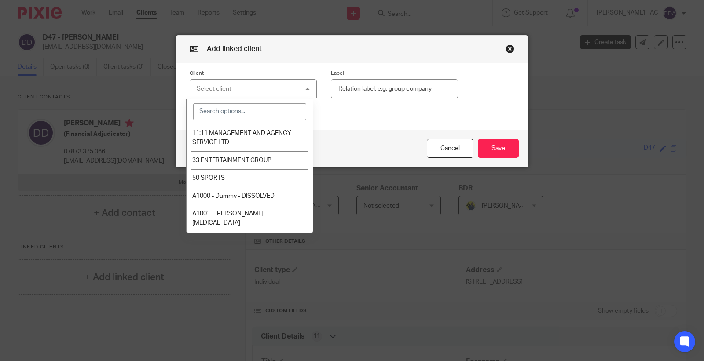
paste input "D30"
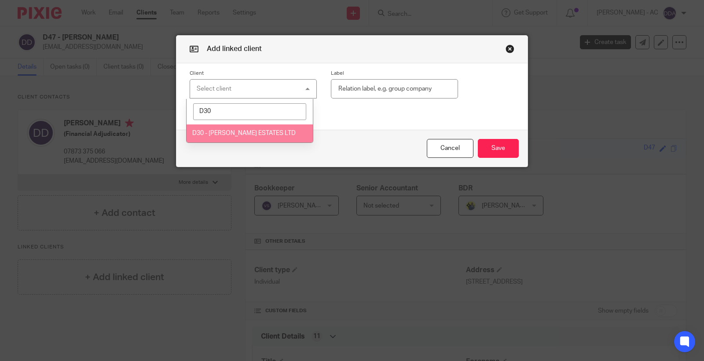
type input "D30"
click at [244, 133] on span "D30 - DICKSON ESTATES LTD" at bounding box center [243, 133] width 103 height 6
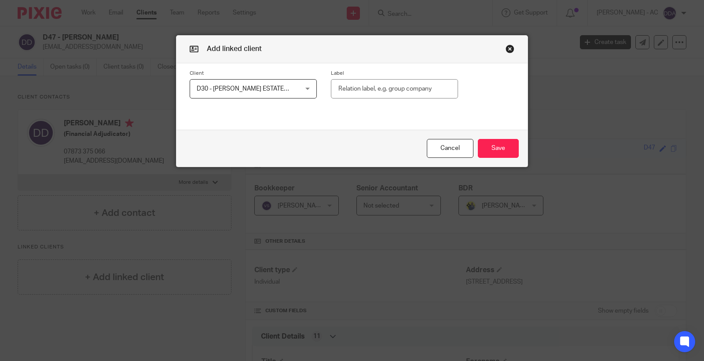
click at [398, 84] on input "text" at bounding box center [394, 89] width 127 height 20
paste input "Shareholder (50%)"
type input "Shareholder (50%)"
click at [496, 146] on button "Save" at bounding box center [498, 148] width 41 height 19
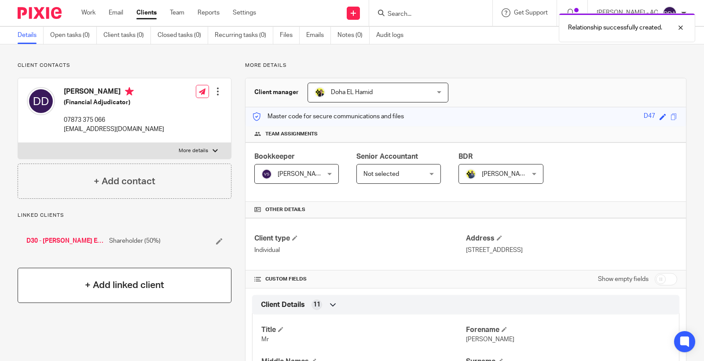
scroll to position [49, 0]
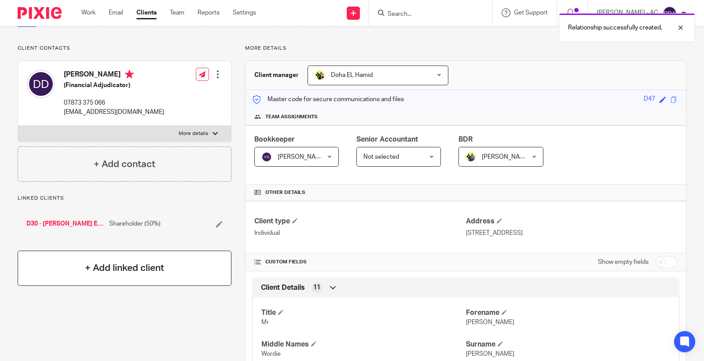
click at [121, 268] on h4 "+ Add linked client" at bounding box center [124, 268] width 79 height 14
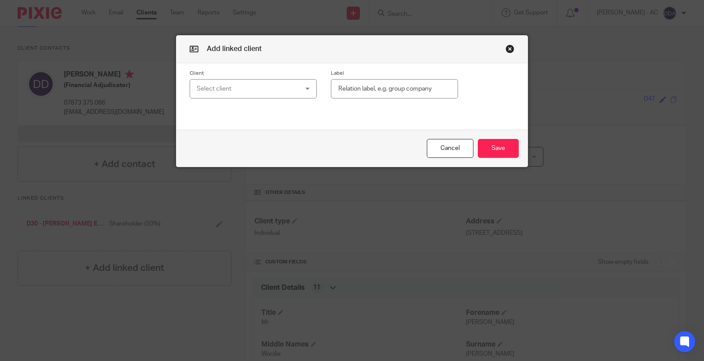
click at [241, 80] on div "Select client" at bounding box center [245, 89] width 96 height 18
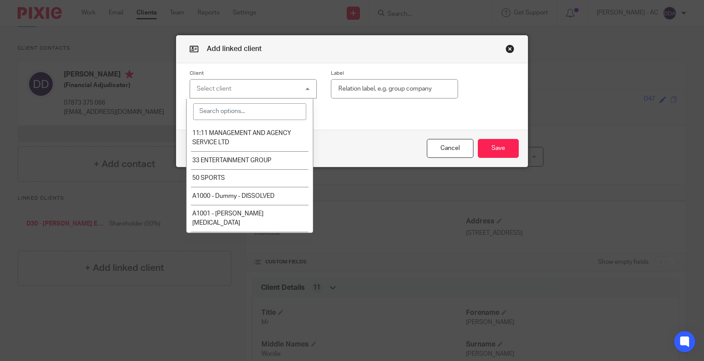
click at [232, 84] on div "Select client" at bounding box center [253, 89] width 127 height 20
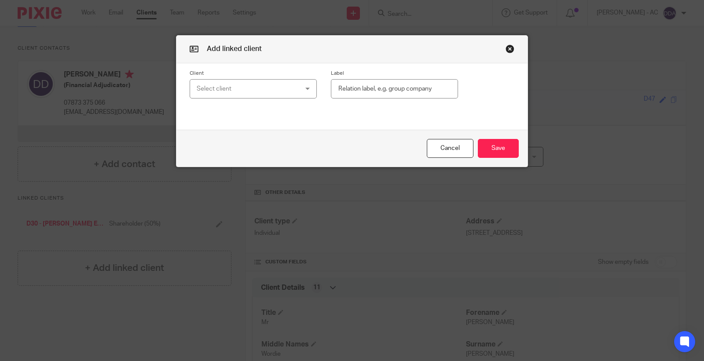
click at [231, 75] on label "Client" at bounding box center [253, 73] width 127 height 7
click at [230, 85] on div "Select client" at bounding box center [245, 89] width 96 height 18
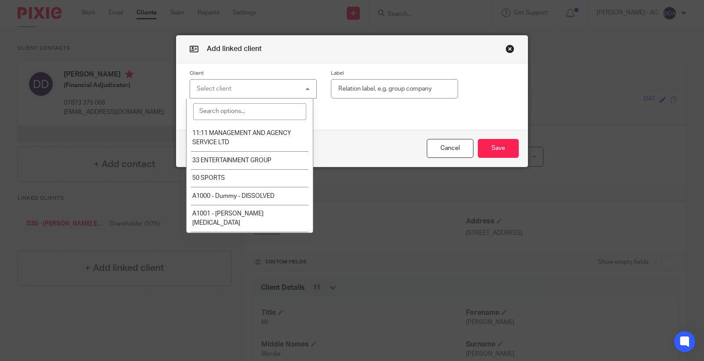
paste input "D60"
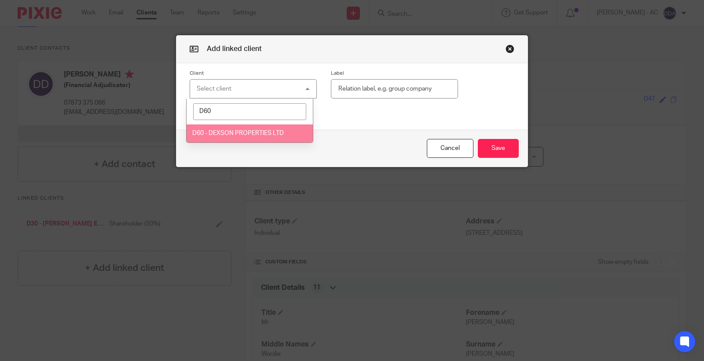
type input "D60"
click at [227, 130] on li "D60 - DEXSON PROPERTIES LTD" at bounding box center [250, 134] width 126 height 18
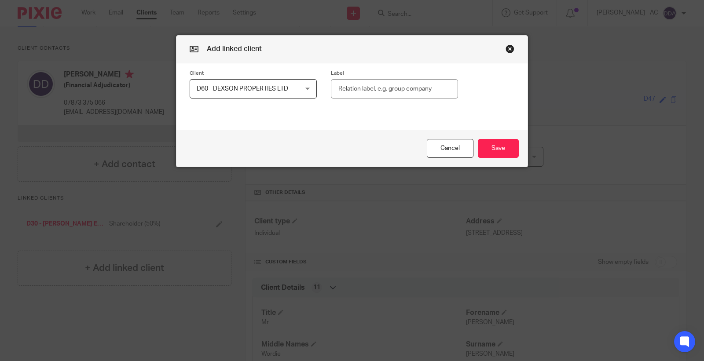
click at [402, 89] on input "text" at bounding box center [394, 89] width 127 height 20
paste input "Shareholder (100%)"
type input "Shareholder (100%)"
click at [487, 145] on button "Save" at bounding box center [498, 148] width 41 height 19
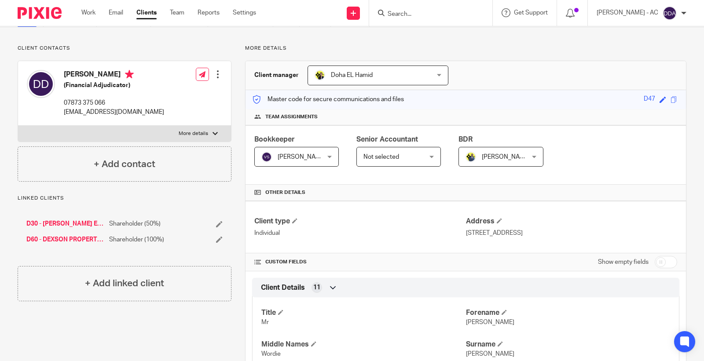
scroll to position [0, 0]
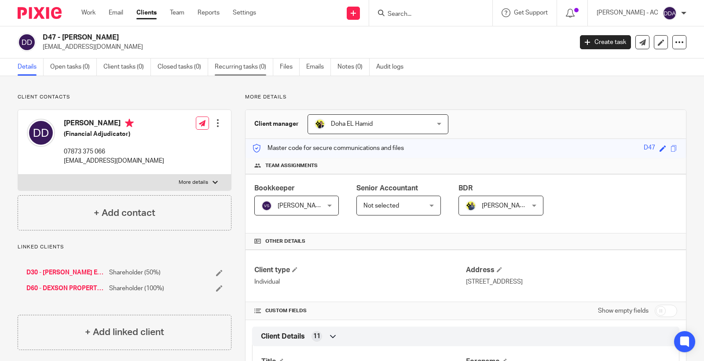
click at [260, 69] on link "Recurring tasks (0)" at bounding box center [244, 67] width 59 height 17
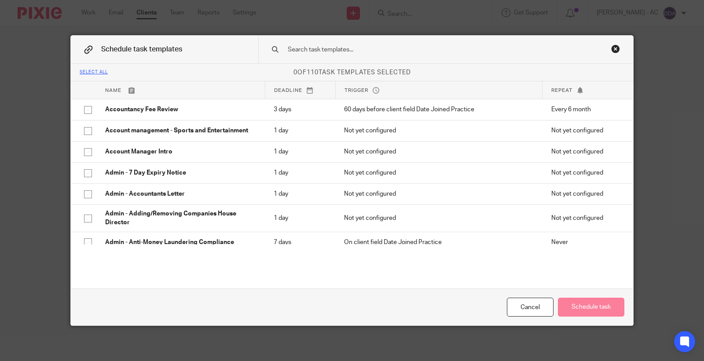
click at [344, 45] on input "text" at bounding box center [432, 50] width 290 height 10
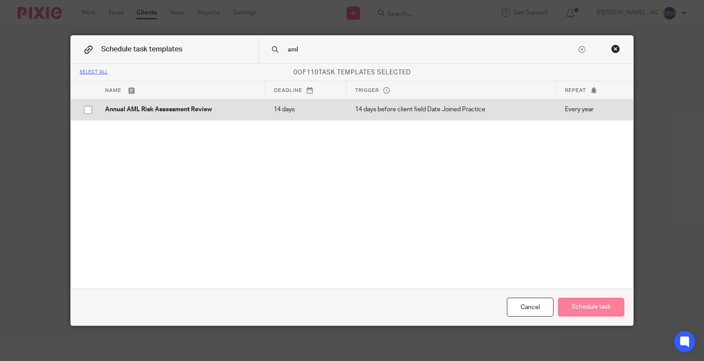
type input "aml"
click at [139, 109] on p "Annual AML Risk Assessment Review" at bounding box center [180, 109] width 151 height 9
checkbox input "true"
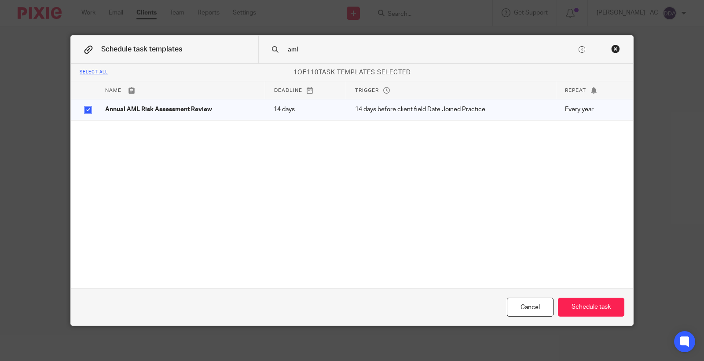
drag, startPoint x: 302, startPoint y: 47, endPoint x: 274, endPoint y: 49, distance: 28.3
click at [274, 49] on div "aml" at bounding box center [445, 50] width 375 height 28
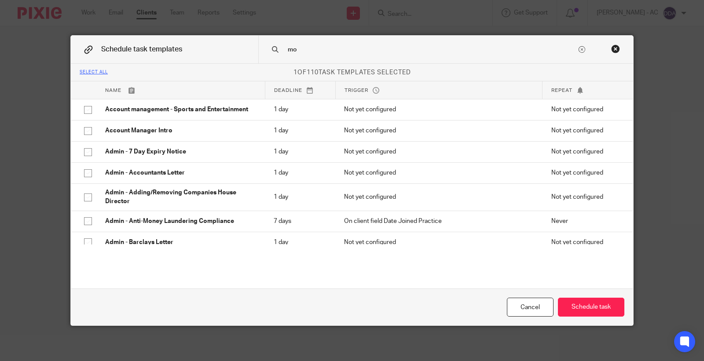
type input "m"
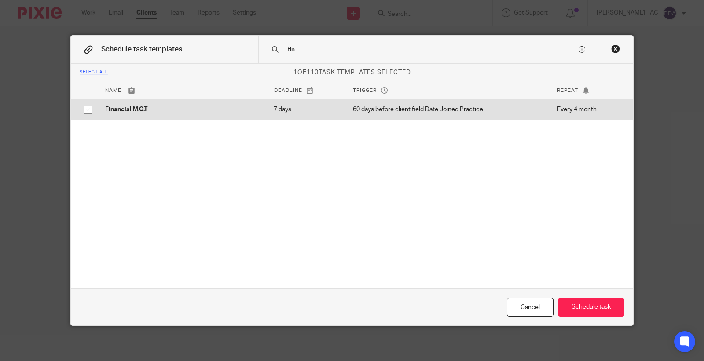
type input "fin"
click at [105, 114] on p "Financial M.O.T" at bounding box center [180, 109] width 151 height 9
checkbox input "true"
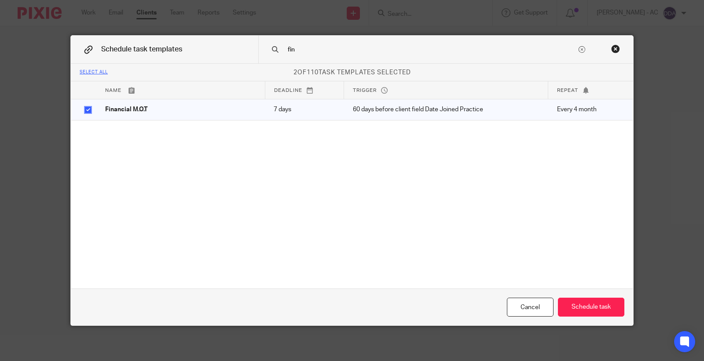
drag, startPoint x: 308, startPoint y: 48, endPoint x: 250, endPoint y: 51, distance: 58.6
click at [250, 51] on div "Schedule task templates fin" at bounding box center [352, 50] width 562 height 28
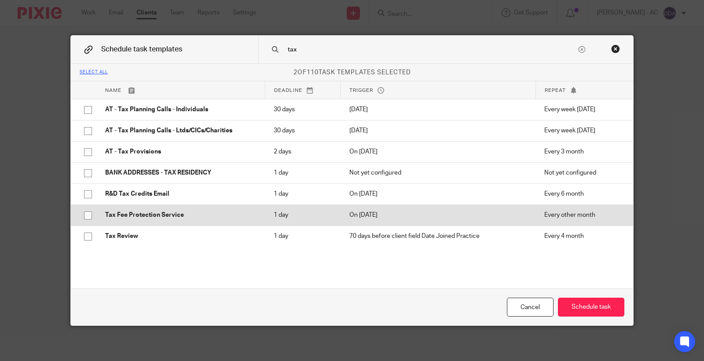
type input "tax"
click at [135, 208] on td "Tax Fee Protection Service" at bounding box center [180, 215] width 169 height 21
checkbox input "true"
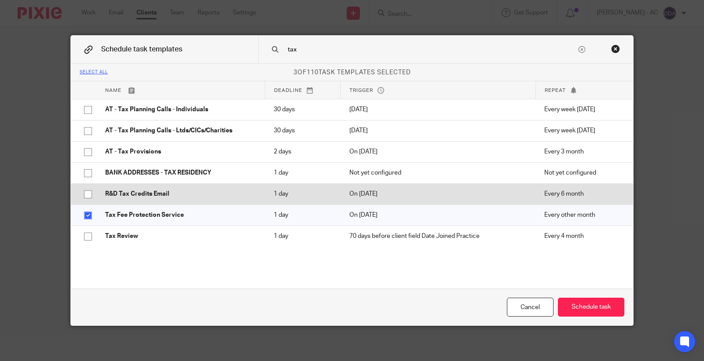
click at [131, 193] on p "R&D Tax Credits Email" at bounding box center [180, 194] width 151 height 9
checkbox input "true"
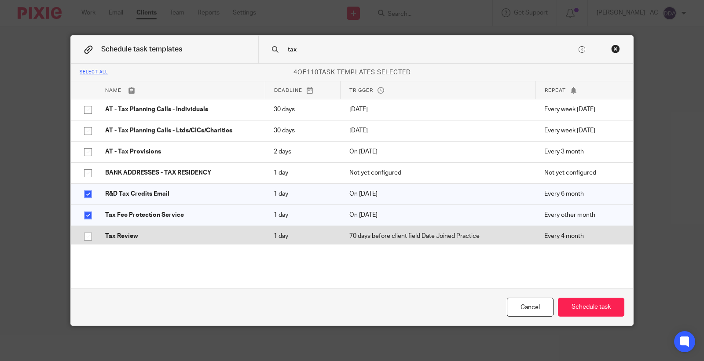
click at [145, 232] on p "Tax Review" at bounding box center [180, 236] width 151 height 9
checkbox input "true"
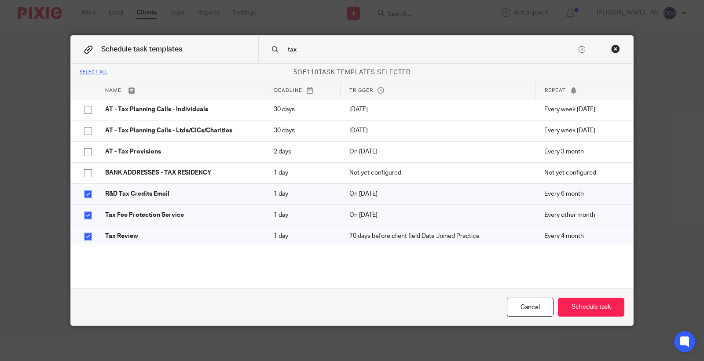
drag, startPoint x: 312, startPoint y: 51, endPoint x: 272, endPoint y: 51, distance: 39.6
click at [272, 51] on div "tax" at bounding box center [445, 50] width 375 height 28
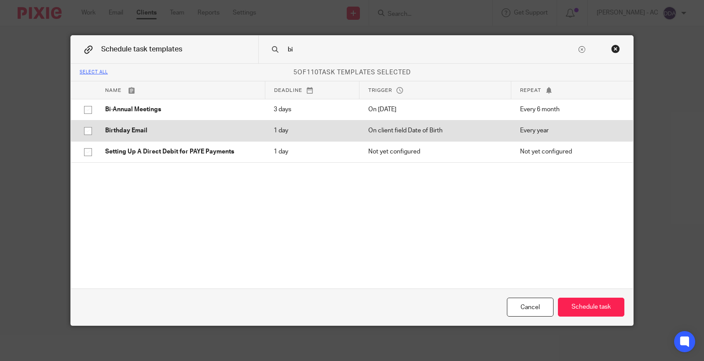
type input "bi"
click at [152, 126] on td "Birthday Email" at bounding box center [180, 130] width 169 height 21
checkbox input "true"
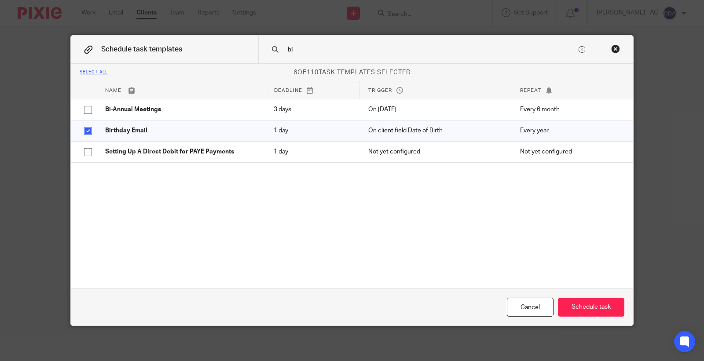
drag, startPoint x: 312, startPoint y: 51, endPoint x: 269, endPoint y: 50, distance: 42.3
click at [269, 50] on div "bi" at bounding box center [445, 50] width 375 height 28
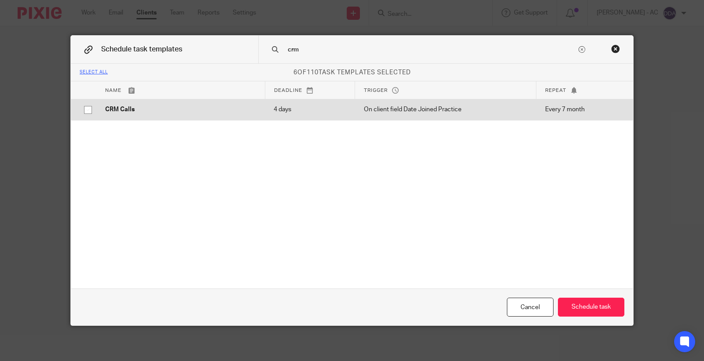
type input "crm"
click at [190, 107] on p "CRM Calls" at bounding box center [180, 109] width 151 height 9
checkbox input "true"
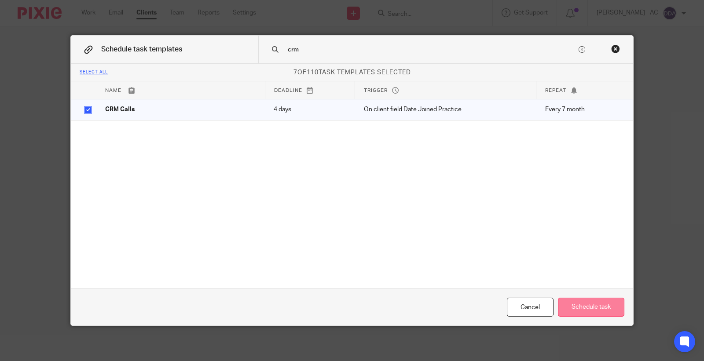
click at [584, 306] on button "Schedule task" at bounding box center [591, 307] width 66 height 19
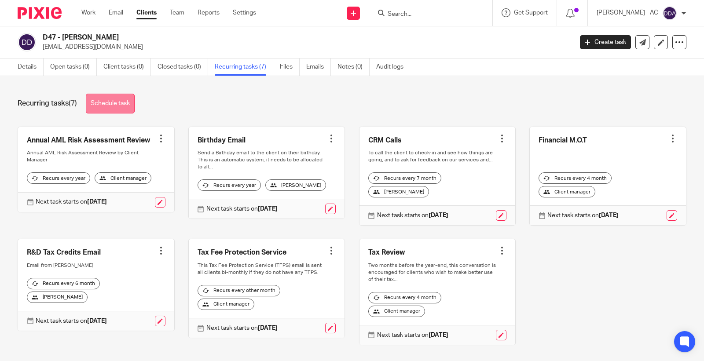
click at [98, 101] on link "Schedule task" at bounding box center [110, 104] width 49 height 20
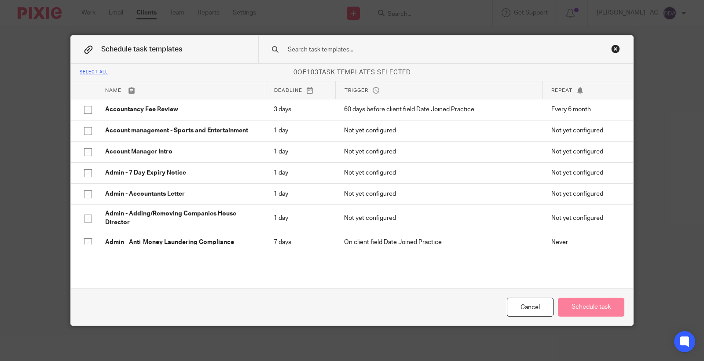
click at [316, 52] on input "text" at bounding box center [432, 50] width 290 height 10
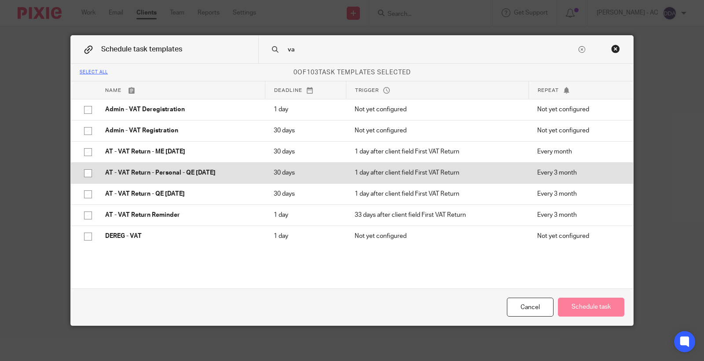
type input "v"
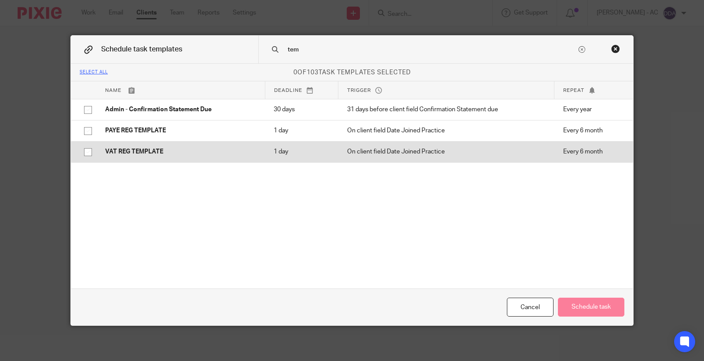
type input "tem"
click at [142, 160] on td "VAT REG TEMPLATE" at bounding box center [180, 151] width 169 height 21
checkbox input "true"
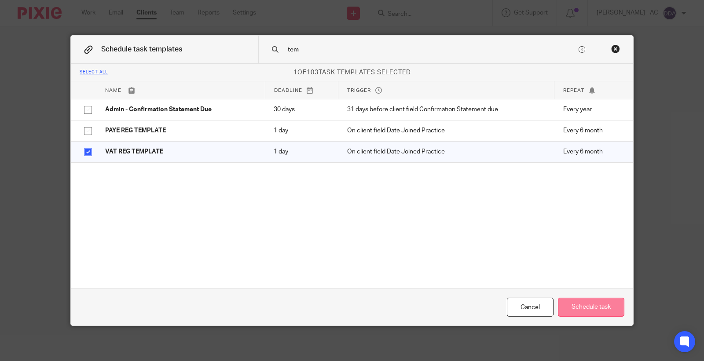
click at [577, 305] on button "Schedule task" at bounding box center [591, 307] width 66 height 19
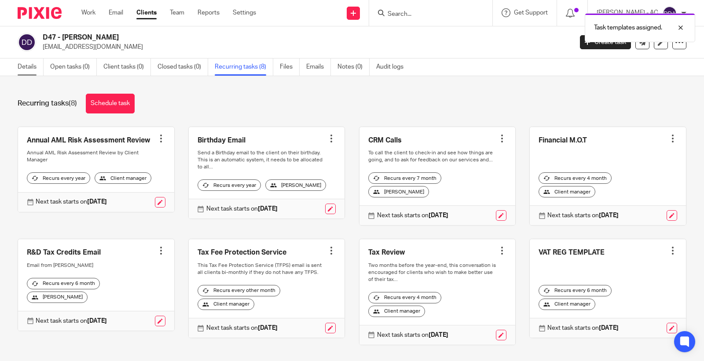
click at [31, 65] on link "Details" at bounding box center [31, 67] width 26 height 17
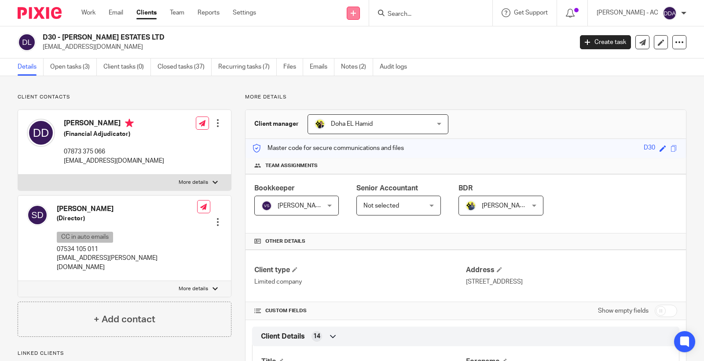
click at [356, 11] on icon at bounding box center [353, 13] width 5 height 5
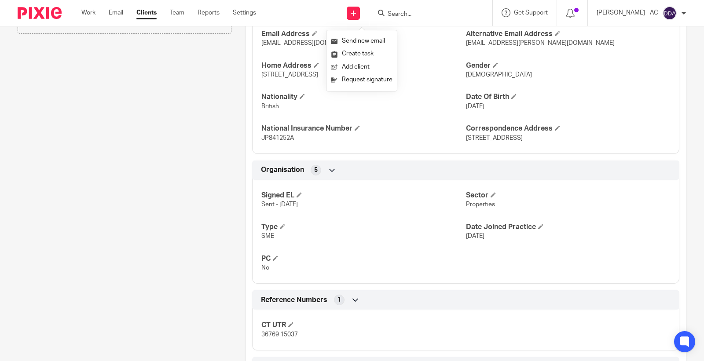
scroll to position [440, 0]
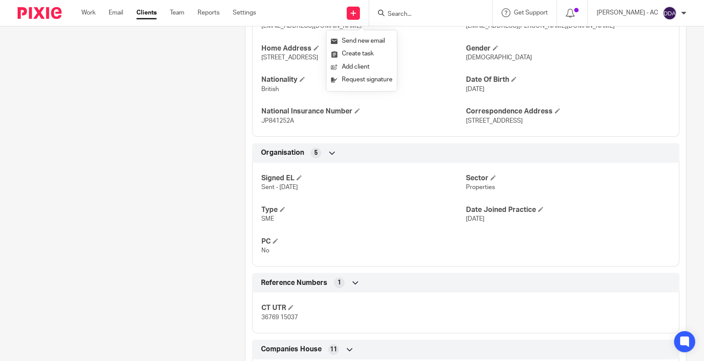
click at [477, 192] on p "Properties" at bounding box center [568, 187] width 204 height 9
copy span "Properties"
click at [262, 219] on span "SME" at bounding box center [267, 219] width 13 height 6
click at [263, 220] on span "SME" at bounding box center [267, 219] width 13 height 6
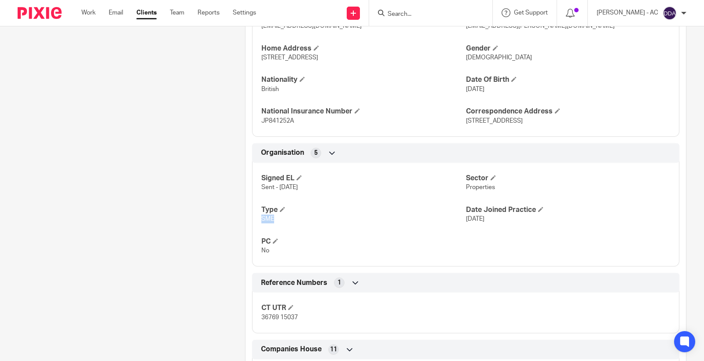
click at [264, 220] on span "SME" at bounding box center [267, 219] width 13 height 6
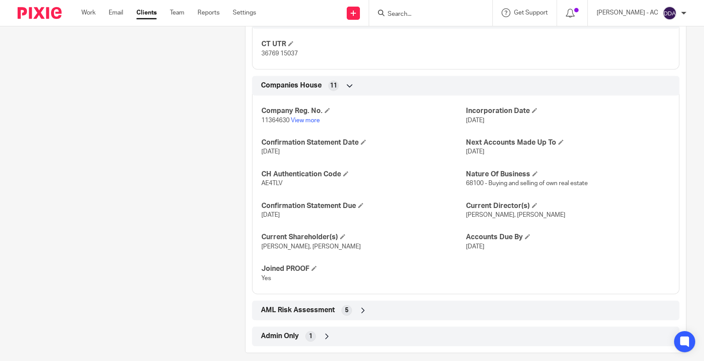
scroll to position [715, 0]
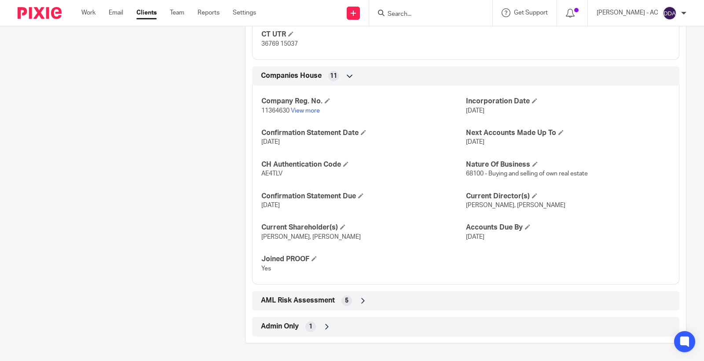
click at [353, 302] on div "AML Risk Assessment 5" at bounding box center [466, 301] width 414 height 15
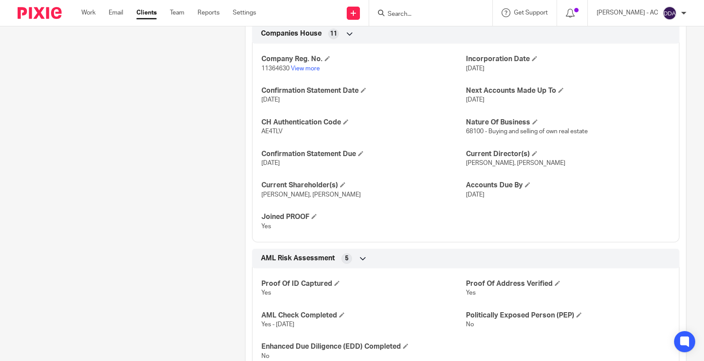
scroll to position [819, 0]
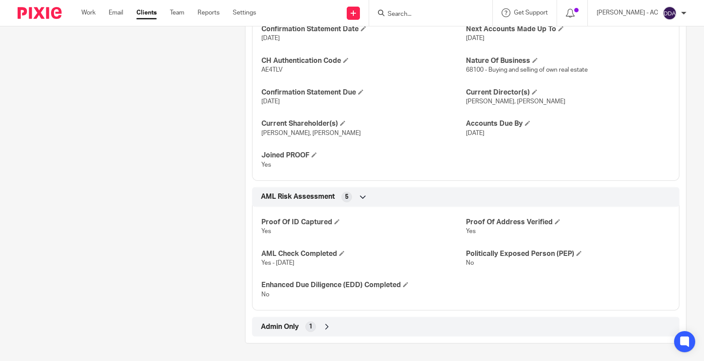
click at [314, 328] on div "Admin Only 1" at bounding box center [466, 326] width 414 height 15
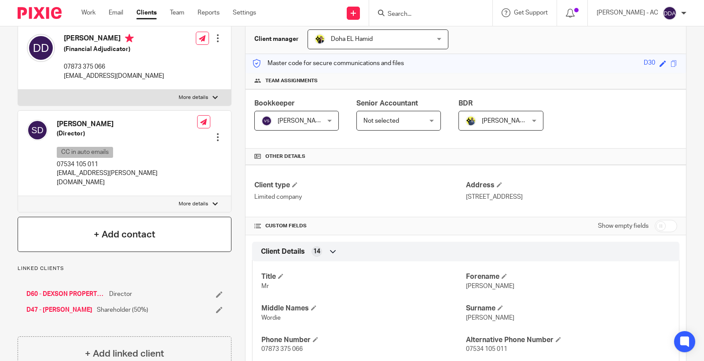
scroll to position [0, 0]
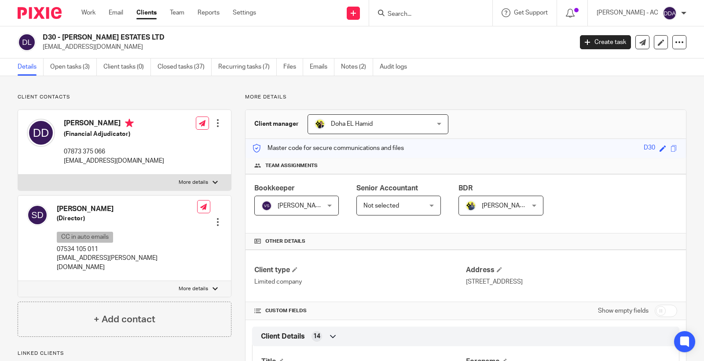
click at [216, 218] on div at bounding box center [217, 222] width 9 height 9
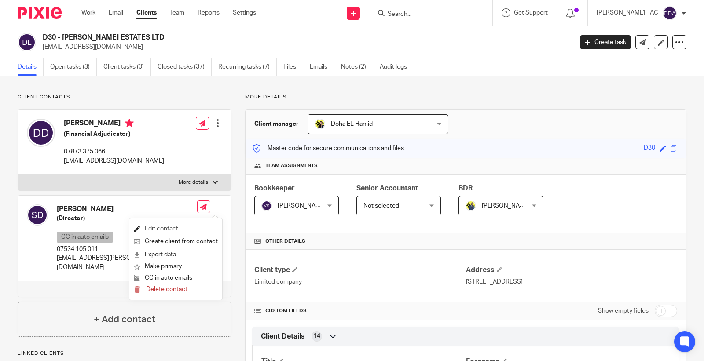
click at [159, 225] on link "Edit contact" at bounding box center [176, 229] width 84 height 13
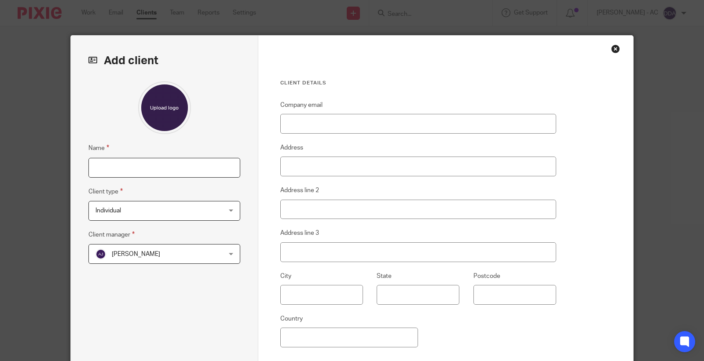
click at [120, 166] on input "Name" at bounding box center [164, 168] width 152 height 20
paste input "D52 - [PERSON_NAME]"
type input "D52 - [PERSON_NAME]"
click at [151, 253] on span "[PERSON_NAME]" at bounding box center [152, 254] width 115 height 18
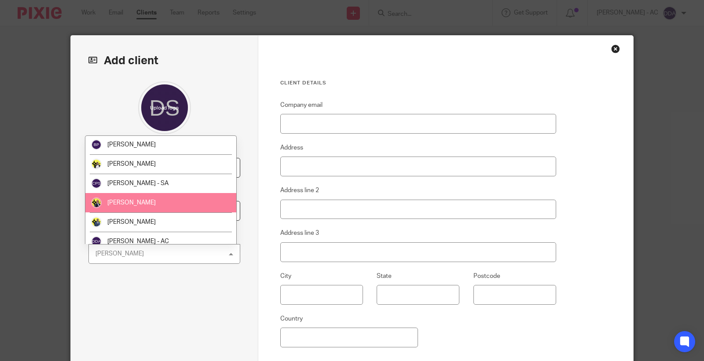
scroll to position [147, 0]
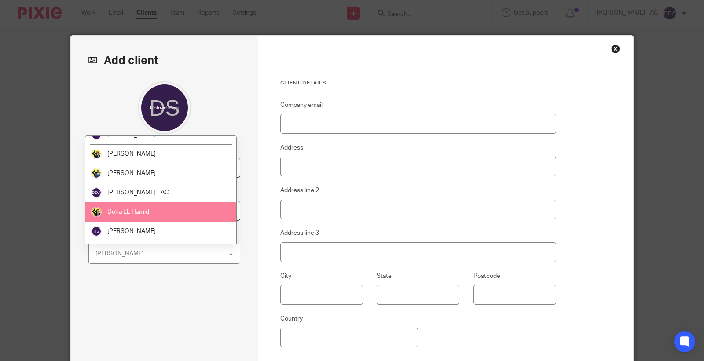
click at [133, 207] on li "Doha EL Hamid" at bounding box center [160, 211] width 151 height 19
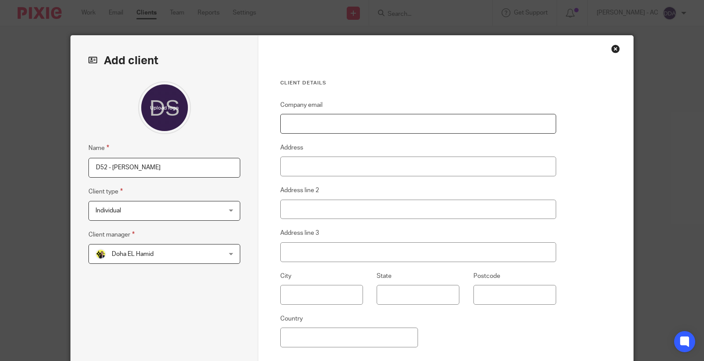
click at [298, 127] on input "Company email" at bounding box center [418, 124] width 276 height 20
paste input "[EMAIL_ADDRESS][PERSON_NAME][DOMAIN_NAME]"
type input "[EMAIL_ADDRESS][PERSON_NAME][DOMAIN_NAME]"
click at [280, 164] on input "Address" at bounding box center [418, 167] width 276 height 20
paste input "[STREET_ADDRESS]"
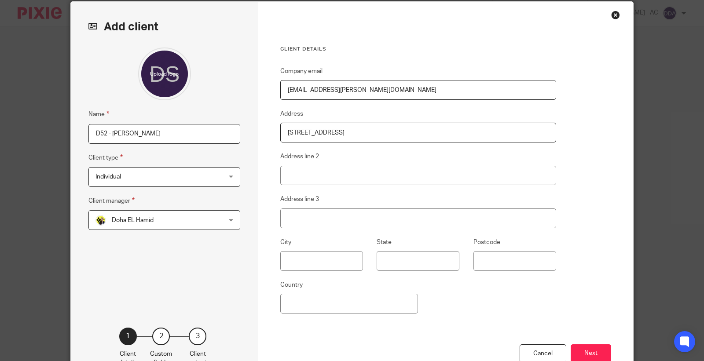
scroll to position [94, 0]
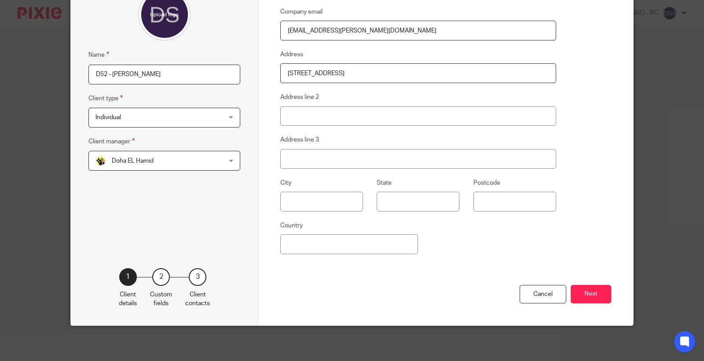
type input "[STREET_ADDRESS]"
click at [569, 285] on div "Cancel Next" at bounding box center [445, 305] width 331 height 41
click at [591, 294] on button "Next" at bounding box center [591, 294] width 40 height 19
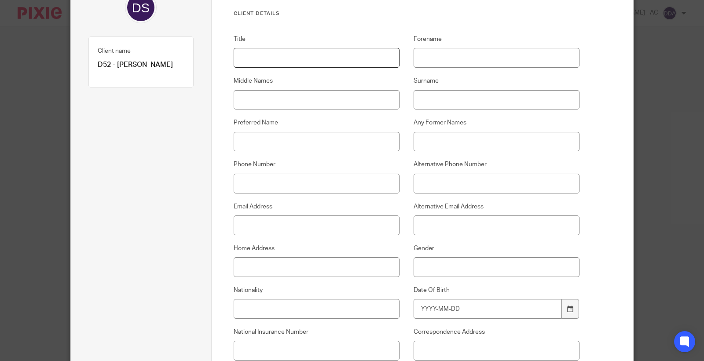
click at [236, 62] on input "Title" at bounding box center [317, 58] width 166 height 20
paste input "Mrs"
type input "Mrs"
click at [428, 51] on input "Forename" at bounding box center [497, 58] width 166 height 20
paste input "[PERSON_NAME]"
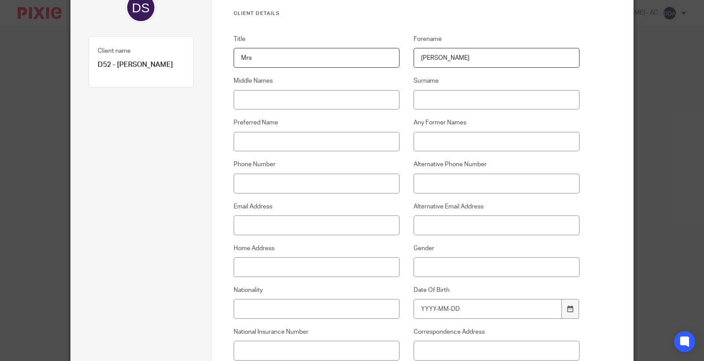
type input "[PERSON_NAME]"
click at [427, 98] on input "Surname" at bounding box center [497, 100] width 166 height 20
paste input "[PERSON_NAME]"
type input "[PERSON_NAME]"
click at [235, 228] on input "Email Address" at bounding box center [317, 226] width 166 height 20
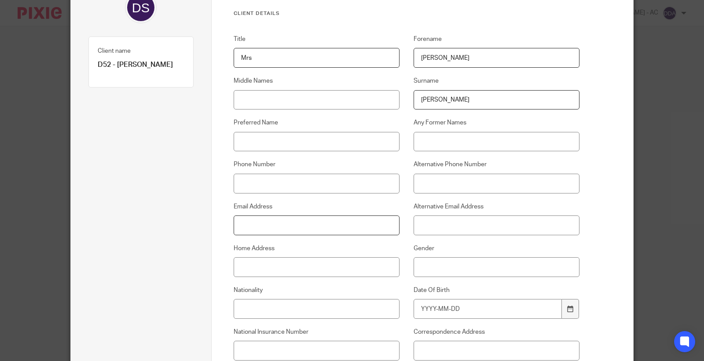
paste input "[EMAIL_ADDRESS][PERSON_NAME][DOMAIN_NAME]"
type input "[EMAIL_ADDRESS][PERSON_NAME][DOMAIN_NAME]"
click at [238, 268] on input "Home Address" at bounding box center [317, 267] width 166 height 20
paste input "[STREET_ADDRESS]"
type input "[STREET_ADDRESS]"
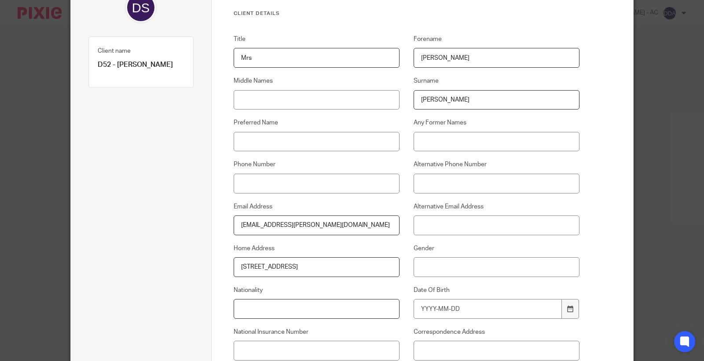
click at [266, 305] on input "Nationality" at bounding box center [317, 309] width 166 height 20
paste input "British"
type input "British"
click at [241, 187] on input "Phone Number" at bounding box center [317, 184] width 166 height 20
paste input "07534105011"
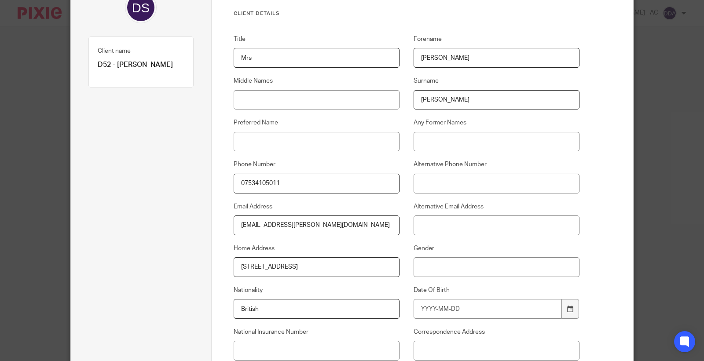
type input "07534105011"
click at [448, 279] on div "Title Mrs Forename Sharon Middle Names Surname Dickson Preferred Name Any Forme…" at bounding box center [400, 213] width 360 height 357
click at [446, 270] on input "Gender" at bounding box center [497, 267] width 166 height 20
type input "[DEMOGRAPHIC_DATA]"
click at [442, 307] on input "Date Of Birth" at bounding box center [488, 309] width 149 height 20
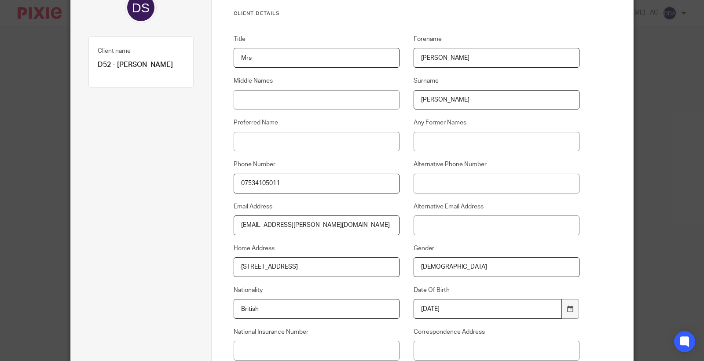
type input "1987-08-23"
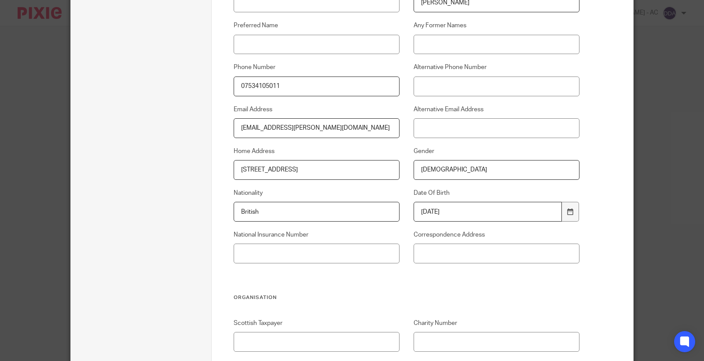
scroll to position [192, 0]
click at [293, 255] on input "National Insurance Number" at bounding box center [317, 253] width 166 height 20
paste input "JR293714C"
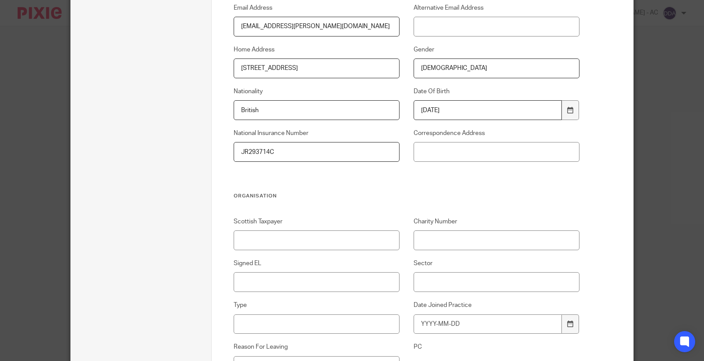
scroll to position [391, 0]
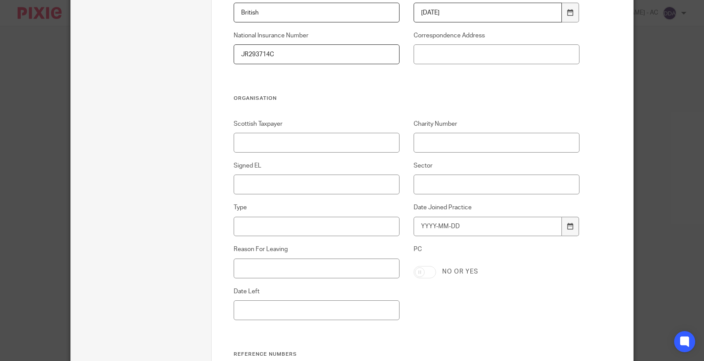
type input "JR293714C"
click at [280, 177] on input "Signed EL" at bounding box center [317, 185] width 166 height 20
type input "N/A"
click at [424, 179] on input "Sector" at bounding box center [497, 185] width 166 height 20
paste input "Properties"
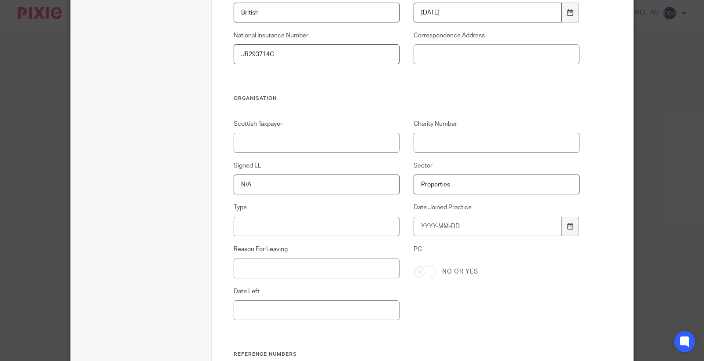
type input "Properties"
click at [244, 227] on input "Type" at bounding box center [317, 227] width 166 height 20
paste input "SME"
type input "SME"
click at [436, 228] on input "Date Joined Practice" at bounding box center [488, 227] width 149 height 20
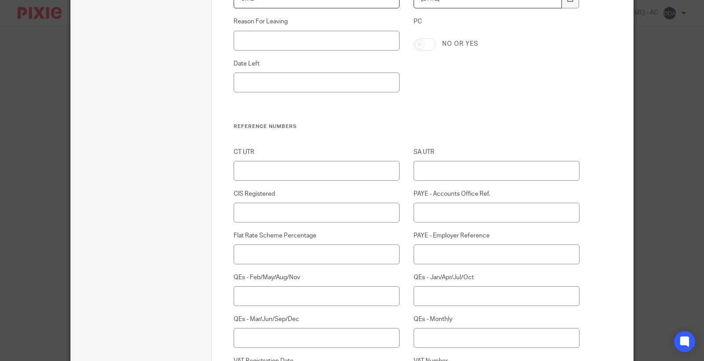
scroll to position [635, 0]
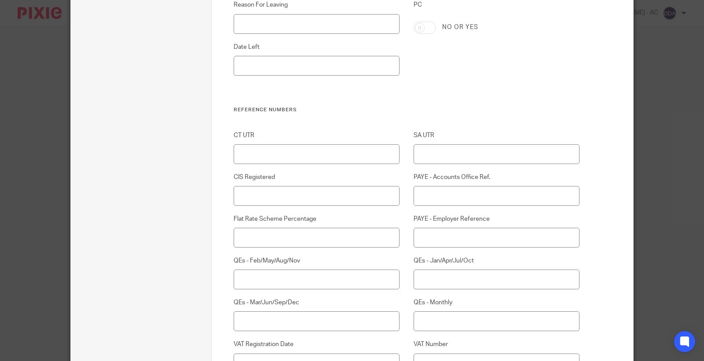
type input "2025-09-23"
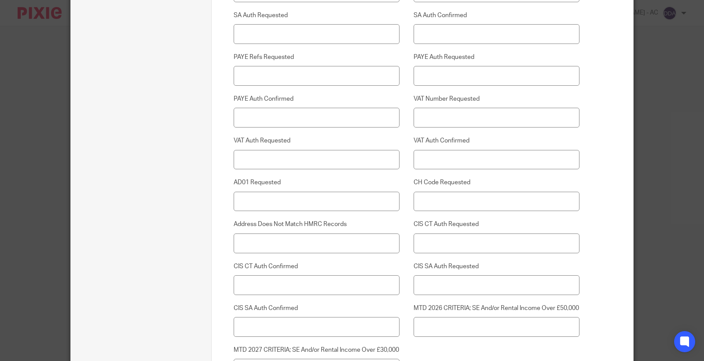
scroll to position [2283, 0]
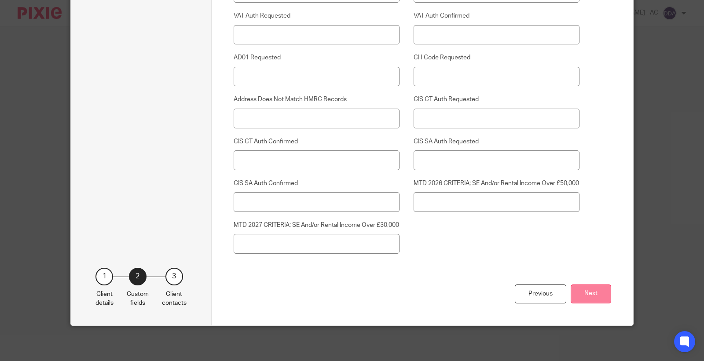
click at [576, 289] on button "Next" at bounding box center [591, 294] width 40 height 19
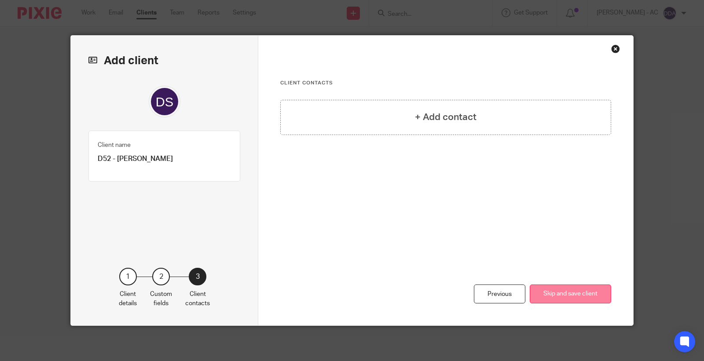
scroll to position [0, 0]
click at [578, 291] on button "Skip and save client" at bounding box center [570, 294] width 81 height 19
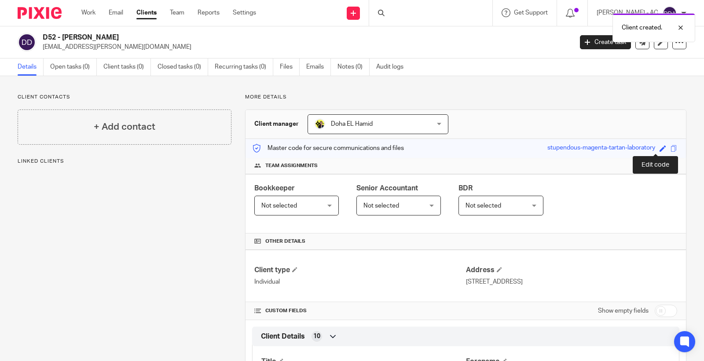
click at [660, 147] on span at bounding box center [663, 148] width 7 height 7
paste input "D52"
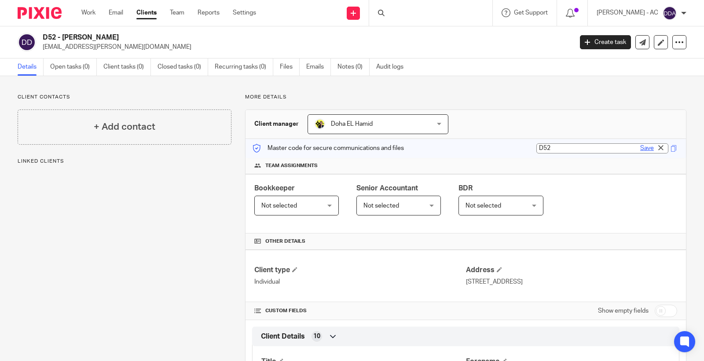
type input "D52"
click at [644, 151] on link "Save" at bounding box center [647, 148] width 14 height 9
type input "D52"
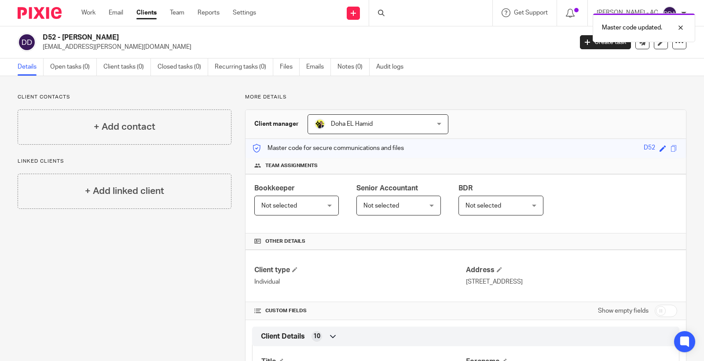
click at [328, 204] on div "Not selected Not selected" at bounding box center [296, 206] width 84 height 20
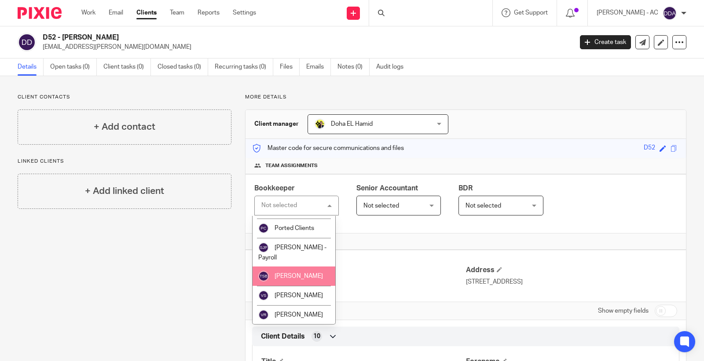
scroll to position [496, 0]
click at [292, 276] on span "Vaibhav Solanki" at bounding box center [299, 276] width 48 height 6
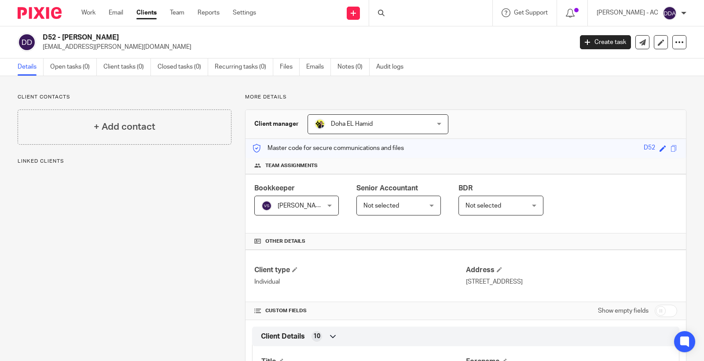
click at [492, 205] on span "Not selected" at bounding box center [484, 206] width 36 height 6
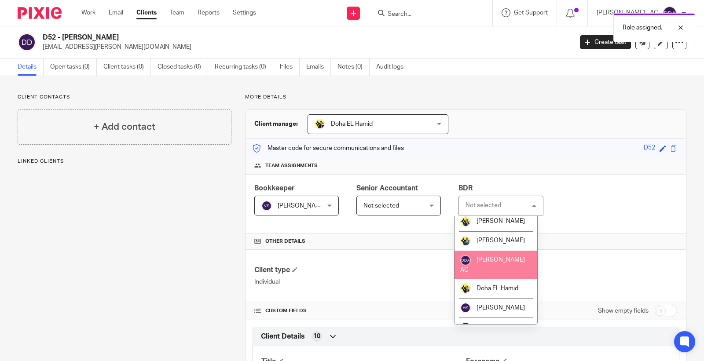
scroll to position [195, 0]
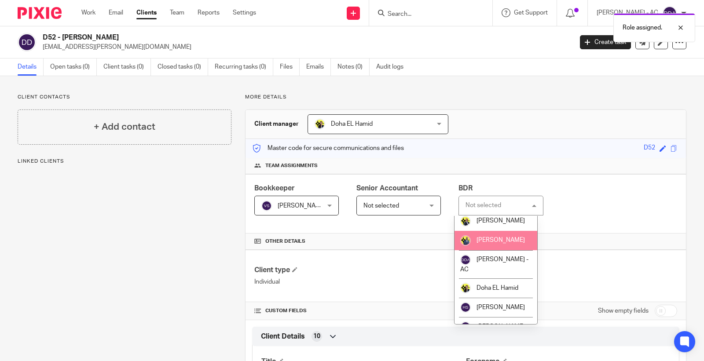
click at [497, 246] on li "[PERSON_NAME]" at bounding box center [496, 240] width 83 height 19
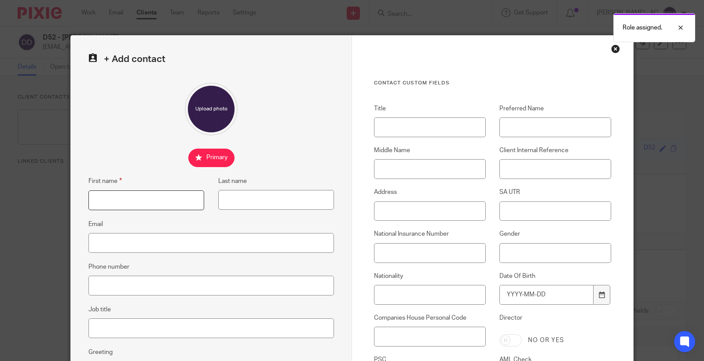
click at [104, 199] on input "First name" at bounding box center [146, 201] width 116 height 20
paste input "Sharon"
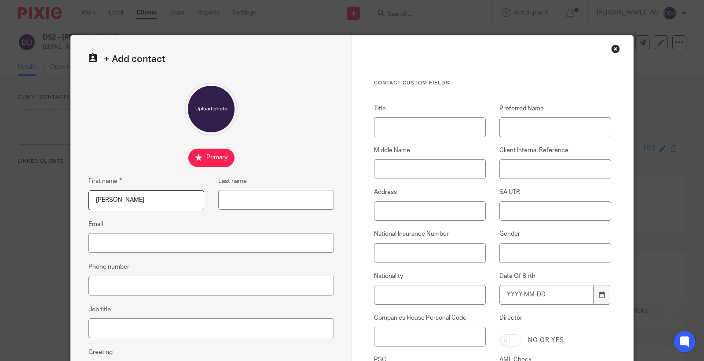
type input "Sharon"
click at [231, 203] on input "Last name" at bounding box center [276, 200] width 116 height 20
paste input "Dickson"
type input "Dickson"
click at [398, 123] on input "Title" at bounding box center [430, 128] width 112 height 20
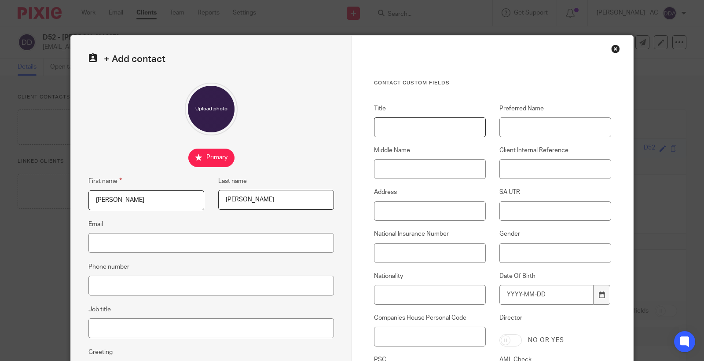
paste input "Mrs"
type input "Mrs"
click at [96, 244] on input "Email" at bounding box center [211, 243] width 246 height 20
paste input "[EMAIL_ADDRESS][PERSON_NAME][DOMAIN_NAME]"
type input "[EMAIL_ADDRESS][PERSON_NAME][DOMAIN_NAME]"
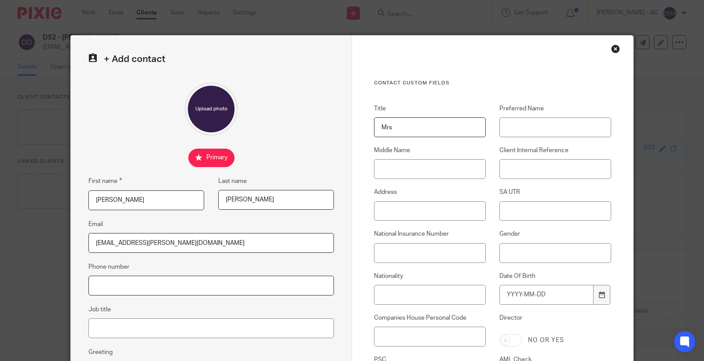
click at [88, 280] on input "Phone number" at bounding box center [211, 286] width 246 height 20
paste input "07534105011"
type input "07534105011"
click at [101, 333] on input "Job title" at bounding box center [211, 329] width 246 height 20
paste input "Electrical Engineer"
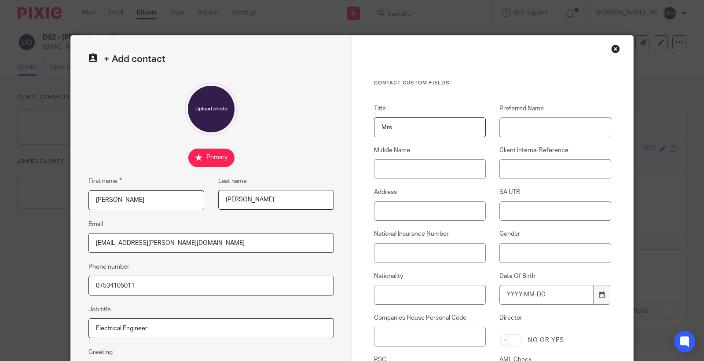
type input "Electrical Engineer"
click at [393, 213] on input "Address" at bounding box center [430, 212] width 112 height 20
paste input "58 Sewardstone Gardens, Chingford, E4 7QE"
type input "58 Sewardstone Gardens, Chingford, E4 7QE"
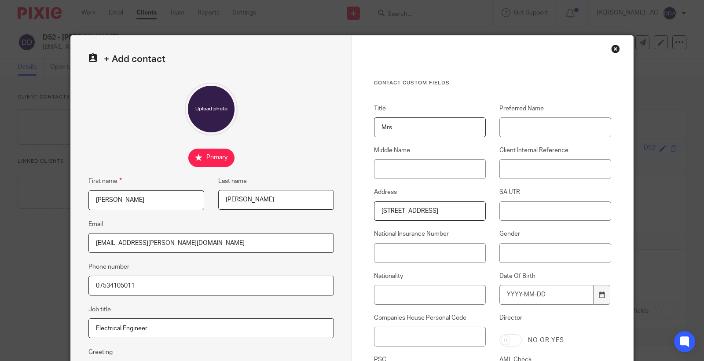
scroll to position [0, 0]
click at [381, 295] on input "Nationality" at bounding box center [430, 295] width 112 height 20
paste input "British"
type input "British"
click at [408, 258] on input "National Insurance Number" at bounding box center [430, 253] width 112 height 20
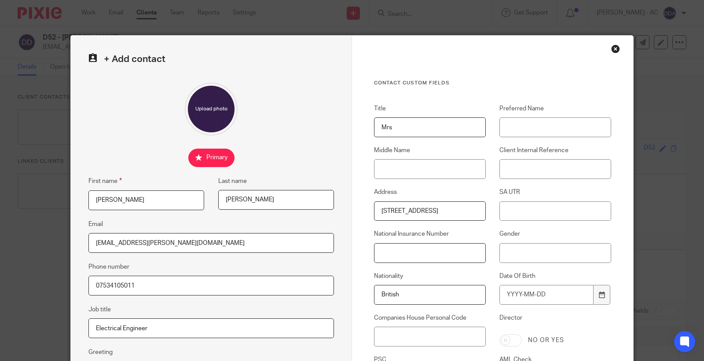
paste input "JR293714C"
type input "JR293714C"
click at [538, 254] on input "Gender" at bounding box center [555, 253] width 112 height 20
type input "Female"
click at [516, 297] on input "Date Of Birth" at bounding box center [546, 295] width 94 height 20
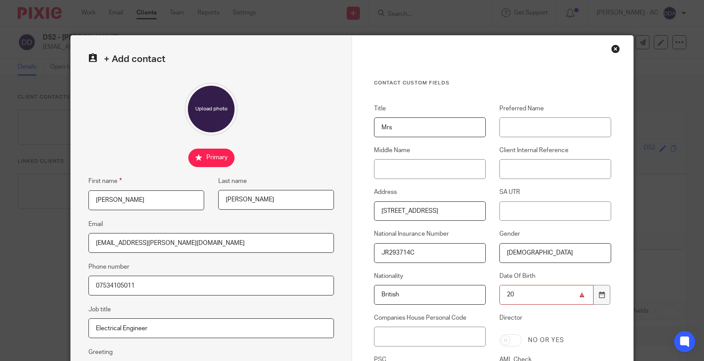
type input "2"
click at [517, 299] on input "Date Of Birth" at bounding box center [546, 295] width 94 height 20
type input "1987-08-23"
click at [529, 174] on input "Client Internal Reference" at bounding box center [555, 169] width 112 height 20
paste input "D52"
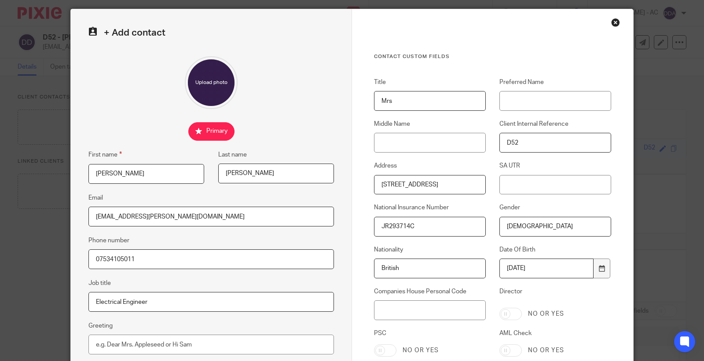
scroll to position [49, 0]
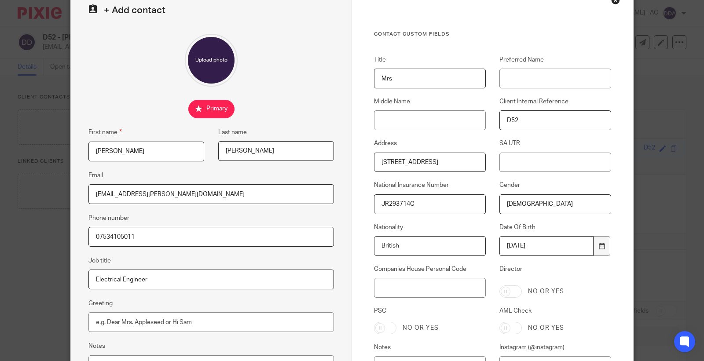
type input "D52"
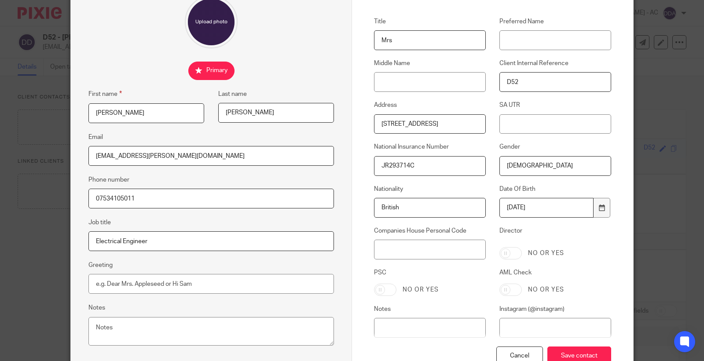
scroll to position [147, 0]
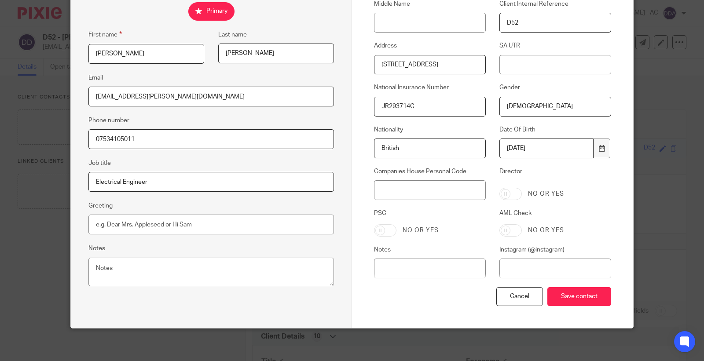
click at [510, 228] on input "AML Check" at bounding box center [510, 230] width 22 height 12
checkbox input "true"
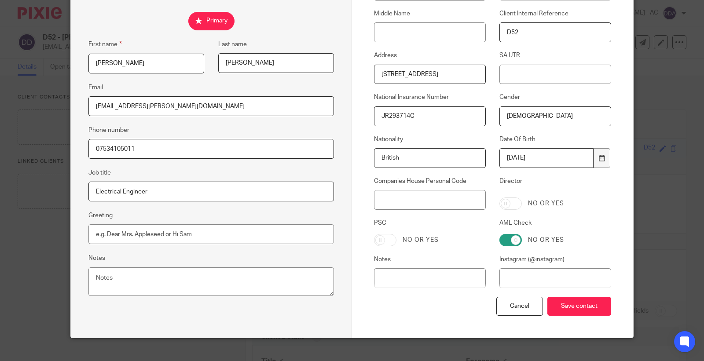
scroll to position [149, 0]
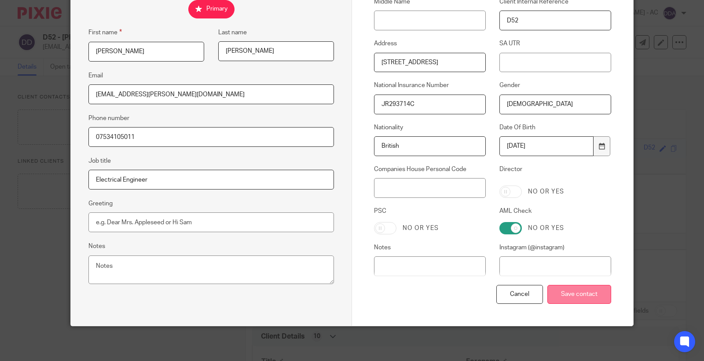
click at [582, 289] on input "Save contact" at bounding box center [579, 294] width 64 height 19
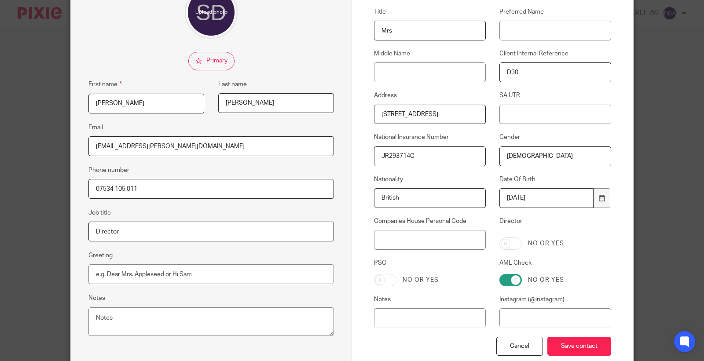
scroll to position [2, 0]
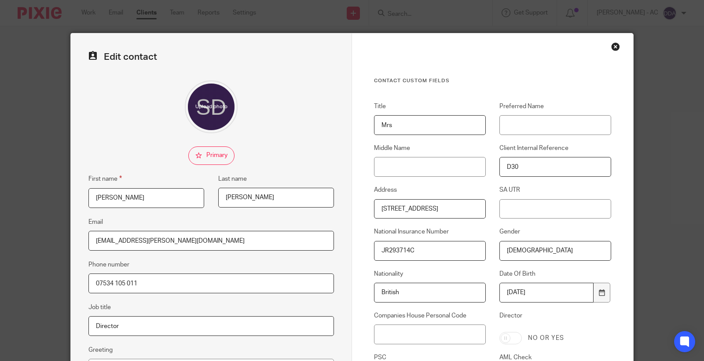
drag, startPoint x: 612, startPoint y: 44, endPoint x: 540, endPoint y: 43, distance: 71.7
click at [611, 44] on div "Close this dialog window" at bounding box center [615, 46] width 9 height 9
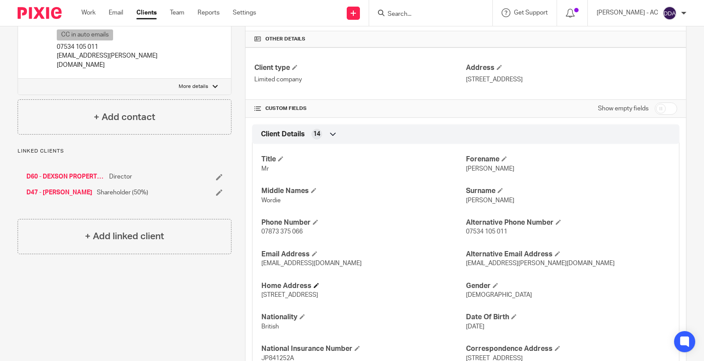
scroll to position [342, 0]
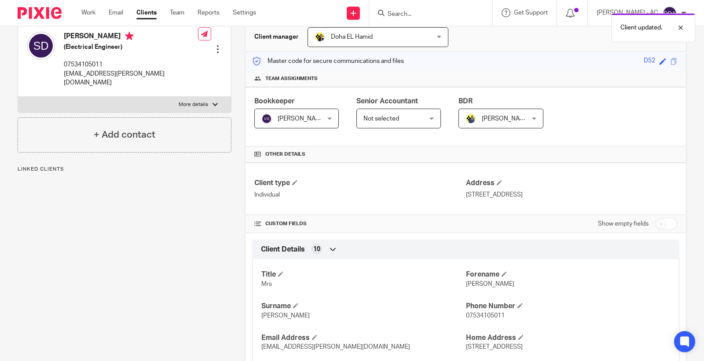
scroll to position [98, 0]
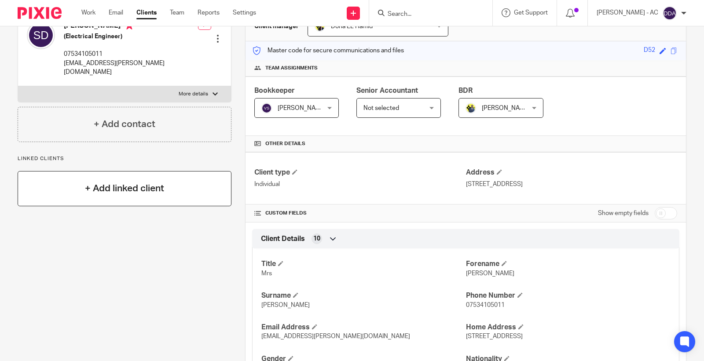
click at [76, 180] on div "+ Add linked client" at bounding box center [125, 188] width 214 height 35
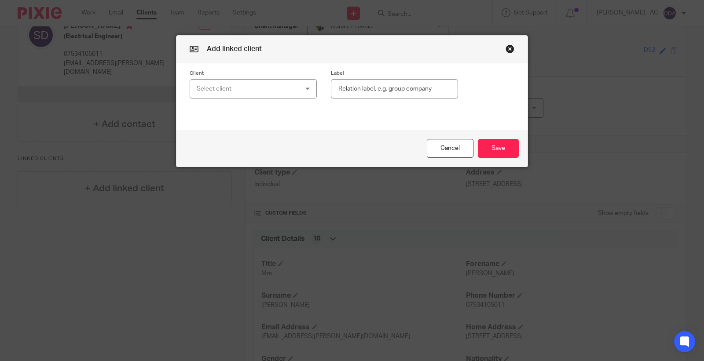
click at [220, 90] on div "Select client" at bounding box center [245, 89] width 96 height 18
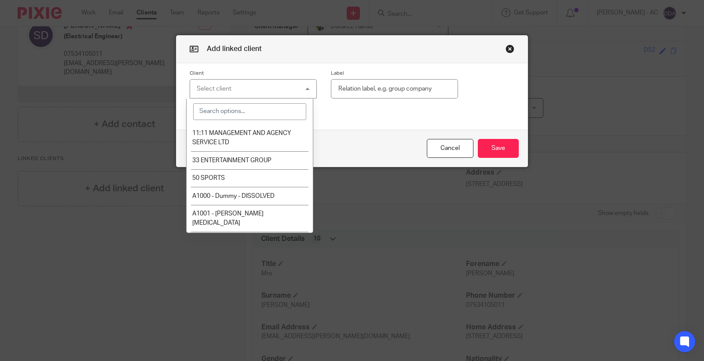
paste input "D30"
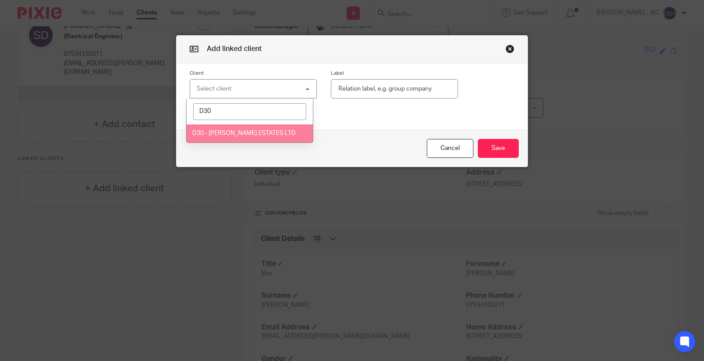
type input "D30"
click at [235, 129] on li "D30 - DICKSON ESTATES LTD" at bounding box center [250, 134] width 126 height 18
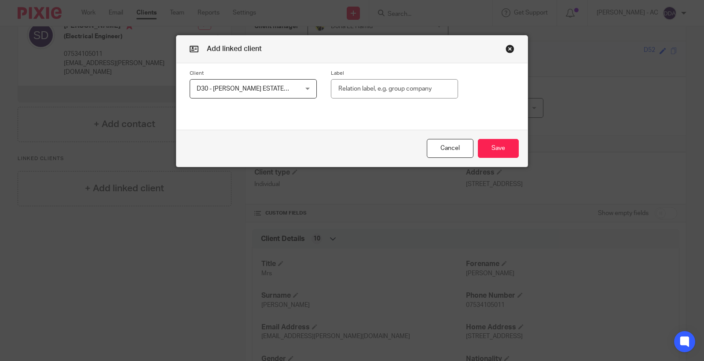
click at [369, 86] on input "text" at bounding box center [394, 89] width 127 height 20
paste input "Shareholder (50%)"
type input "Shareholder (50%)"
click at [486, 146] on button "Save" at bounding box center [498, 148] width 41 height 19
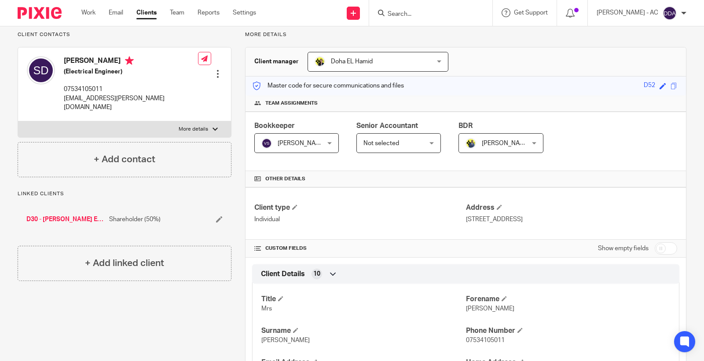
scroll to position [0, 0]
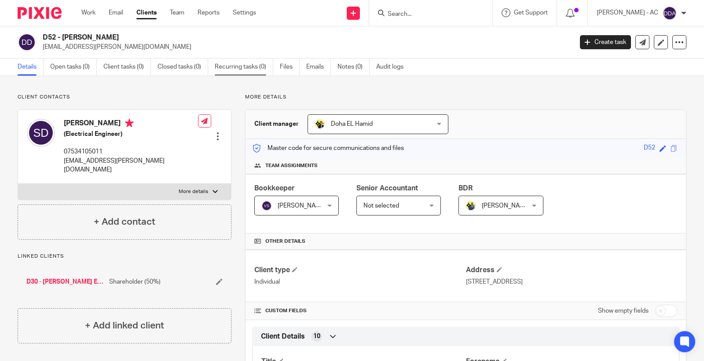
click at [225, 63] on link "Recurring tasks (0)" at bounding box center [244, 67] width 59 height 17
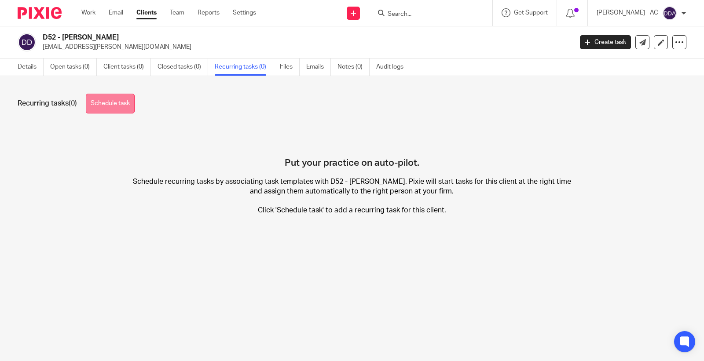
click at [103, 100] on link "Schedule task" at bounding box center [110, 104] width 49 height 20
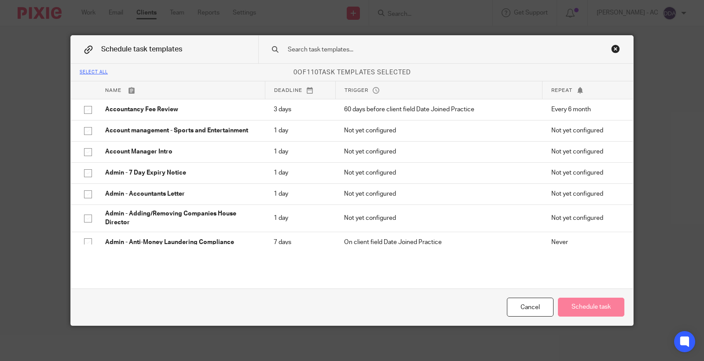
click at [299, 50] on input "text" at bounding box center [432, 50] width 290 height 10
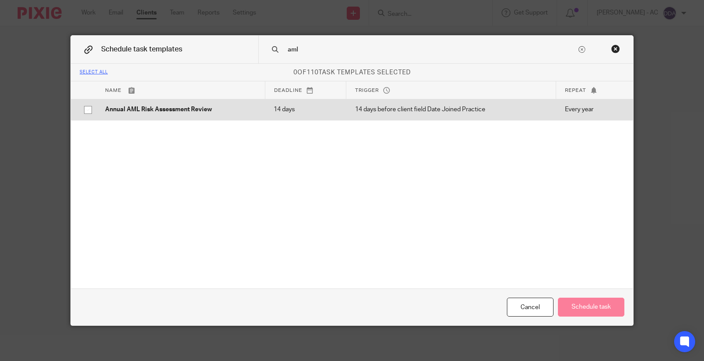
type input "aml"
click at [159, 114] on p "Annual AML Risk Assessment Review" at bounding box center [180, 109] width 151 height 9
checkbox input "true"
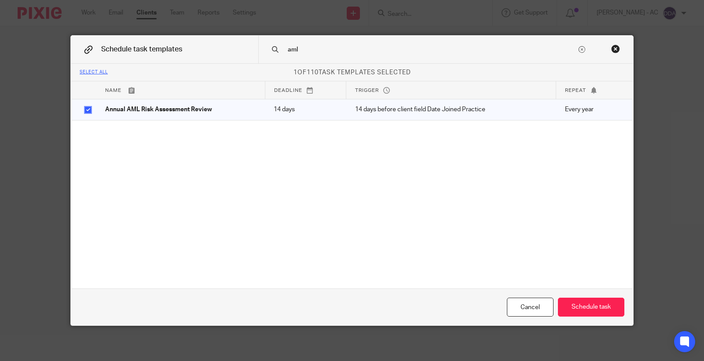
drag, startPoint x: 327, startPoint y: 45, endPoint x: 260, endPoint y: 49, distance: 67.0
click at [260, 49] on div "aml" at bounding box center [445, 50] width 375 height 28
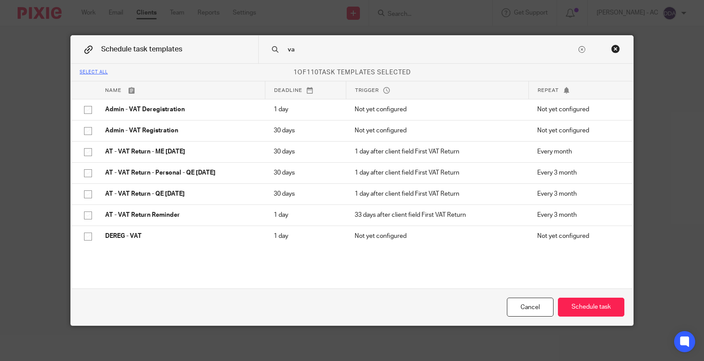
type input "v"
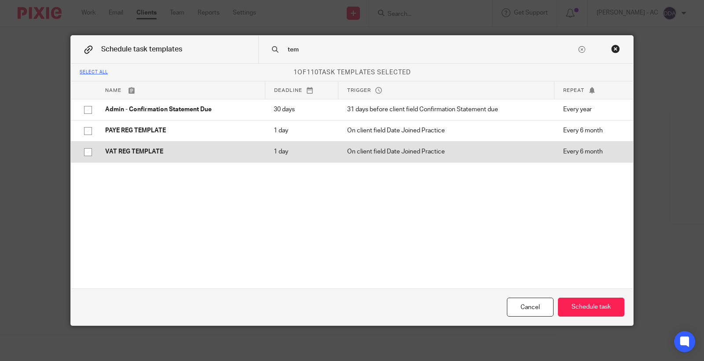
type input "tem"
click at [153, 146] on td "VAT REG TEMPLATE" at bounding box center [180, 151] width 169 height 21
checkbox input "true"
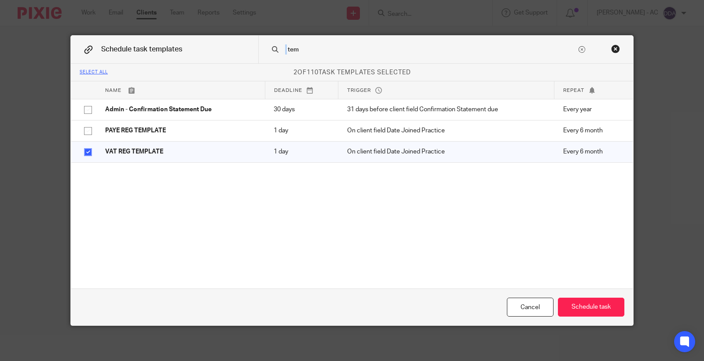
drag, startPoint x: 331, startPoint y: 44, endPoint x: 272, endPoint y: 49, distance: 60.1
click at [269, 49] on div "tem" at bounding box center [445, 50] width 375 height 28
drag, startPoint x: 304, startPoint y: 49, endPoint x: 278, endPoint y: 50, distance: 25.5
click at [278, 50] on div "tem" at bounding box center [445, 50] width 375 height 28
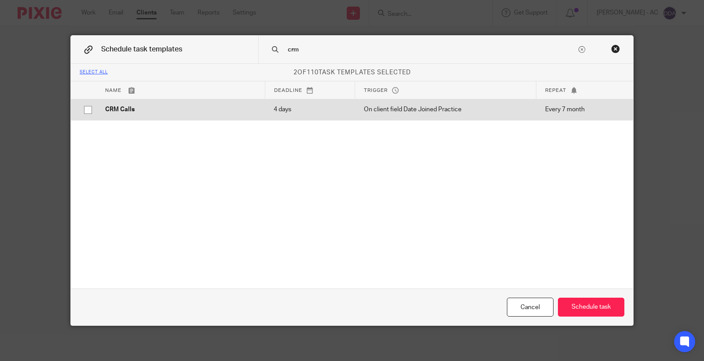
type input "crm"
click at [151, 107] on p "CRM Calls" at bounding box center [180, 109] width 151 height 9
checkbox input "true"
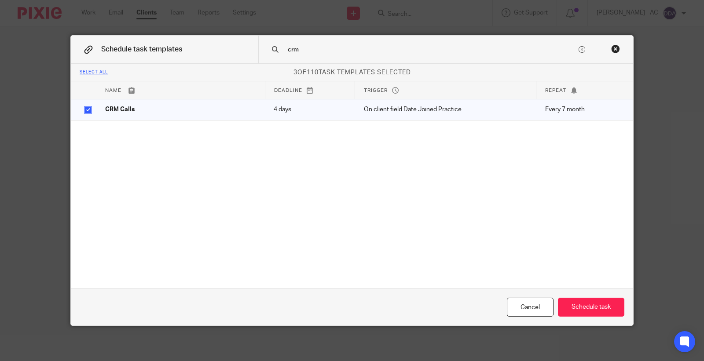
drag, startPoint x: 333, startPoint y: 47, endPoint x: 245, endPoint y: 55, distance: 88.4
click at [246, 55] on div "Schedule task templates crm" at bounding box center [352, 50] width 562 height 28
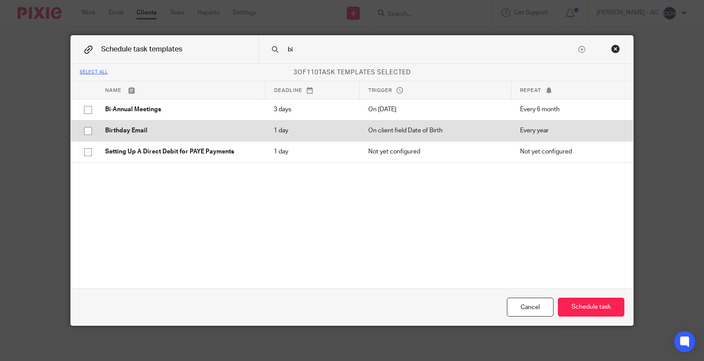
type input "bi"
click at [146, 127] on p "Birthday Email" at bounding box center [180, 130] width 151 height 9
checkbox input "true"
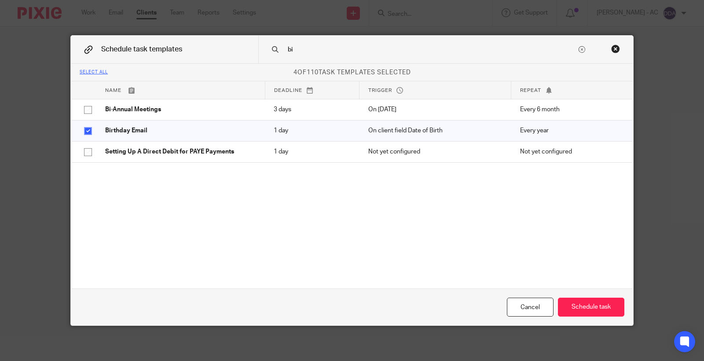
drag, startPoint x: 306, startPoint y: 51, endPoint x: 265, endPoint y: 57, distance: 41.8
click at [265, 57] on div "bi" at bounding box center [445, 50] width 375 height 28
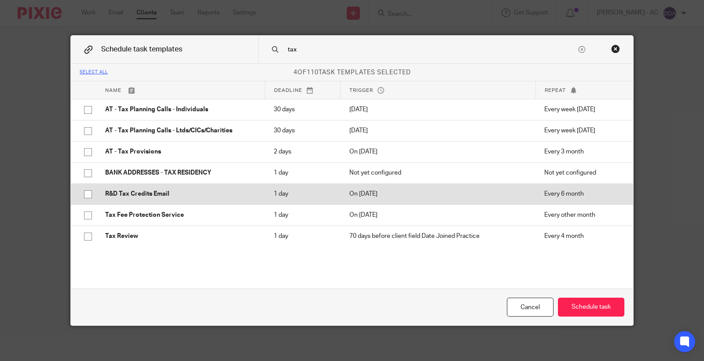
type input "tax"
click at [138, 191] on p "R&D Tax Credits Email" at bounding box center [180, 194] width 151 height 9
checkbox input "true"
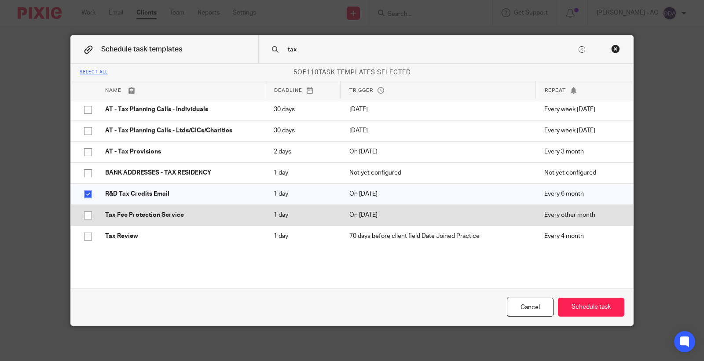
click at [129, 213] on p "Tax Fee Protection Service" at bounding box center [180, 215] width 151 height 9
checkbox input "true"
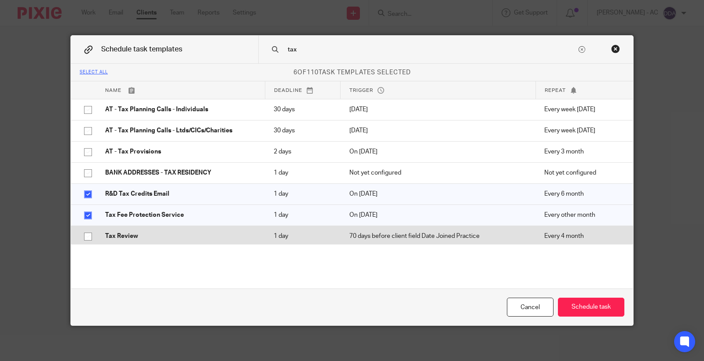
click at [128, 236] on p "Tax Review" at bounding box center [180, 236] width 151 height 9
checkbox input "true"
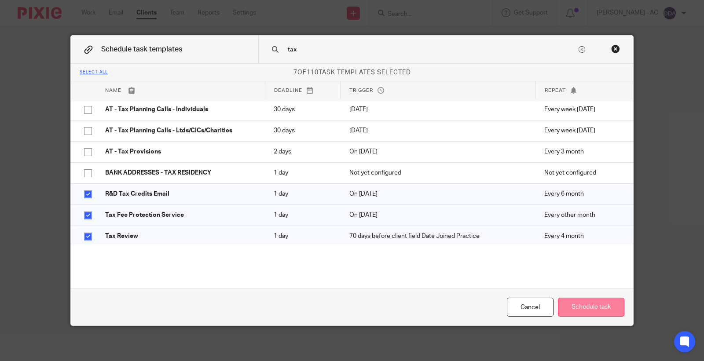
click at [575, 308] on button "Schedule task" at bounding box center [591, 307] width 66 height 19
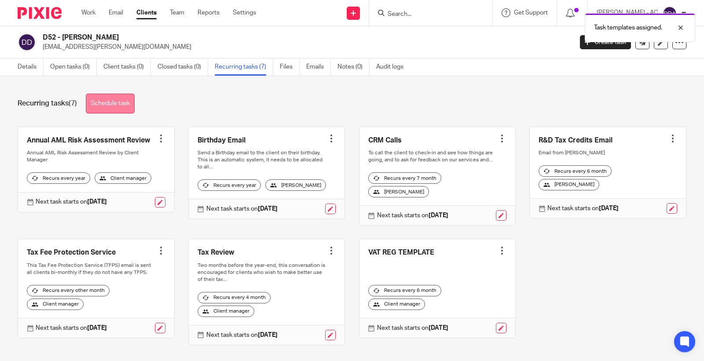
click at [129, 105] on link "Schedule task" at bounding box center [110, 104] width 49 height 20
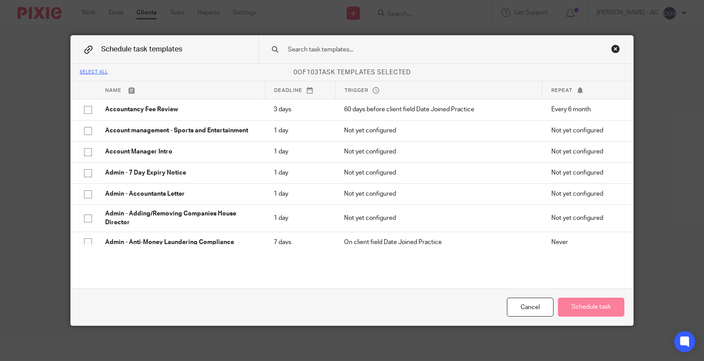
click at [322, 44] on div at bounding box center [445, 50] width 375 height 28
click at [317, 46] on input "text" at bounding box center [432, 50] width 290 height 10
click at [304, 48] on input "text" at bounding box center [432, 50] width 290 height 10
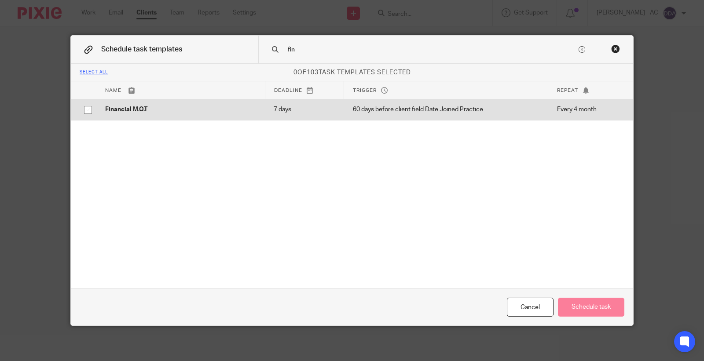
type input "fin"
click at [187, 112] on p "Financial M.O.T" at bounding box center [180, 109] width 151 height 9
checkbox input "true"
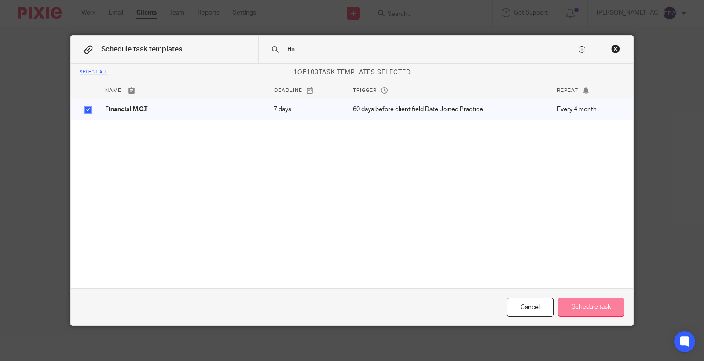
click at [574, 305] on button "Schedule task" at bounding box center [591, 307] width 66 height 19
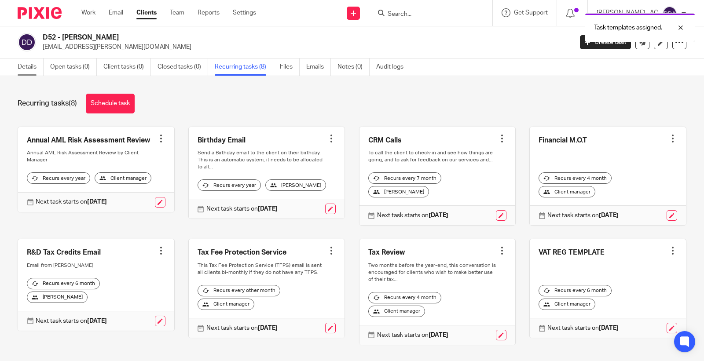
click at [19, 70] on link "Details" at bounding box center [31, 67] width 26 height 17
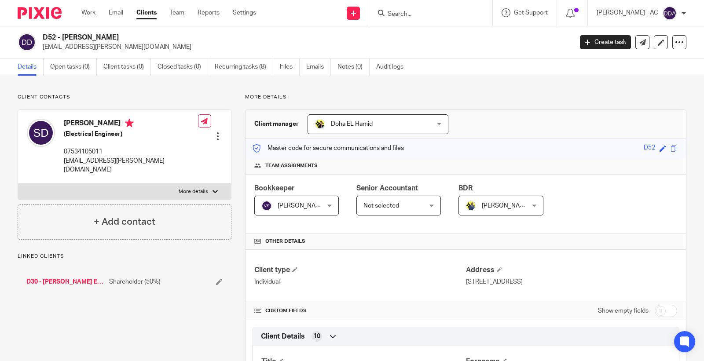
click at [194, 188] on p "More details" at bounding box center [193, 191] width 29 height 7
click at [18, 184] on input "More details" at bounding box center [18, 184] width 0 height 0
checkbox input "true"
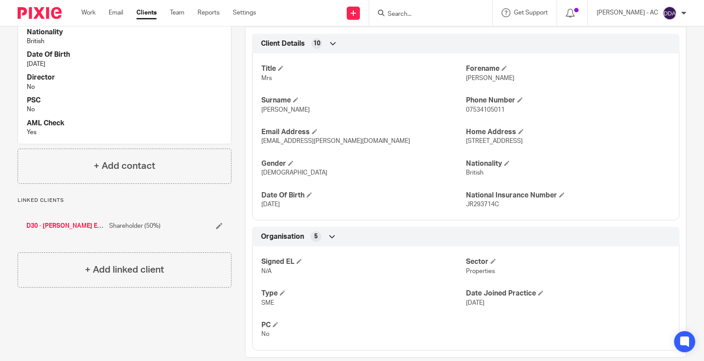
scroll to position [307, 0]
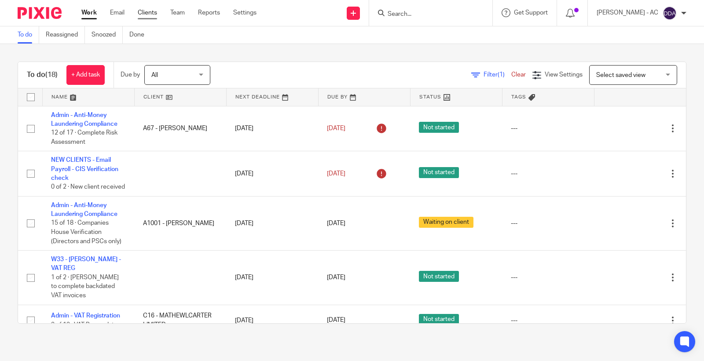
click at [146, 13] on link "Clients" at bounding box center [147, 12] width 19 height 9
